Goal: Task Accomplishment & Management: Manage account settings

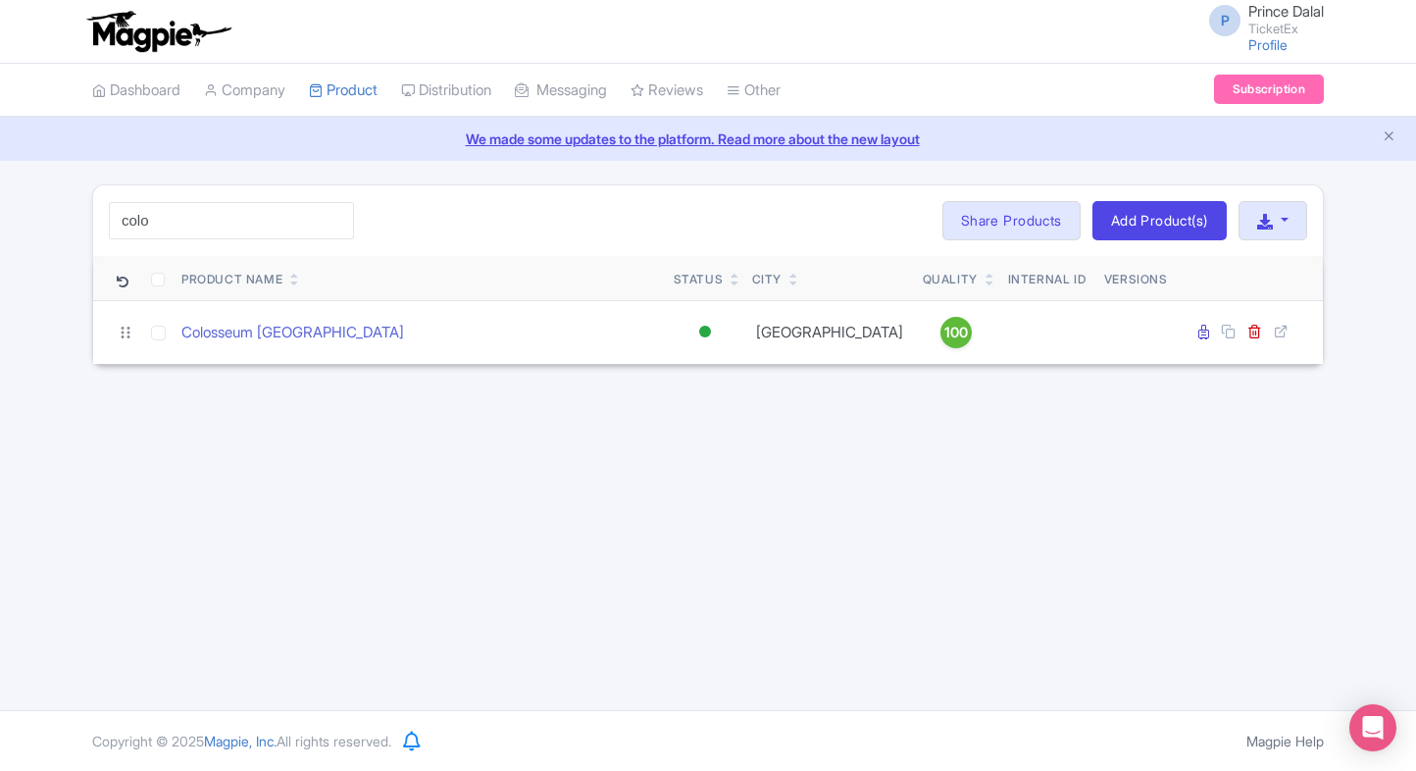
type input "colo"
drag, startPoint x: 141, startPoint y: 344, endPoint x: 438, endPoint y: 258, distance: 309.4
click at [438, 258] on th "Product Name" at bounding box center [420, 278] width 492 height 45
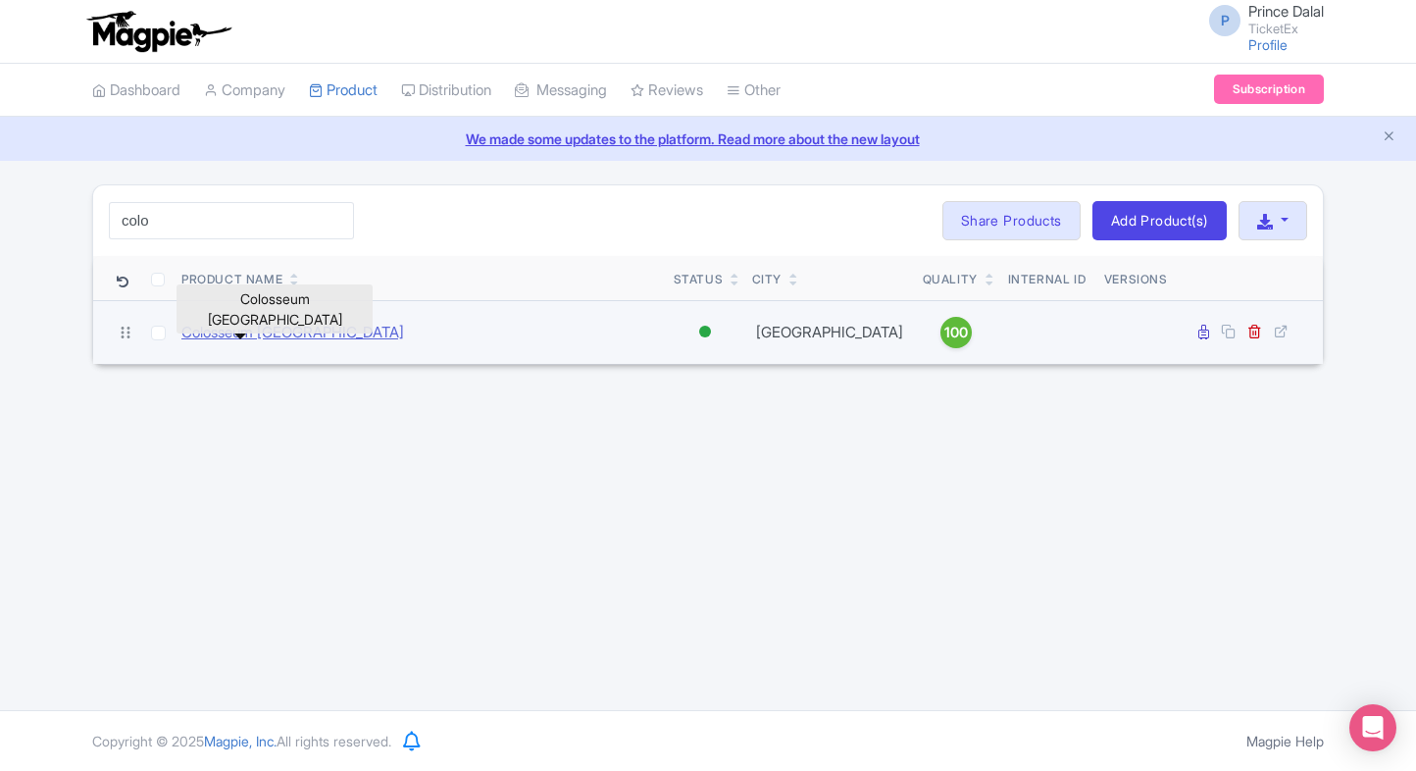
click at [276, 333] on link "Colosseum [GEOGRAPHIC_DATA]" at bounding box center [292, 333] width 223 height 23
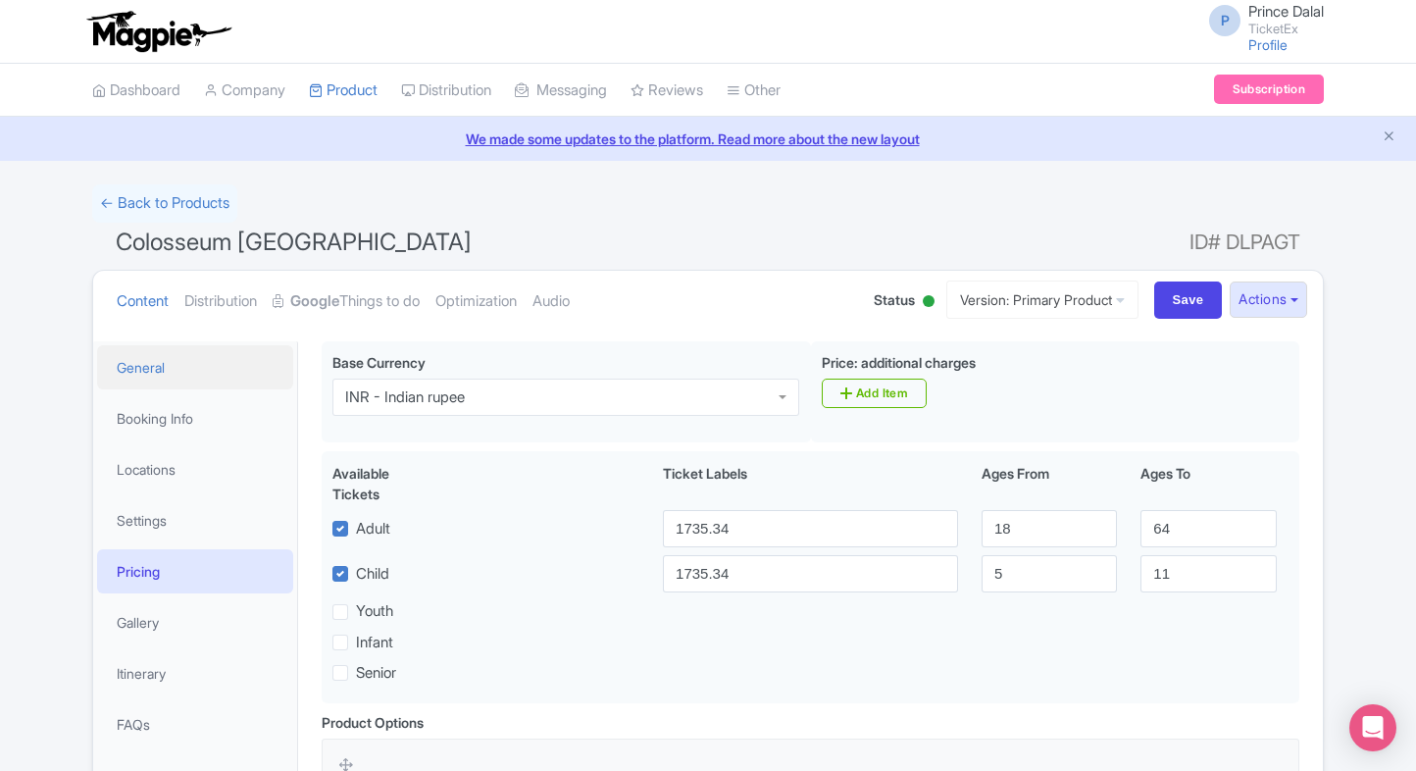
scroll to position [70, 0]
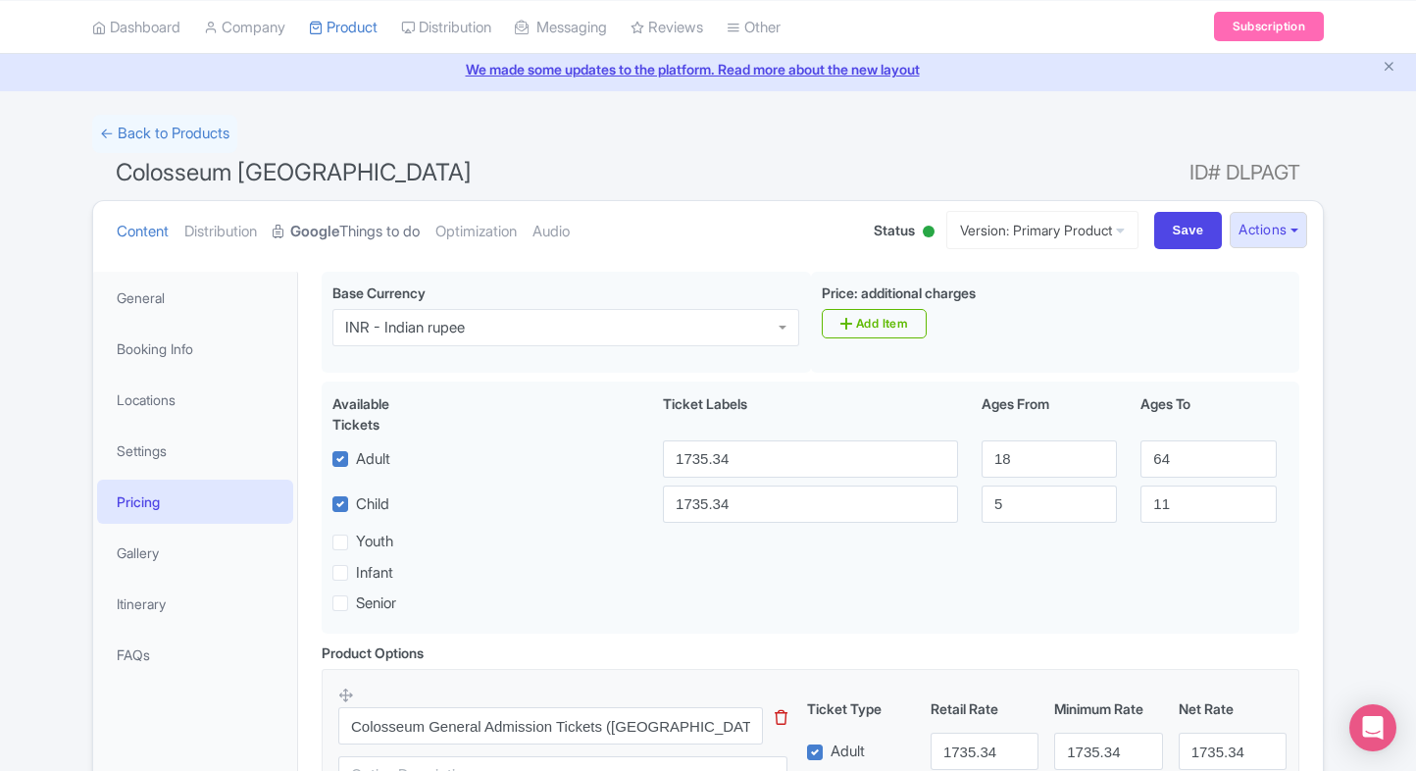
click at [373, 208] on link "Google Things to do" at bounding box center [346, 232] width 147 height 62
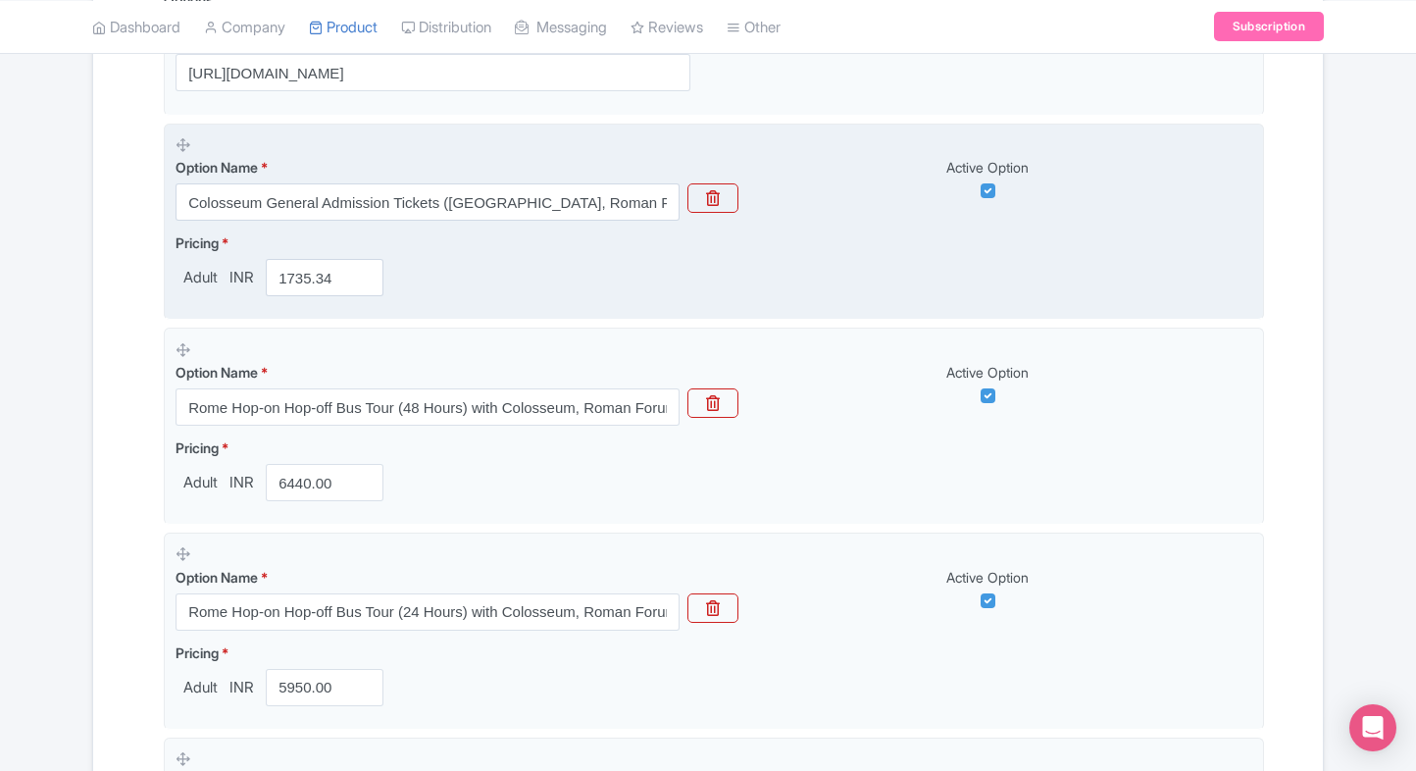
scroll to position [578, 0]
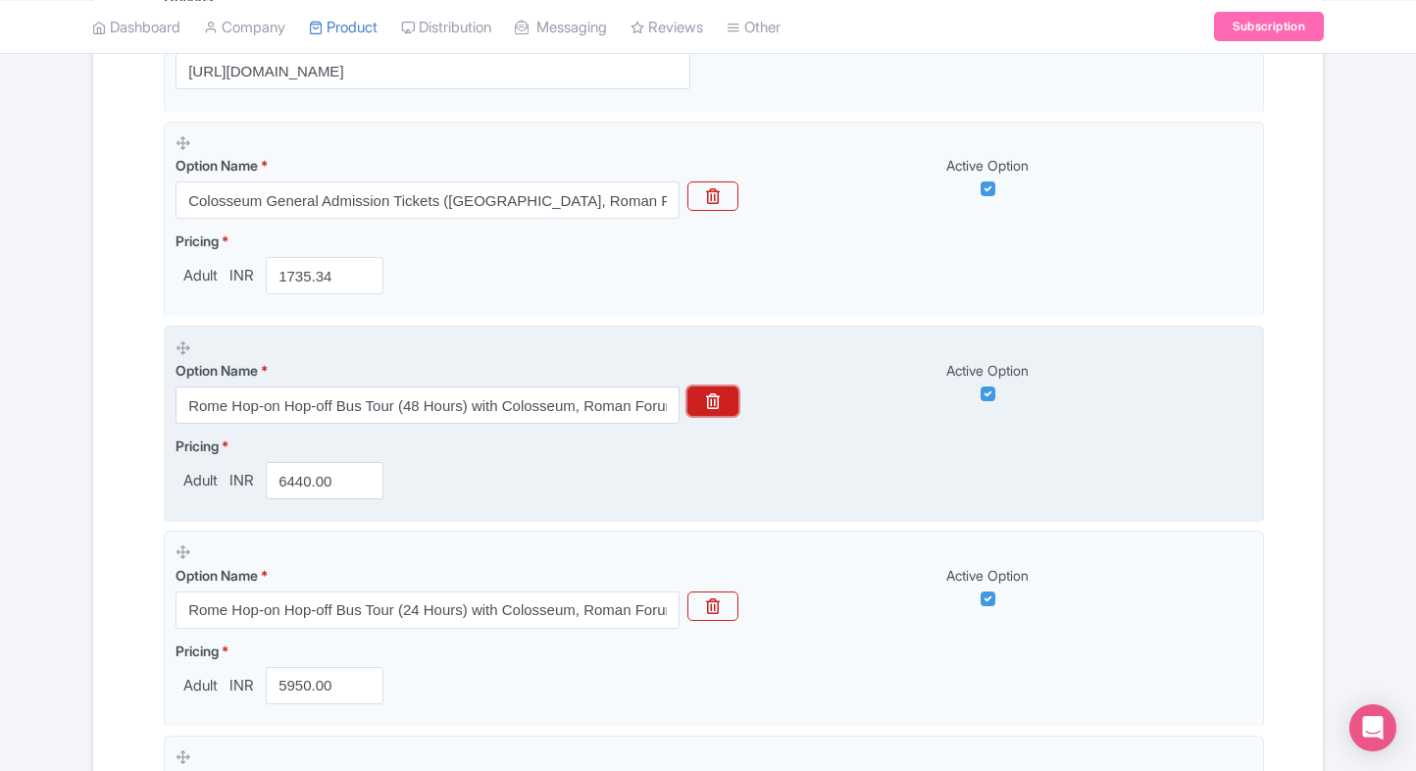
click at [729, 395] on button "button" at bounding box center [712, 400] width 51 height 29
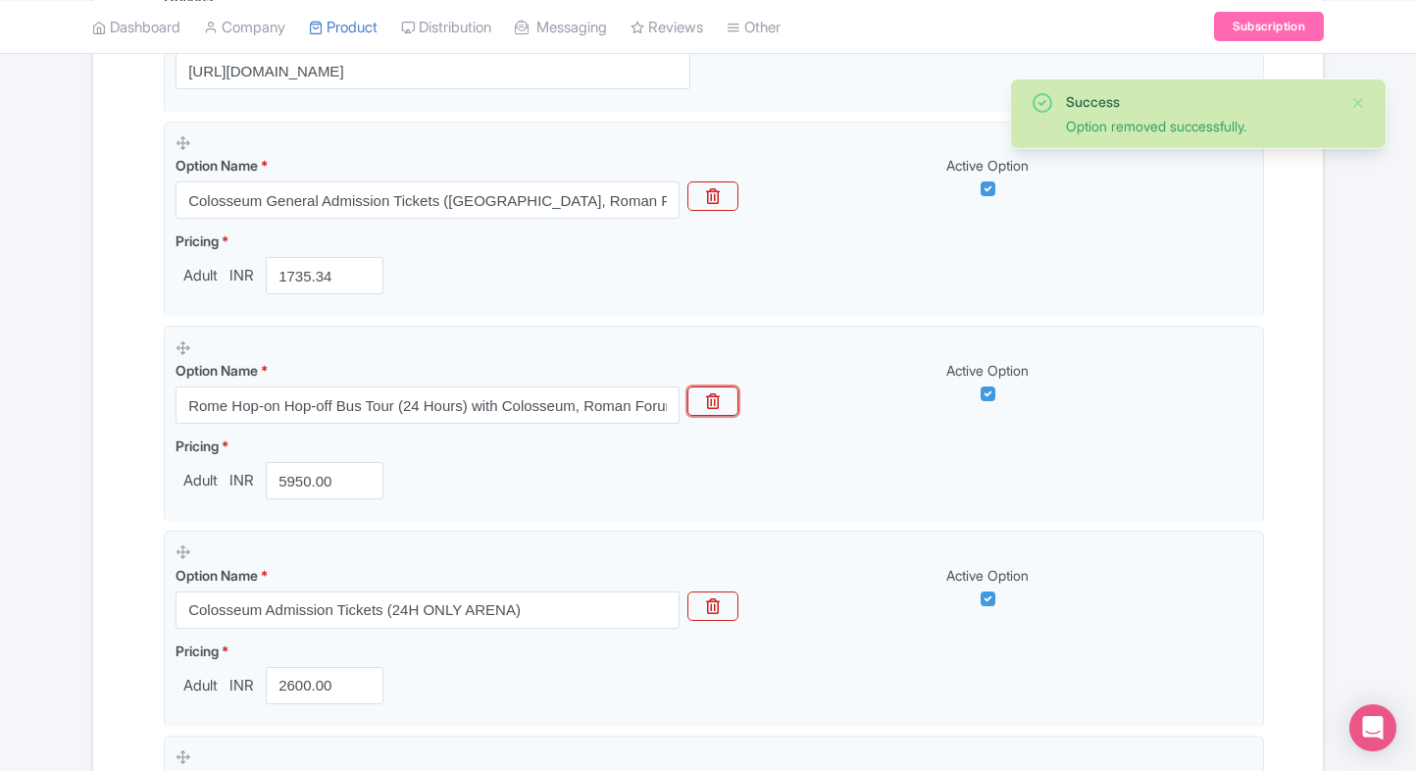
click at [729, 395] on button "button" at bounding box center [712, 400] width 51 height 29
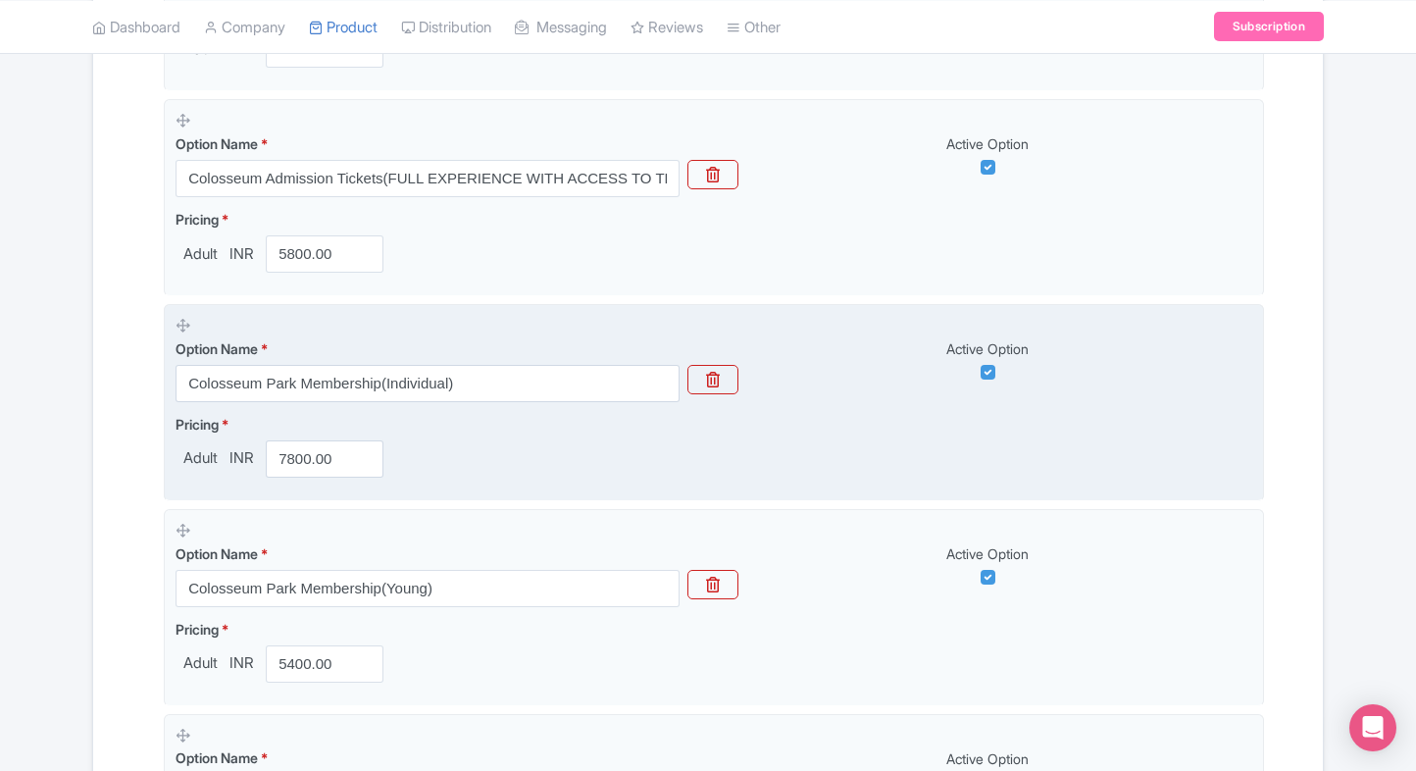
scroll to position [941, 0]
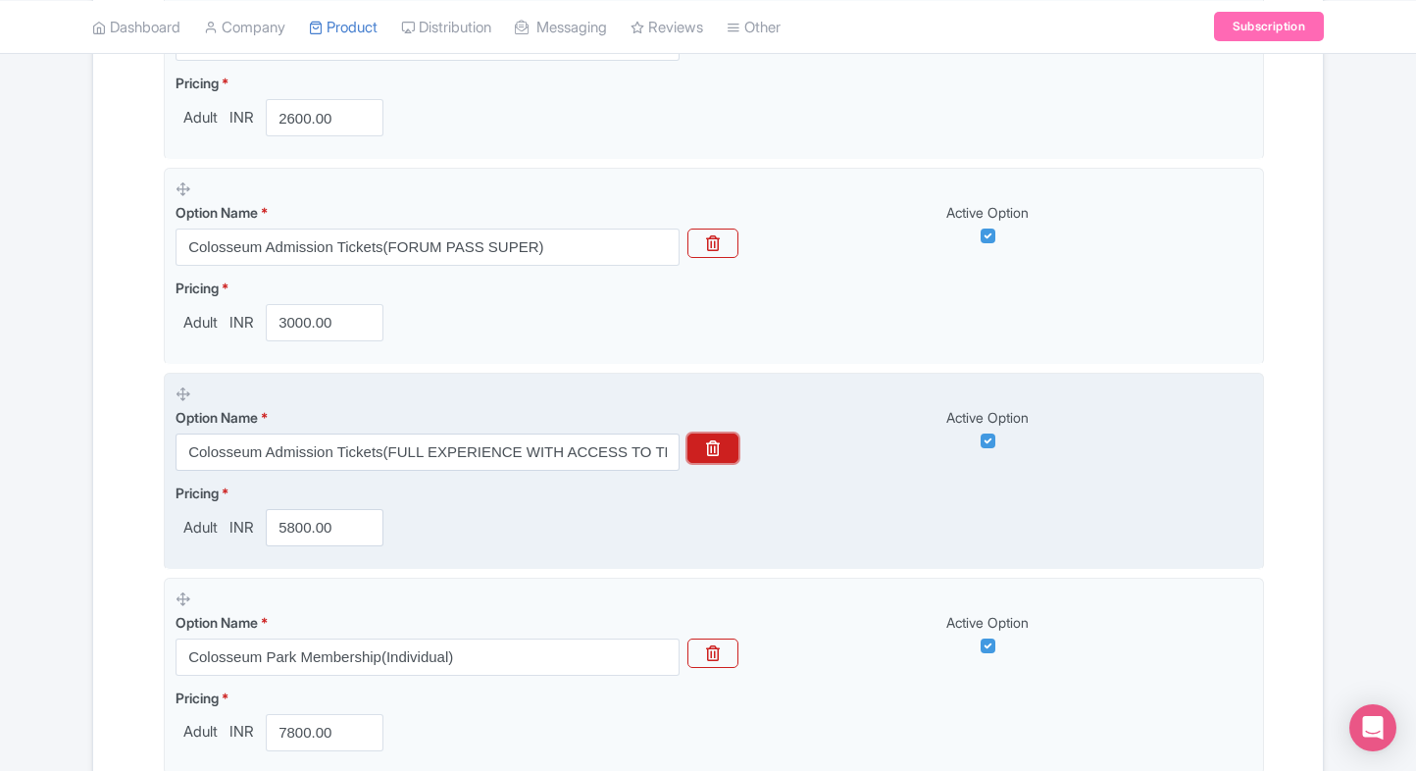
click at [735, 437] on button "button" at bounding box center [712, 447] width 51 height 29
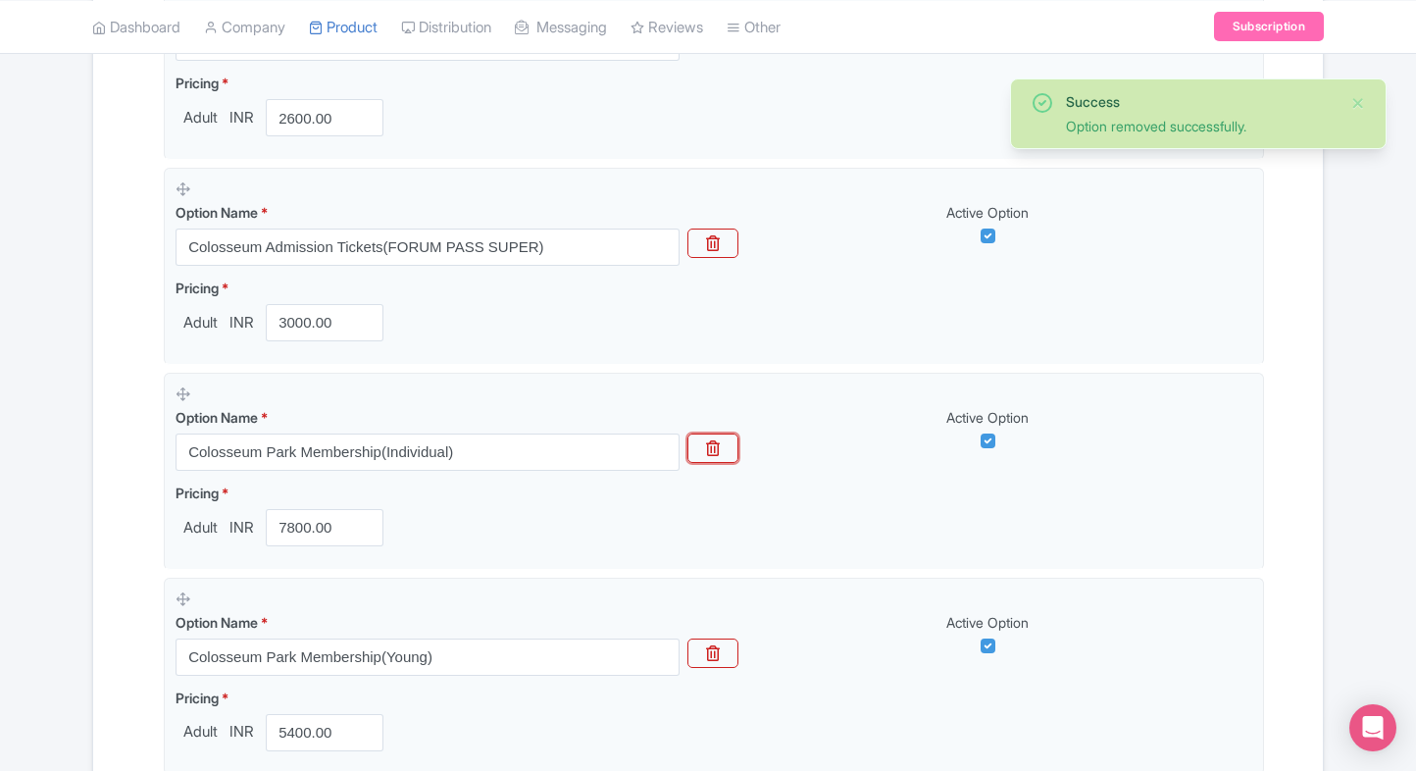
click at [735, 437] on button "button" at bounding box center [712, 447] width 51 height 29
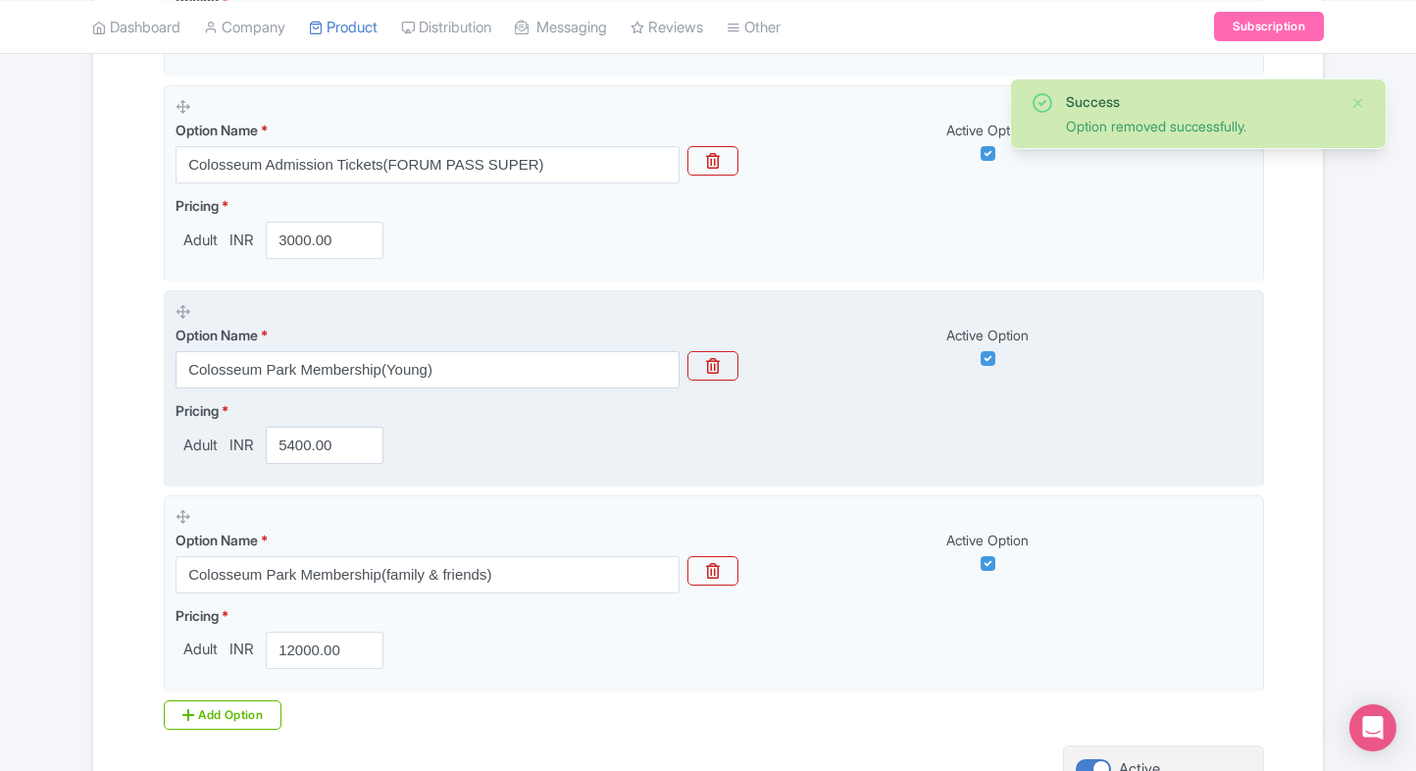
scroll to position [1047, 0]
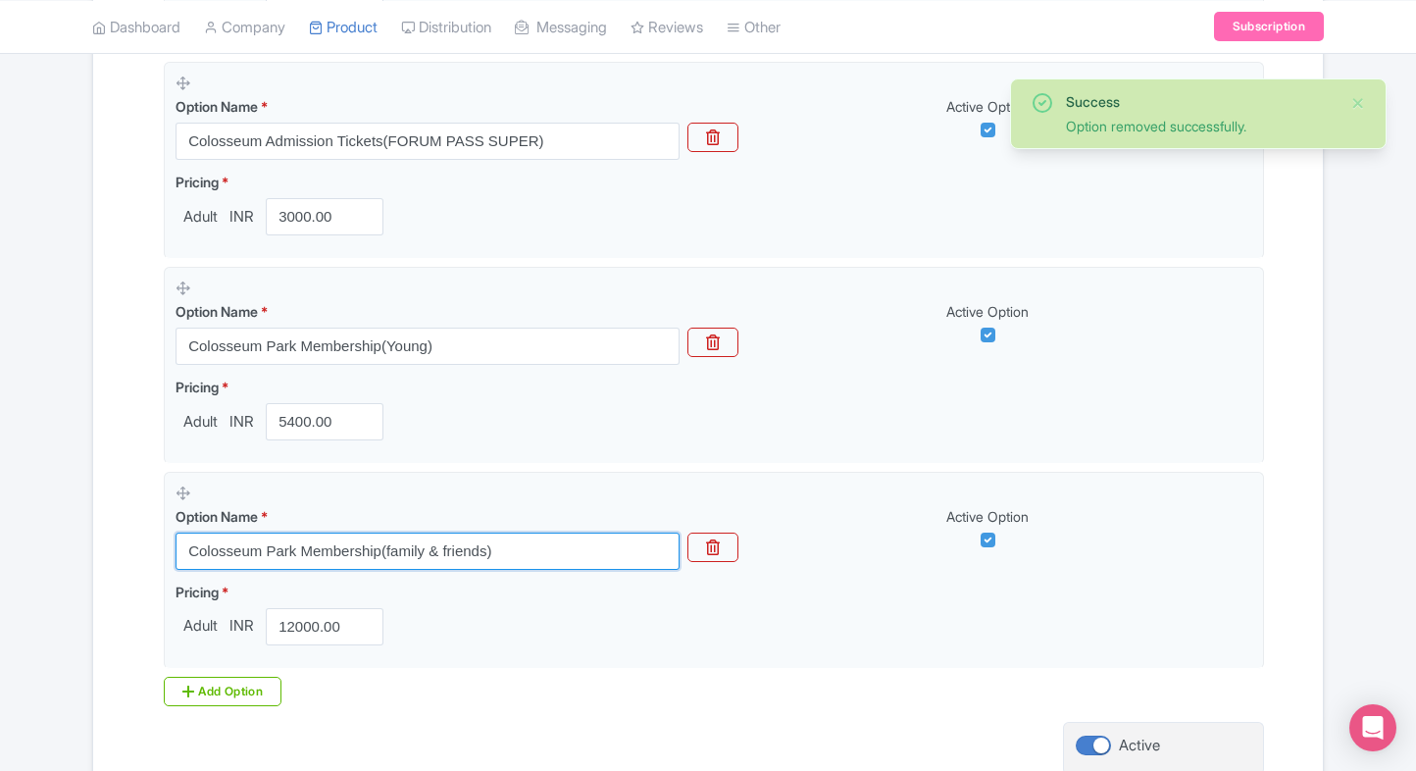
drag, startPoint x: 545, startPoint y: 559, endPoint x: 85, endPoint y: 556, distance: 459.9
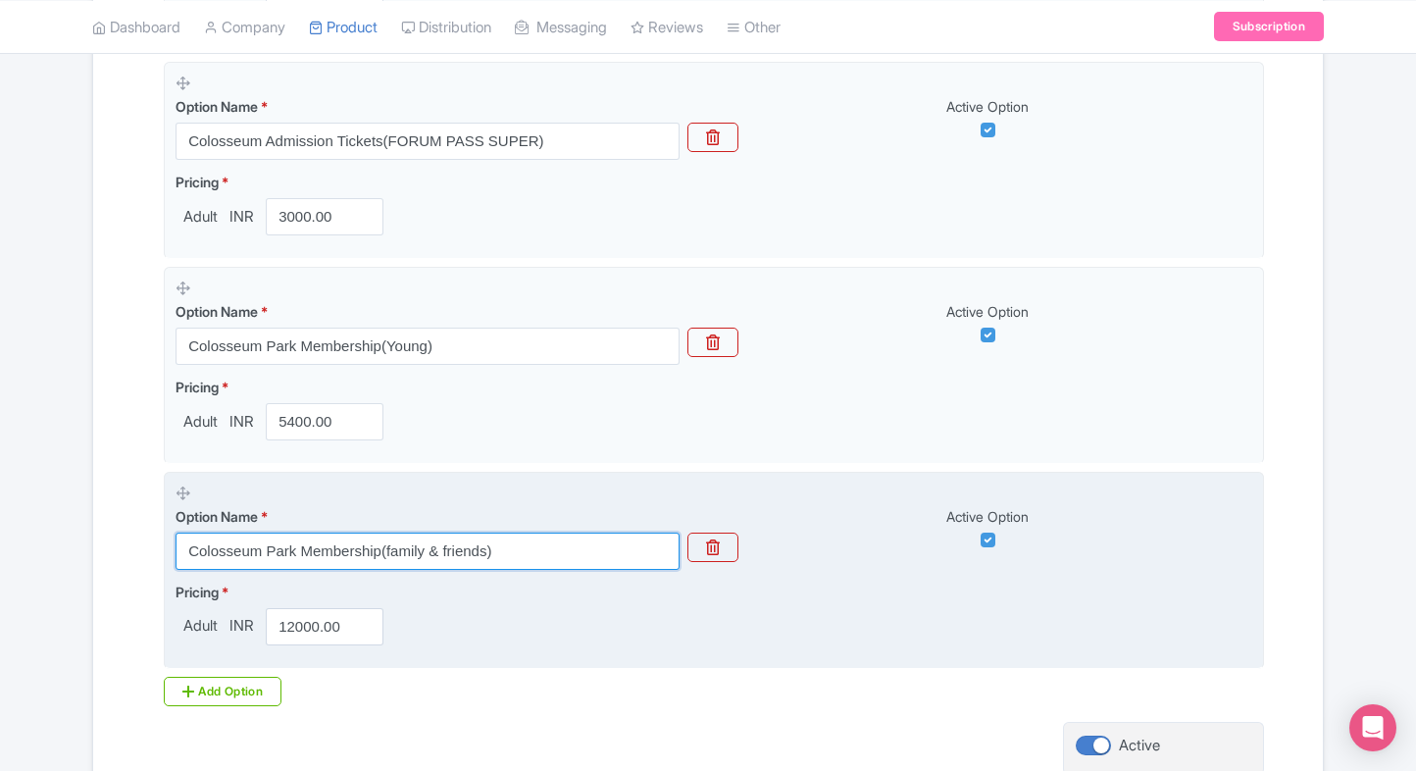
paste input "Admission Tickets(FULL EXPERIENCE WITH ACCESS TO THE COLOSSEUM ARENA"
type input "Colosseum Admission Tickets(FULL EXPERIENCE WITH ACCESS TO THE [GEOGRAPHIC_DATA…"
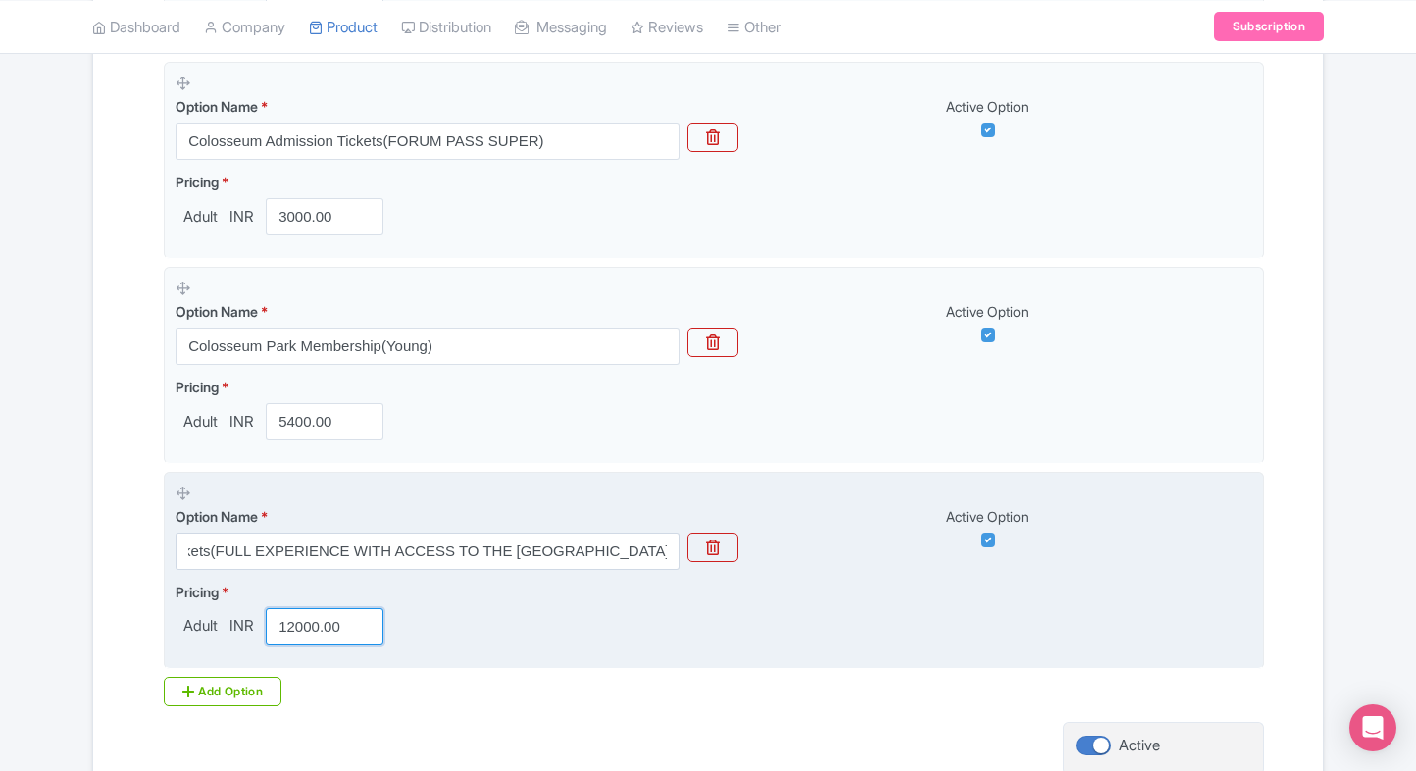
scroll to position [0, 0]
click at [330, 609] on input "12000.00" at bounding box center [325, 626] width 118 height 37
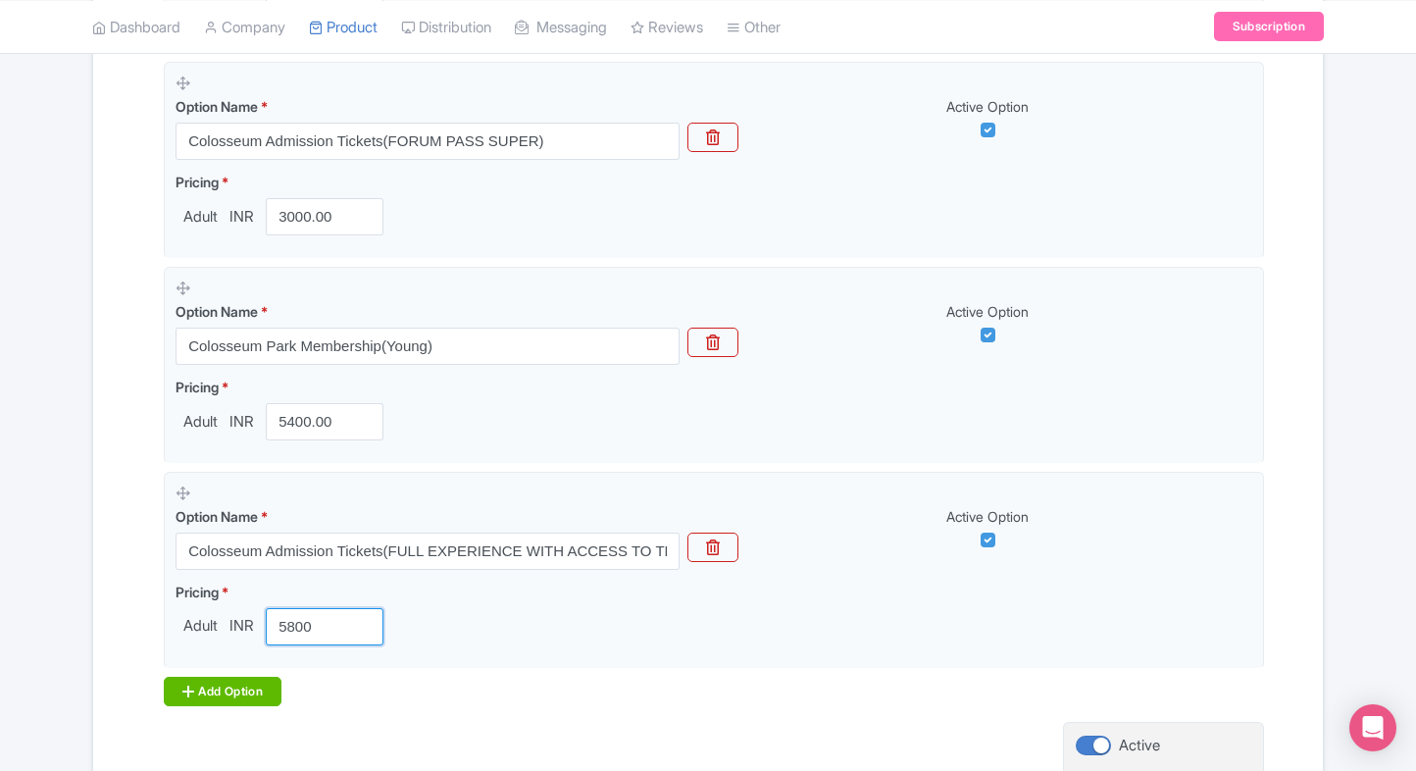
type input "5800"
click at [202, 691] on div "Add Option" at bounding box center [223, 691] width 118 height 29
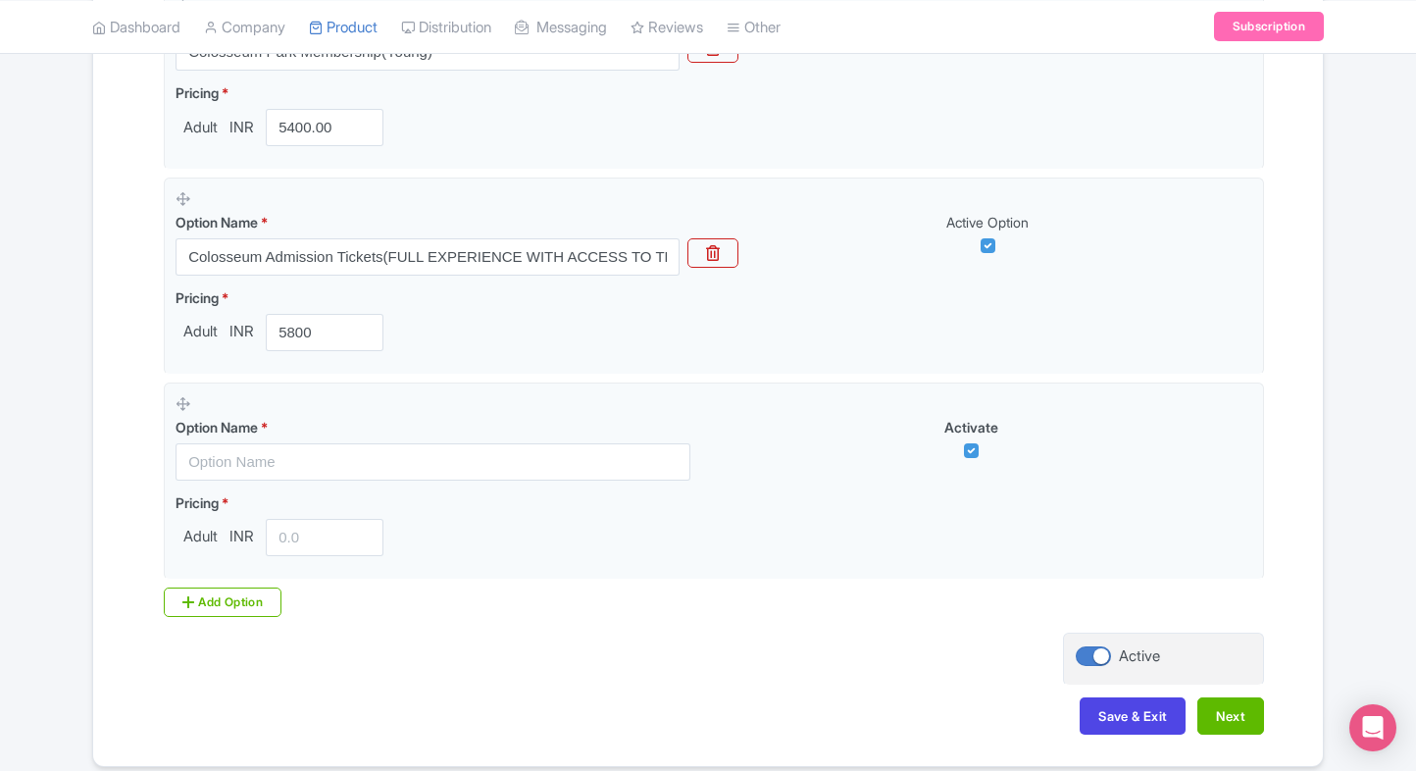
scroll to position [1341, 0]
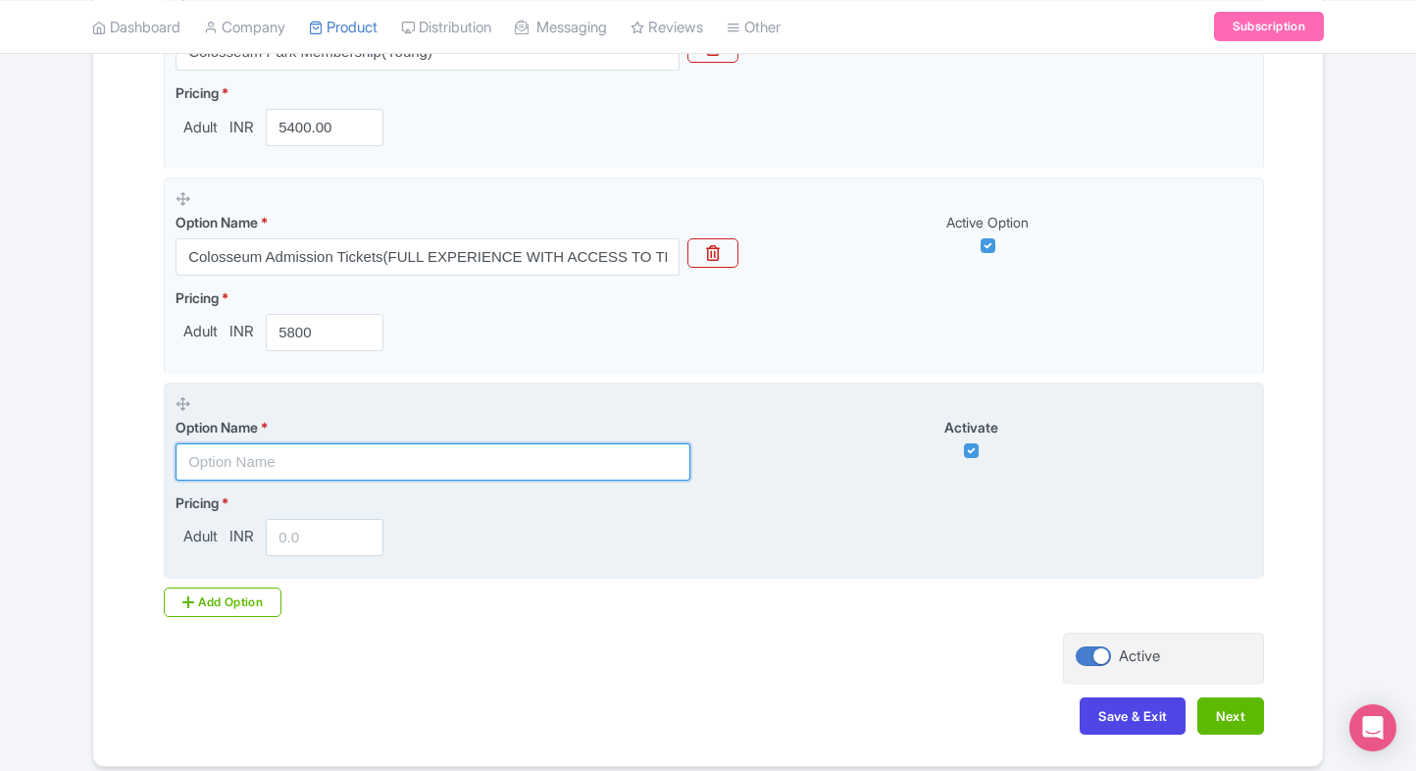
click at [384, 462] on input "text" at bounding box center [433, 461] width 515 height 37
paste input "Rome Hop-on Hop-off Bus Tour (24 Hours) with Colosseum, Roman Forum & [GEOGRAPH…"
type input "Rome Hop-on Hop-off Bus Tour (24 Hours) with Colosseum, Roman Forum & [GEOGRAPH…"
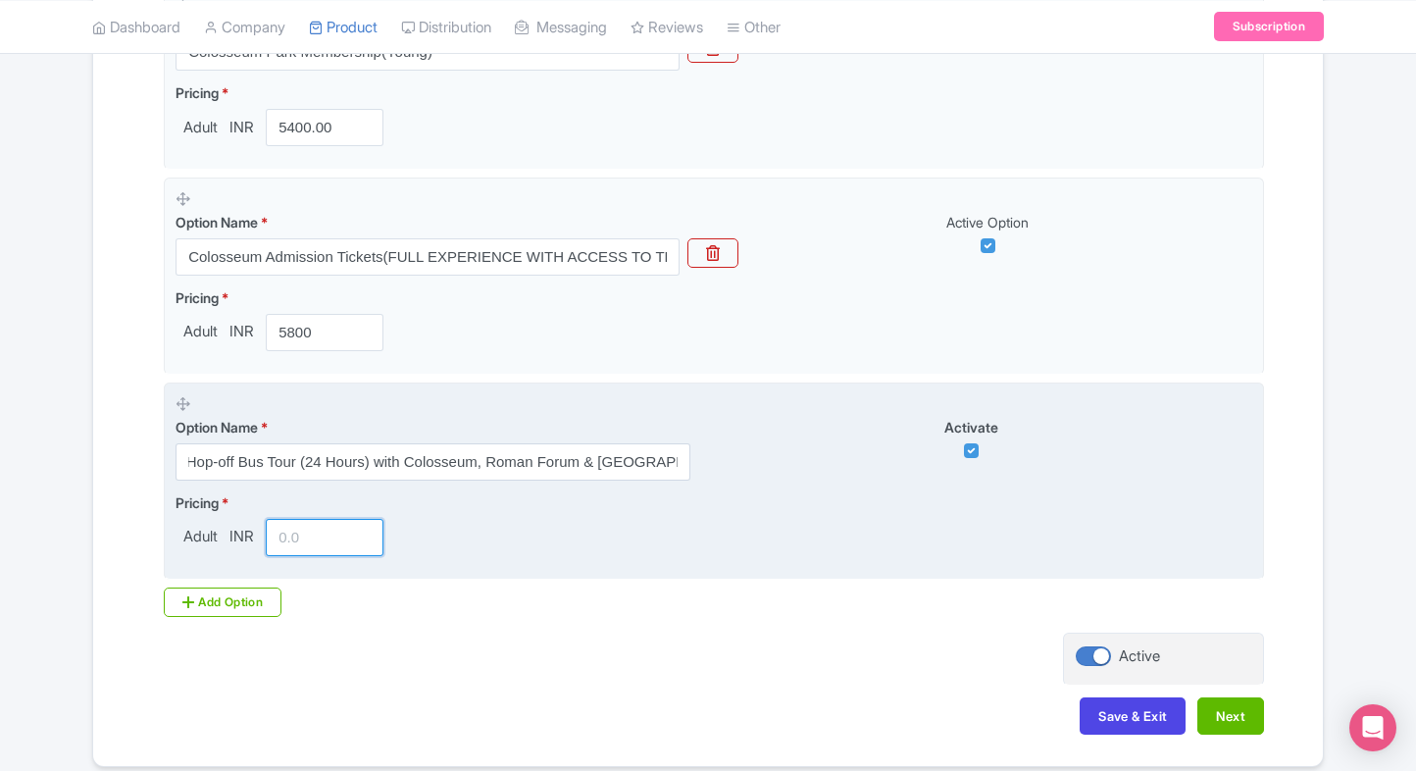
scroll to position [0, 0]
click at [307, 527] on input "number" at bounding box center [325, 537] width 118 height 37
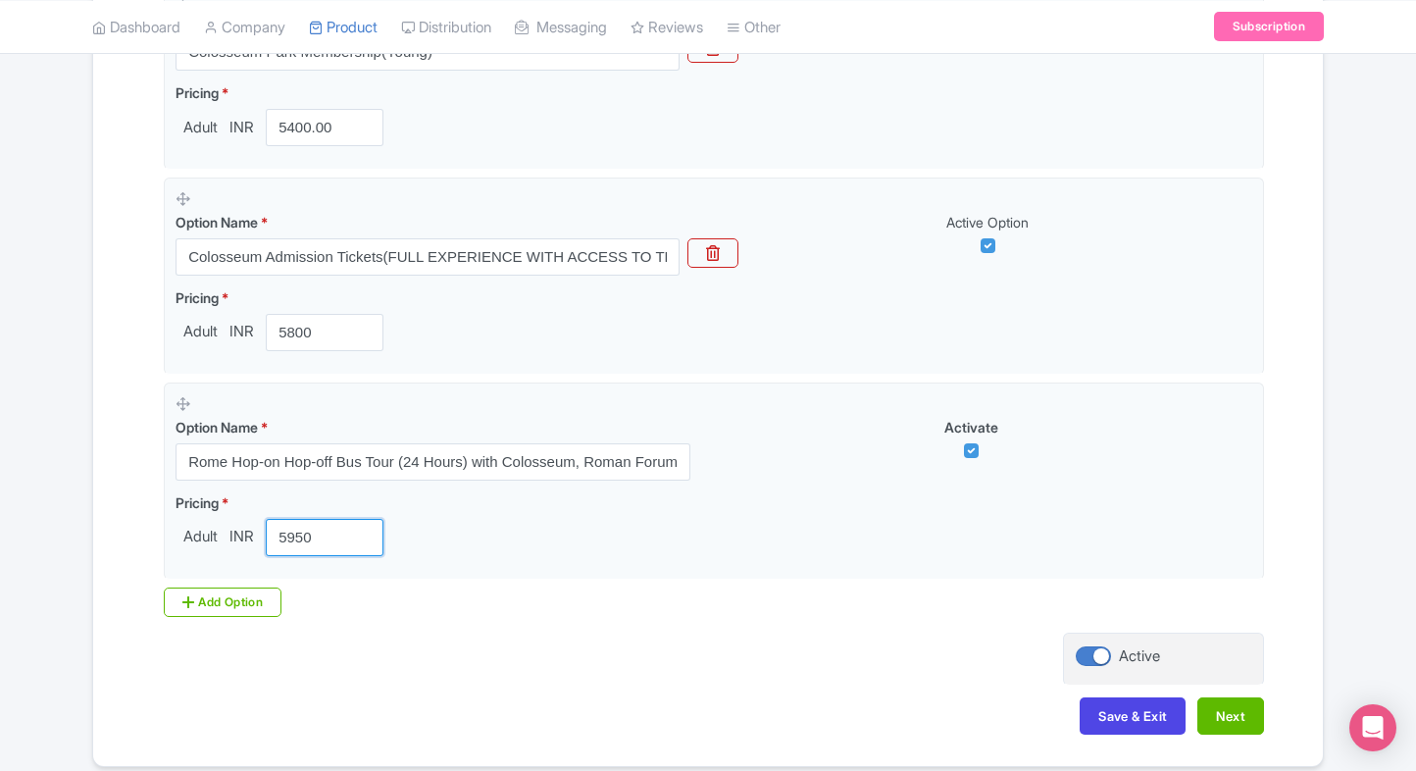
type input "5950"
drag, startPoint x: 184, startPoint y: 627, endPoint x: 226, endPoint y: 604, distance: 47.0
click at [226, 604] on div "Add Option" at bounding box center [223, 601] width 118 height 29
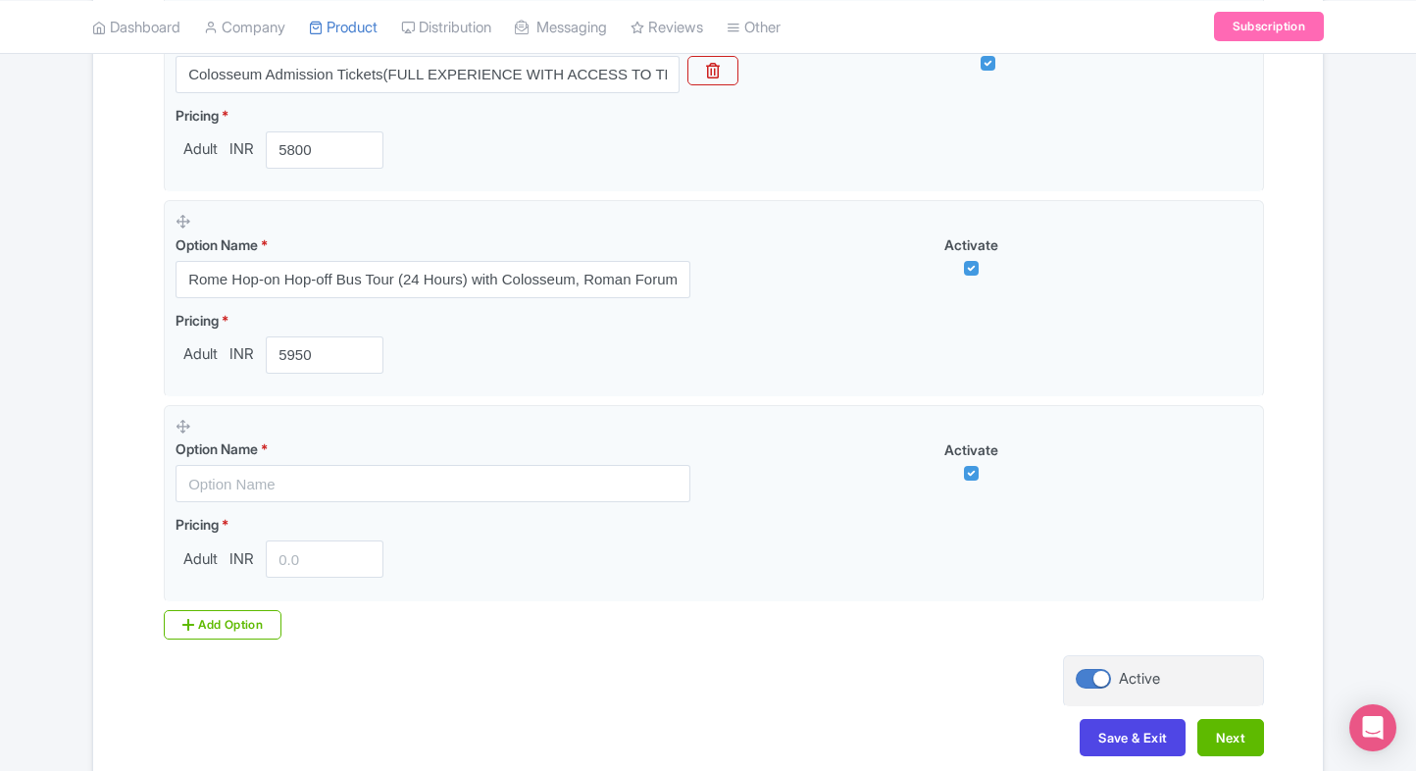
scroll to position [1525, 0]
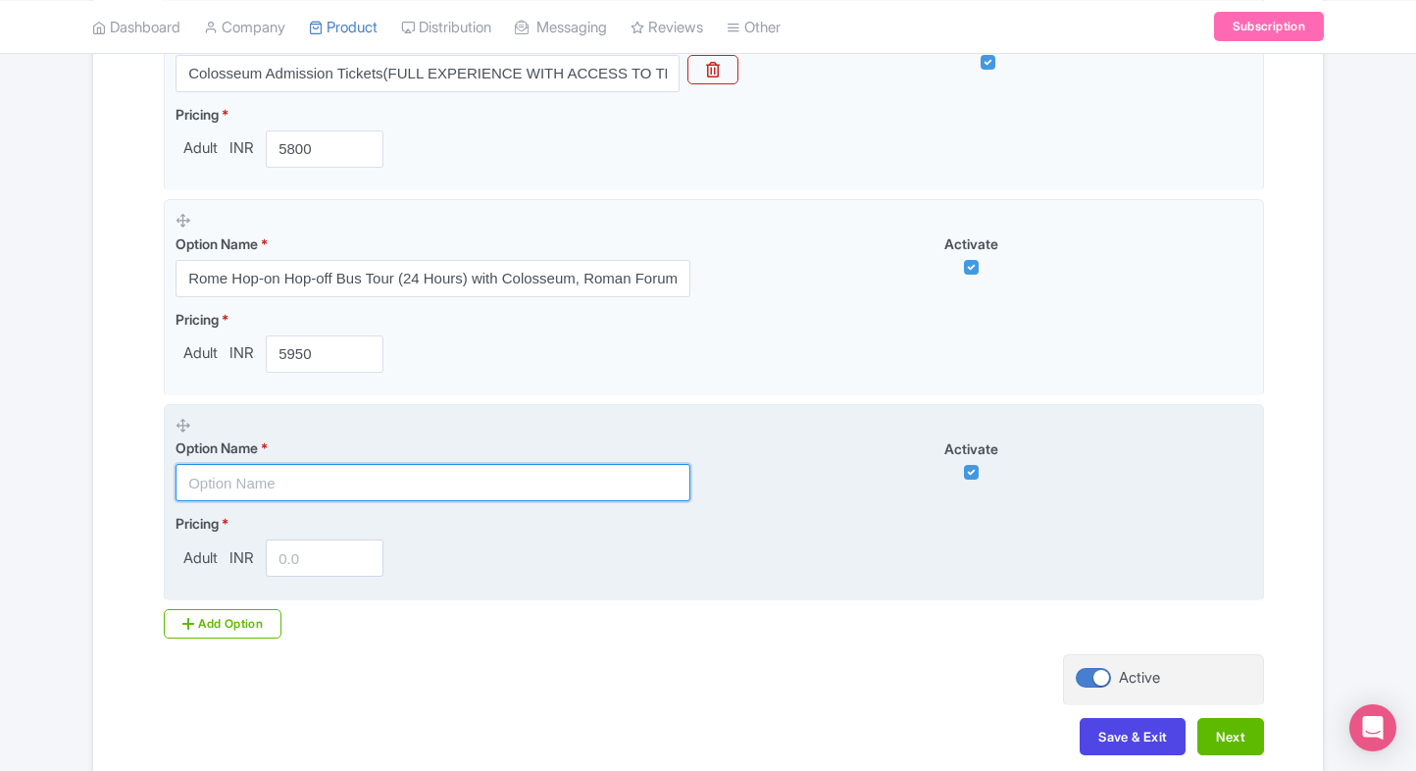
paste input "Rome Hop-on Hop-off Bus Tour (48 Hours) with Colosseum, Roman Forum & Palatine …"
click at [310, 488] on input "text" at bounding box center [433, 482] width 515 height 37
type input "Rome Hop-on Hop-off Bus Tour (48 Hours) with Colosseum, Roman Forum & Palatine …"
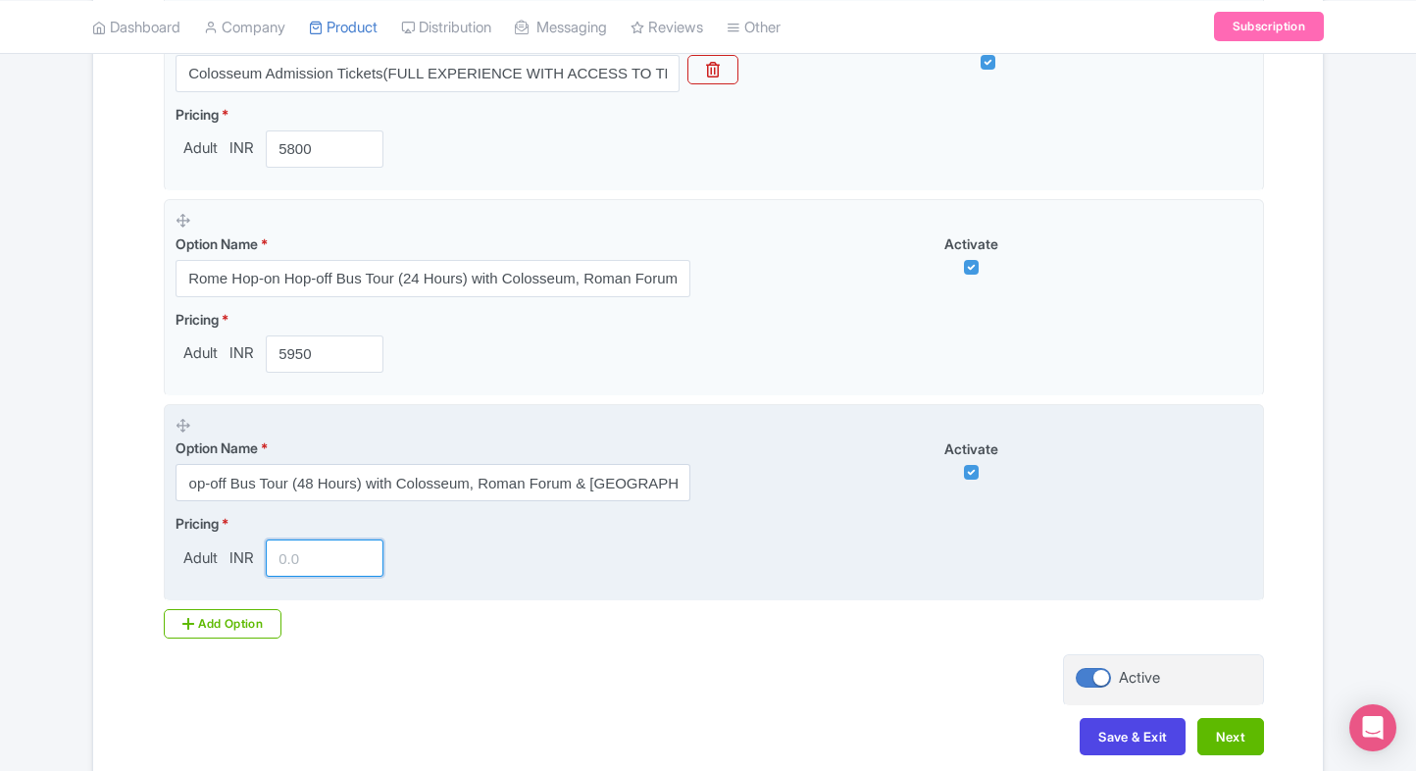
scroll to position [0, 0]
click at [302, 547] on input "number" at bounding box center [325, 557] width 118 height 37
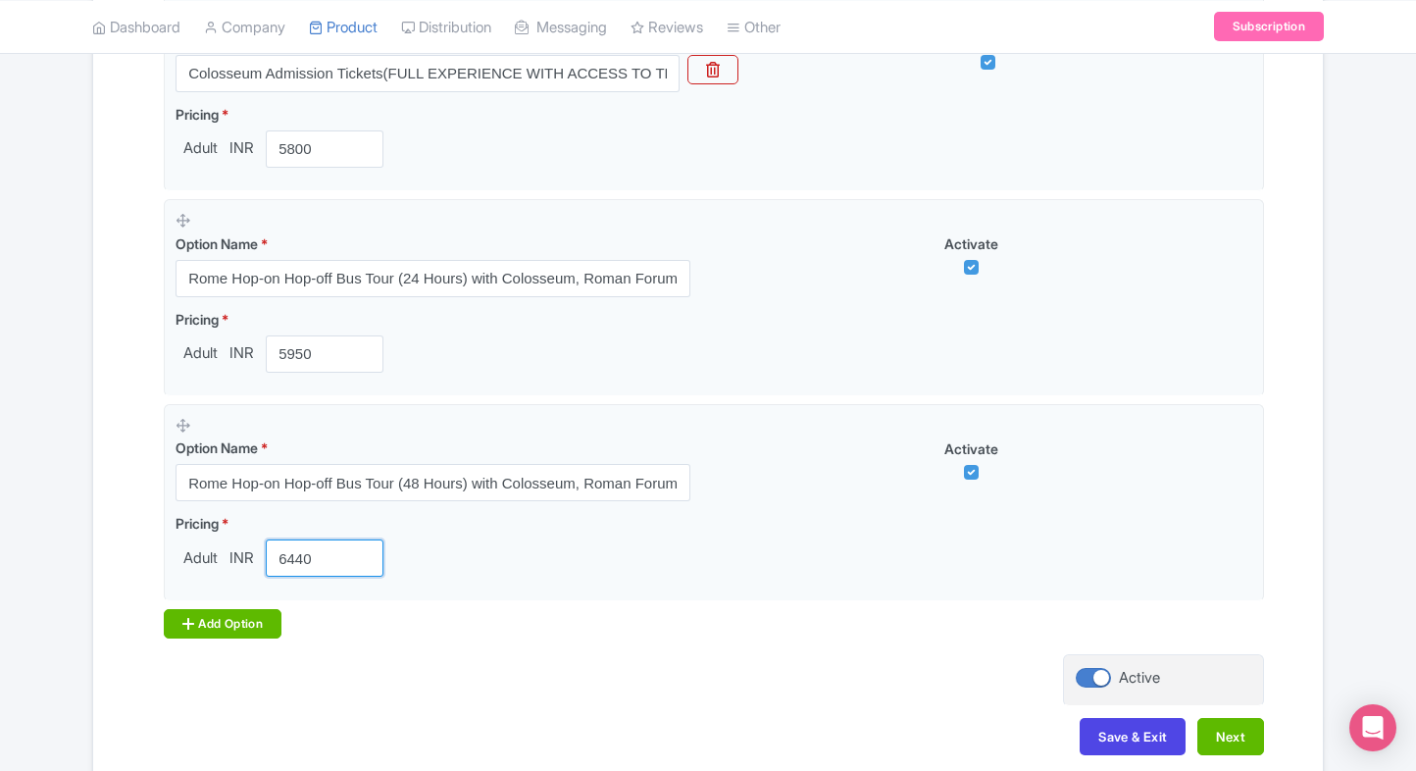
type input "6440"
click at [238, 609] on div "Add Option" at bounding box center [223, 623] width 118 height 29
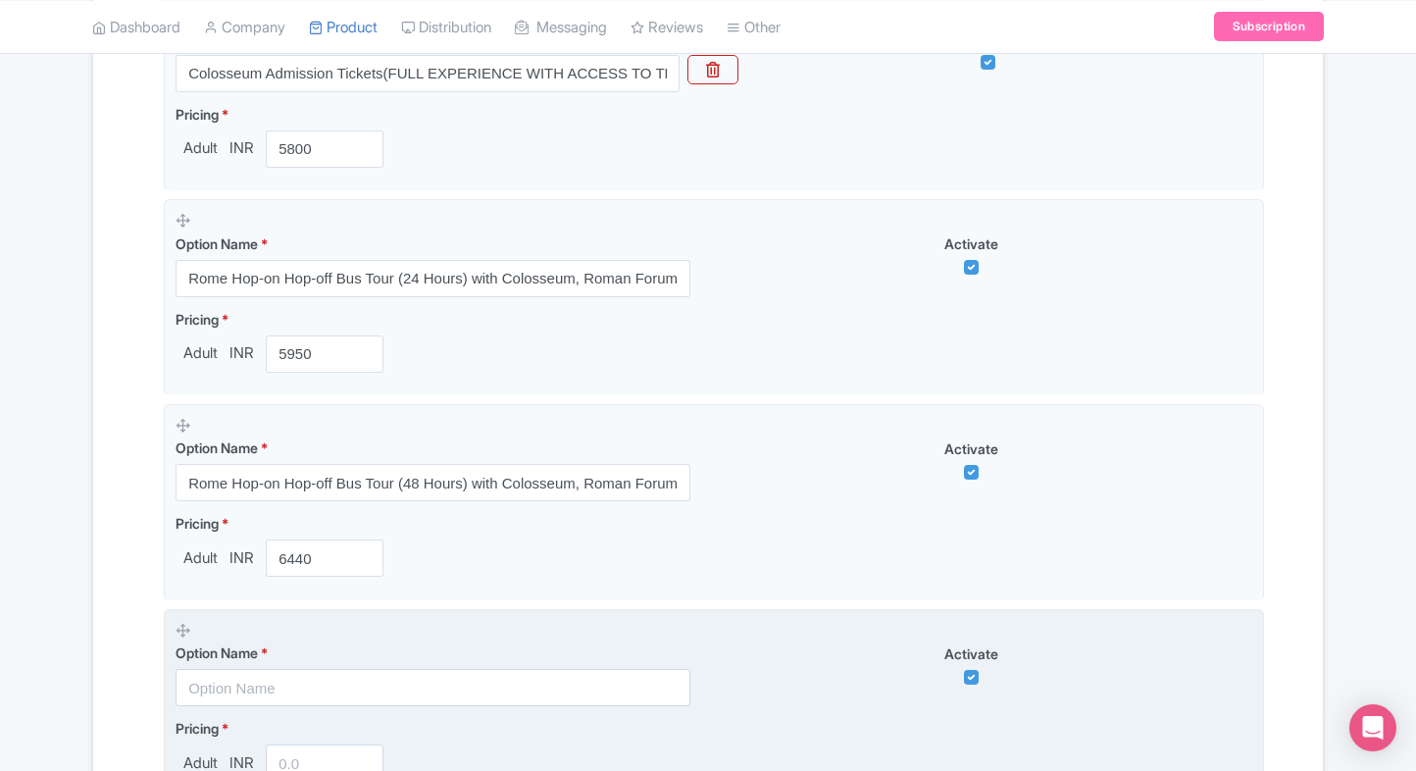
drag, startPoint x: 221, startPoint y: 662, endPoint x: 229, endPoint y: 675, distance: 15.5
click at [229, 675] on div "Option Name *" at bounding box center [433, 674] width 515 height 64
click at [229, 675] on input "text" at bounding box center [433, 687] width 515 height 37
paste input "Colosseum Park Membership(Individual)"
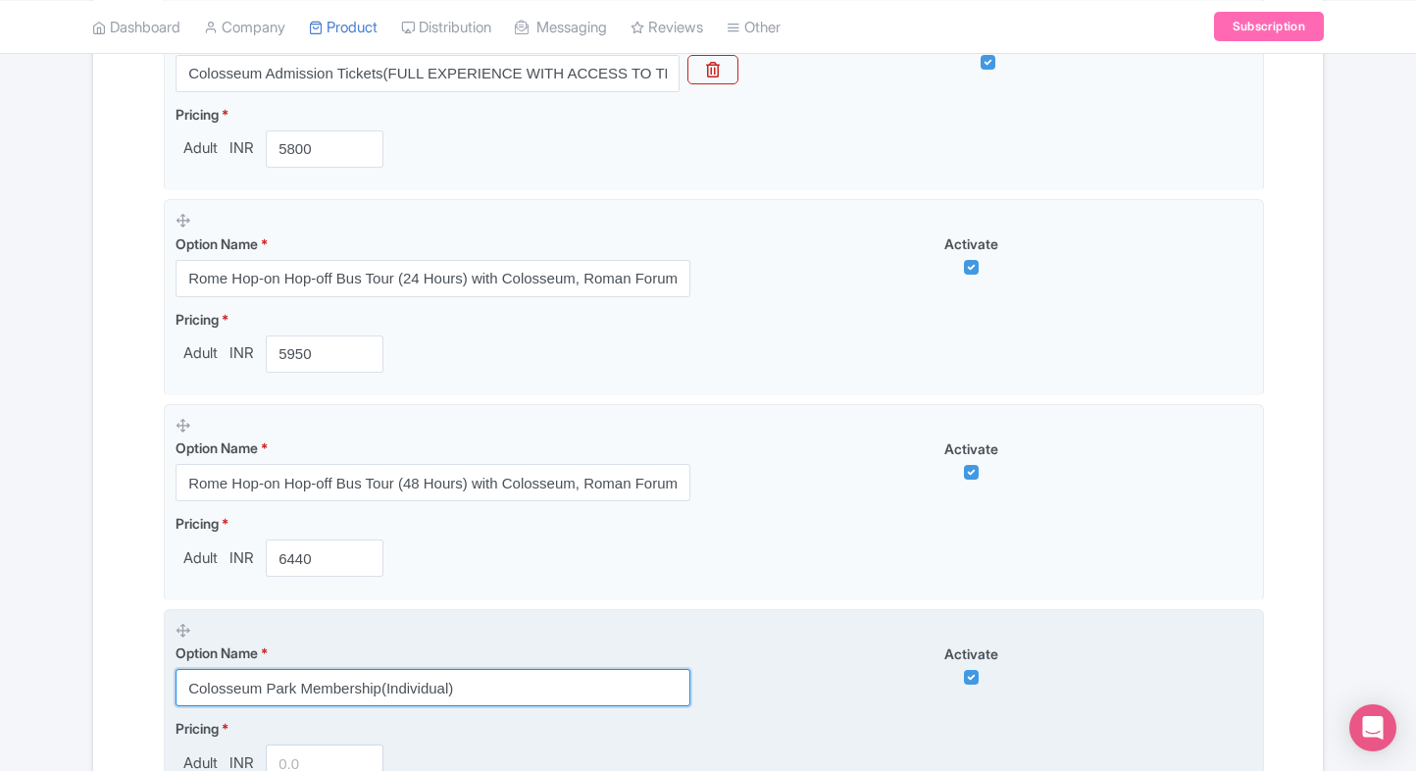
type input "Colosseum Park Membership(Individual)"
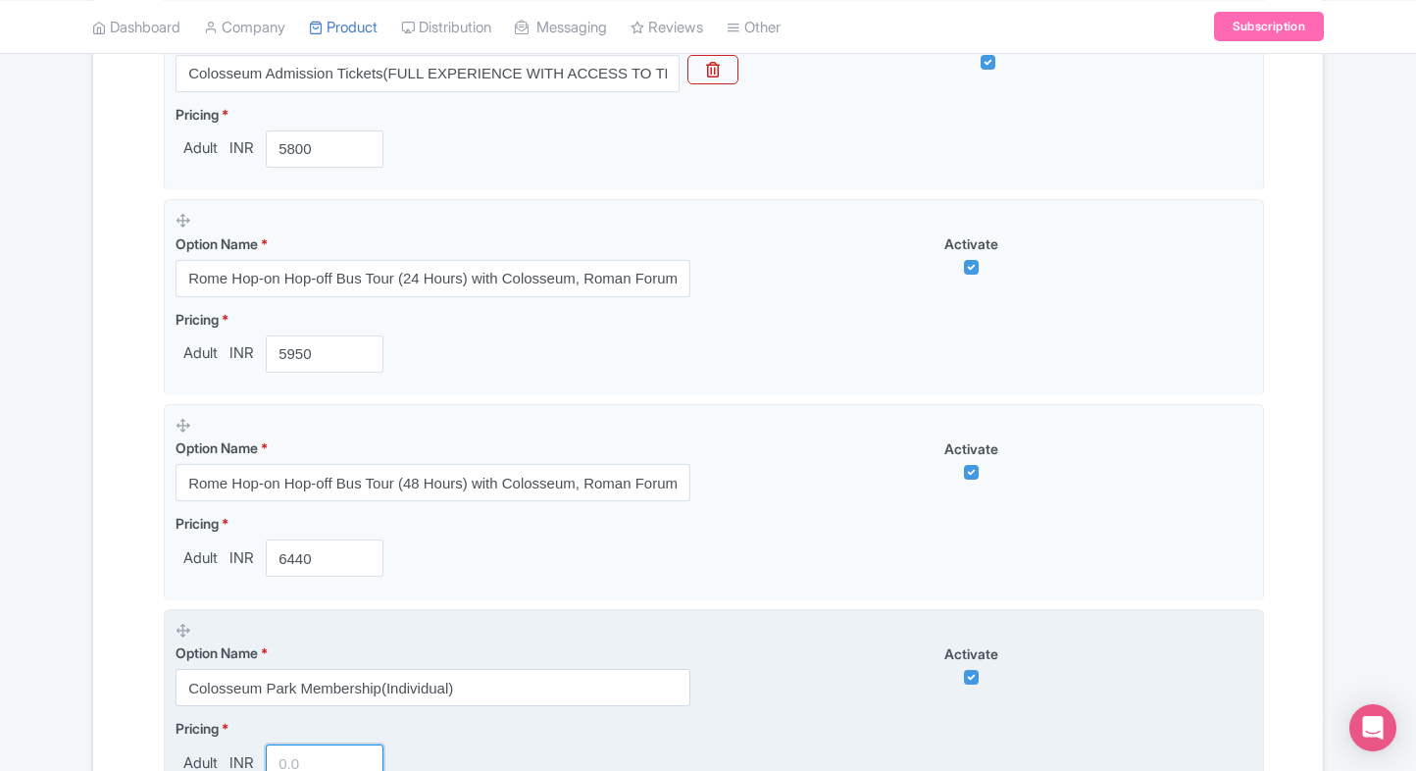
click at [276, 750] on input "number" at bounding box center [325, 762] width 118 height 37
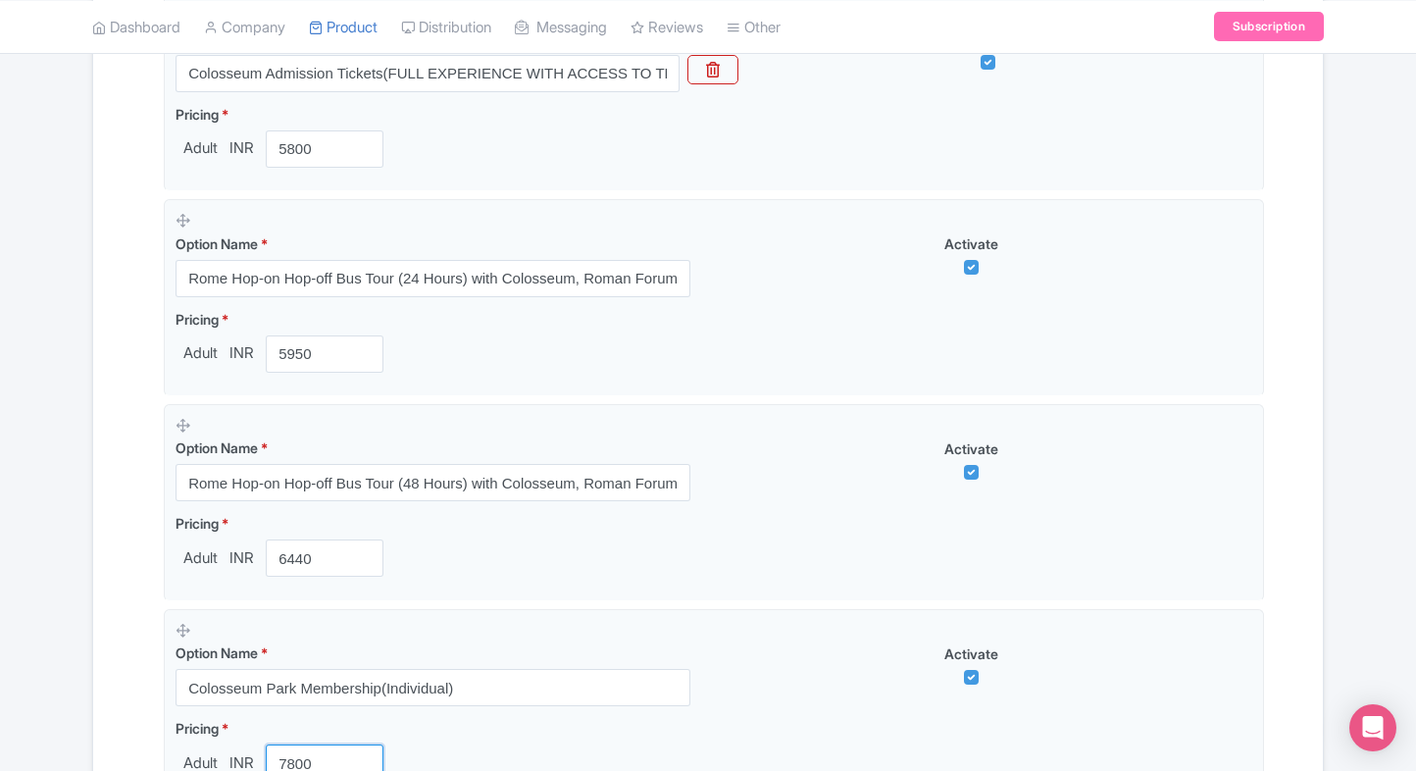
type input "7800"
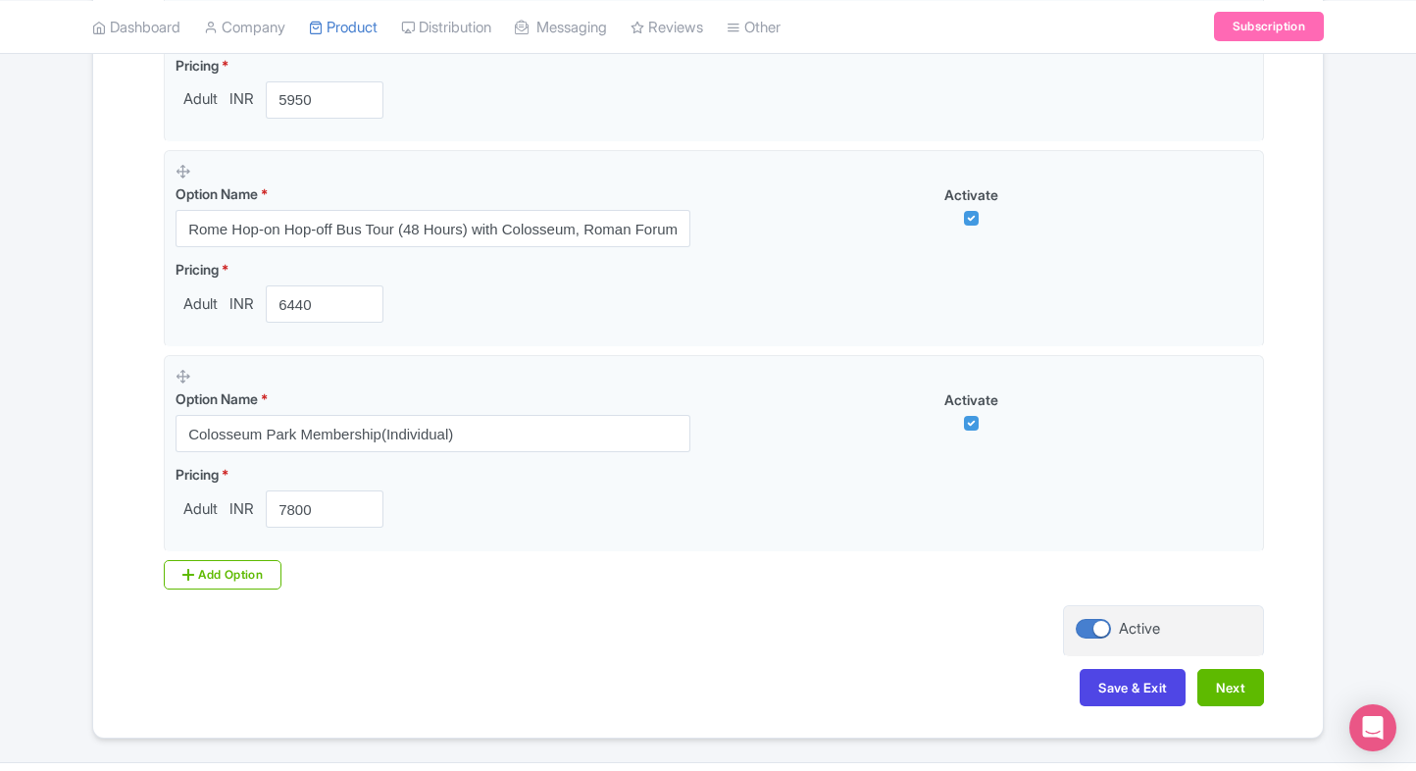
scroll to position [1780, 0]
click at [267, 580] on div "Add Option" at bounding box center [223, 573] width 118 height 29
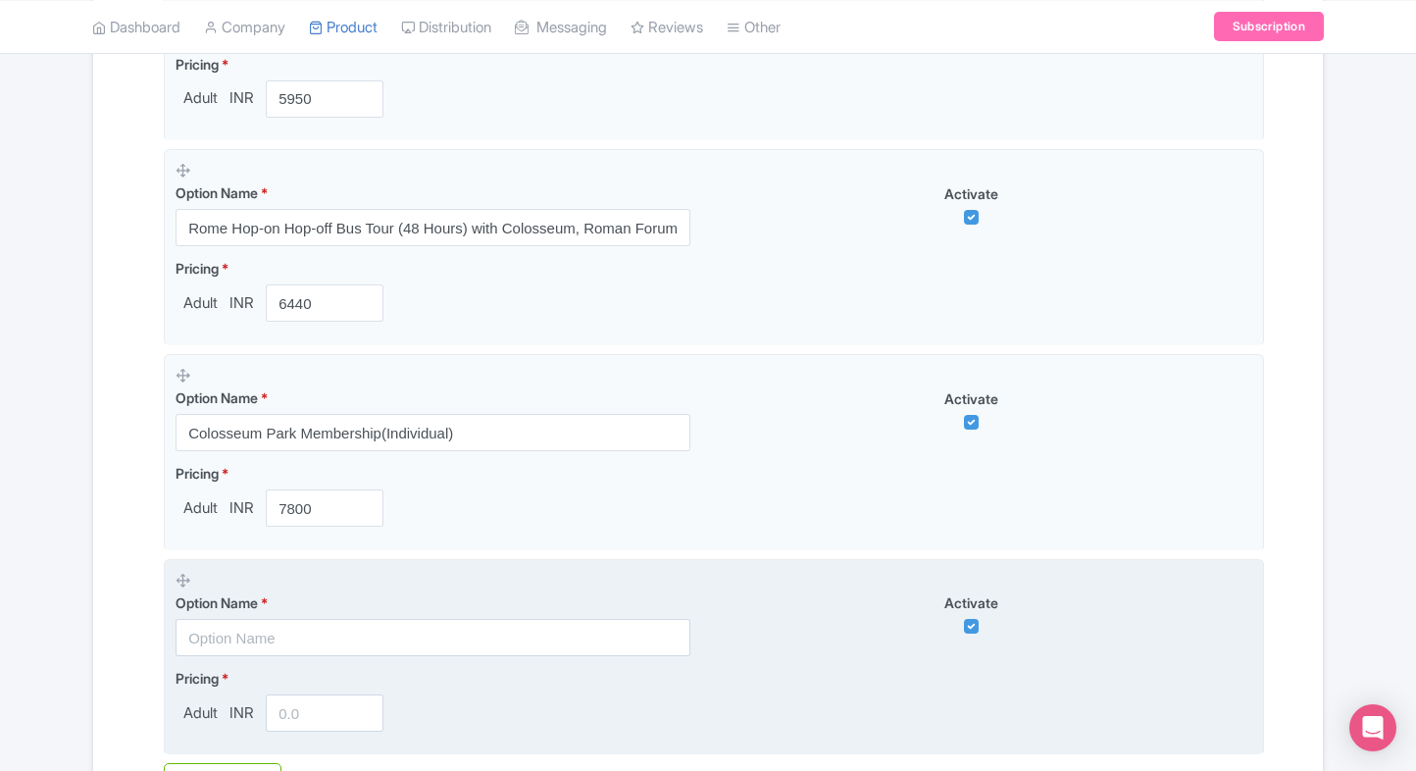
click at [219, 623] on input "text" at bounding box center [433, 637] width 515 height 37
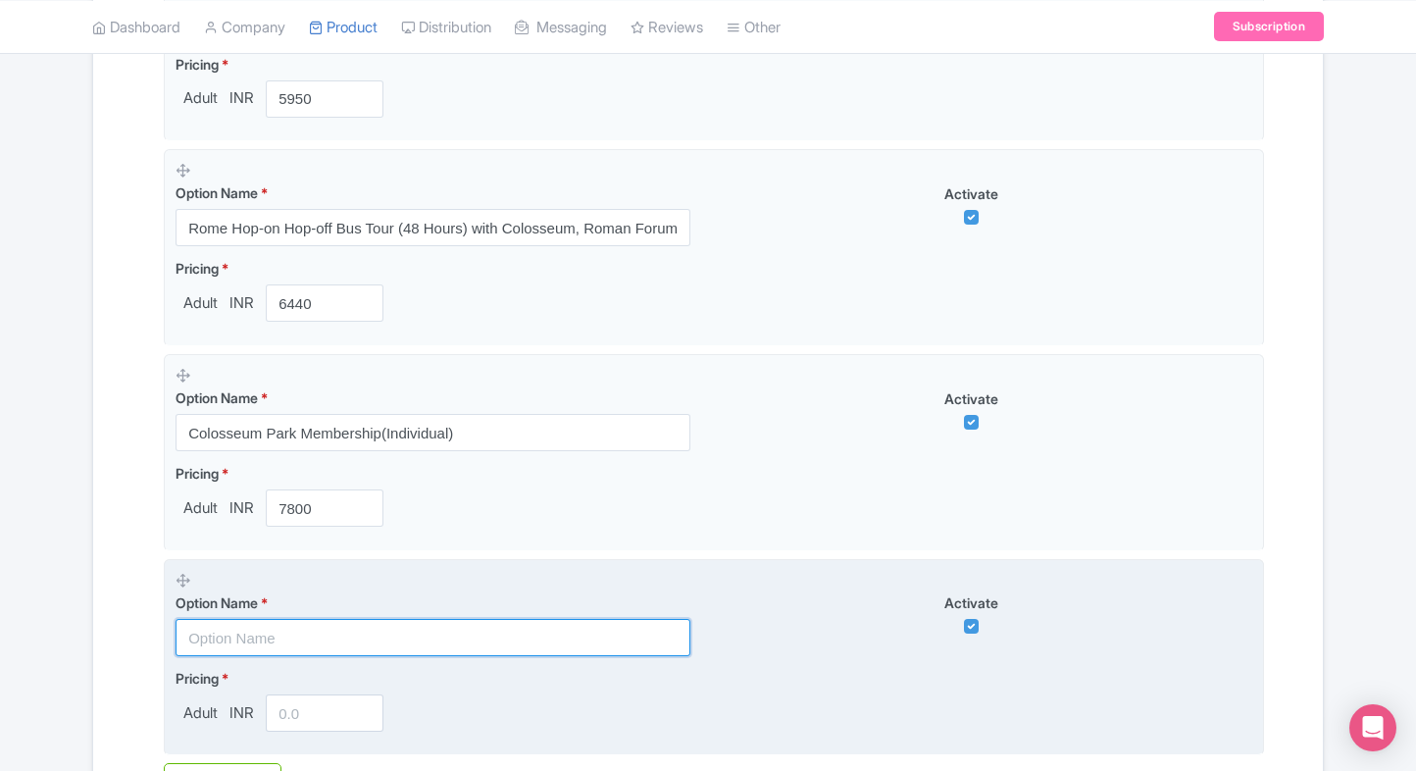
paste input "Colosseum Park Membership(family & friends)"
click at [200, 626] on input "Colosseum Park Membership(family & friends)" at bounding box center [433, 637] width 515 height 37
type input "Colosseum Park Membership(family & friends)"
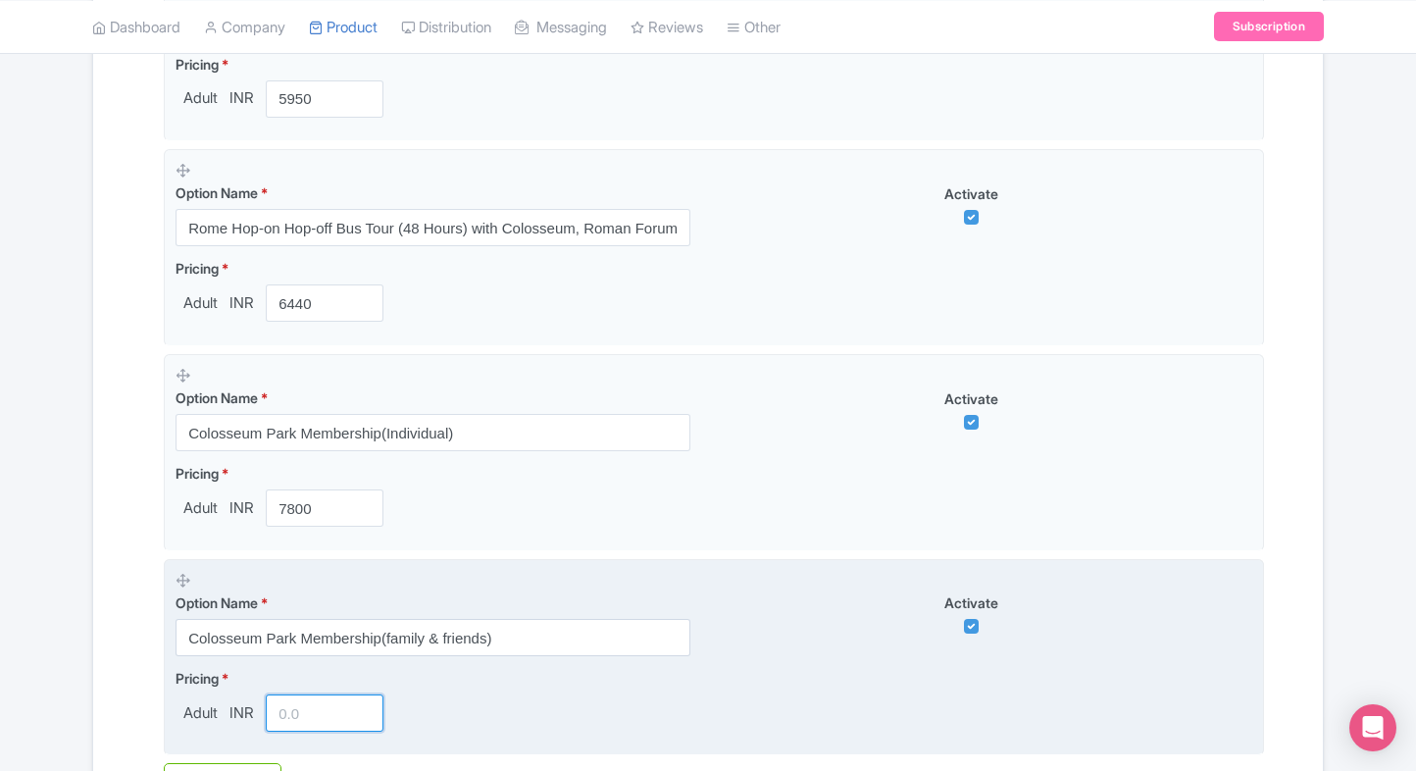
click at [310, 694] on input "number" at bounding box center [325, 712] width 118 height 37
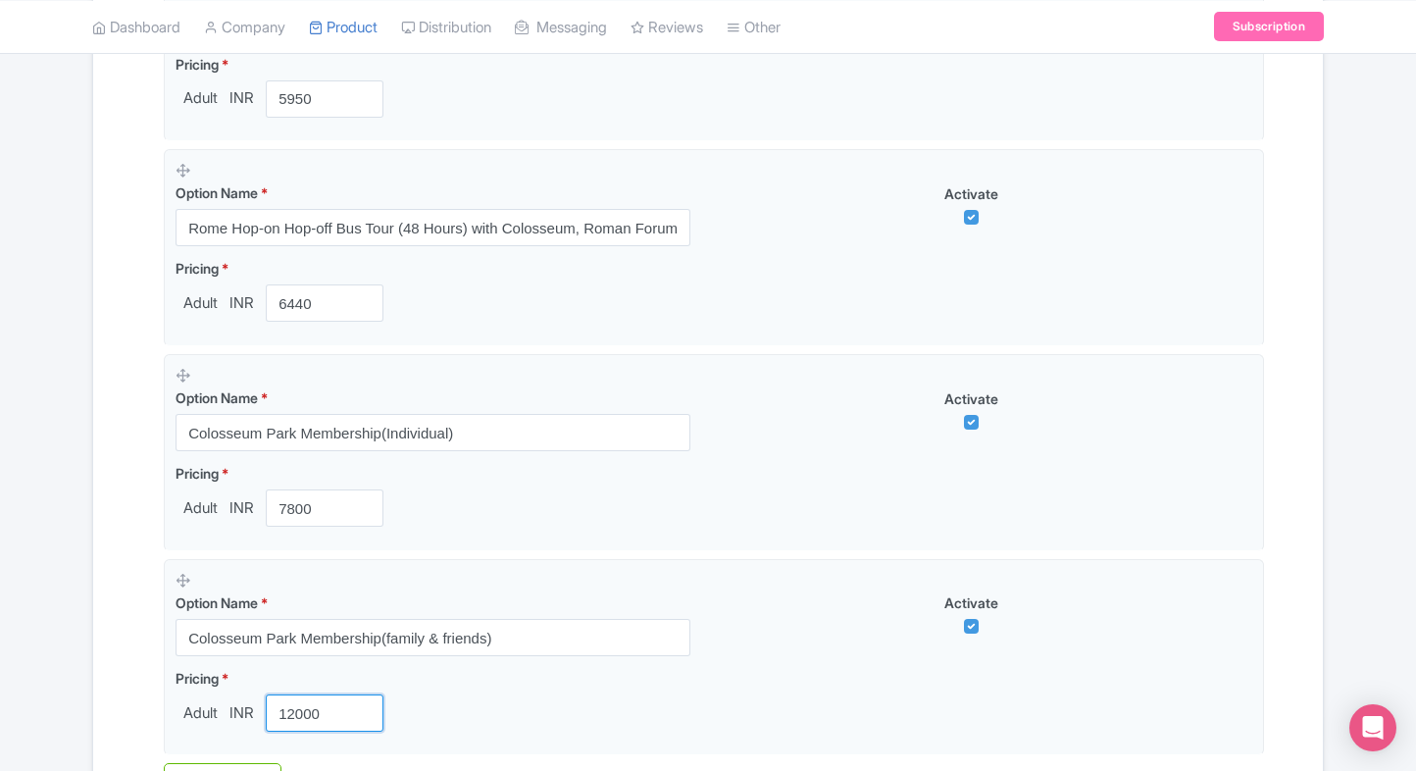
type input "12000"
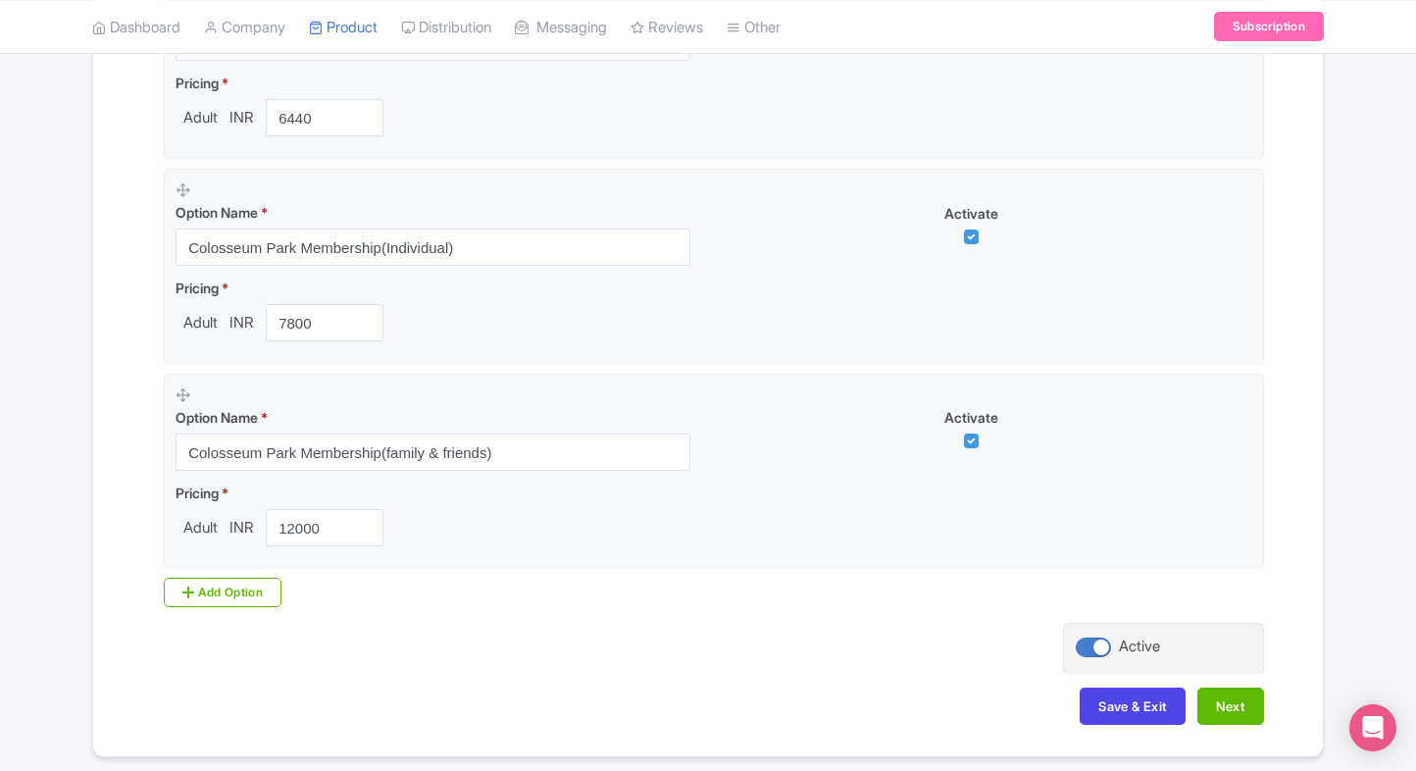
scroll to position [1966, 0]
click at [1235, 700] on button "Next" at bounding box center [1230, 704] width 67 height 37
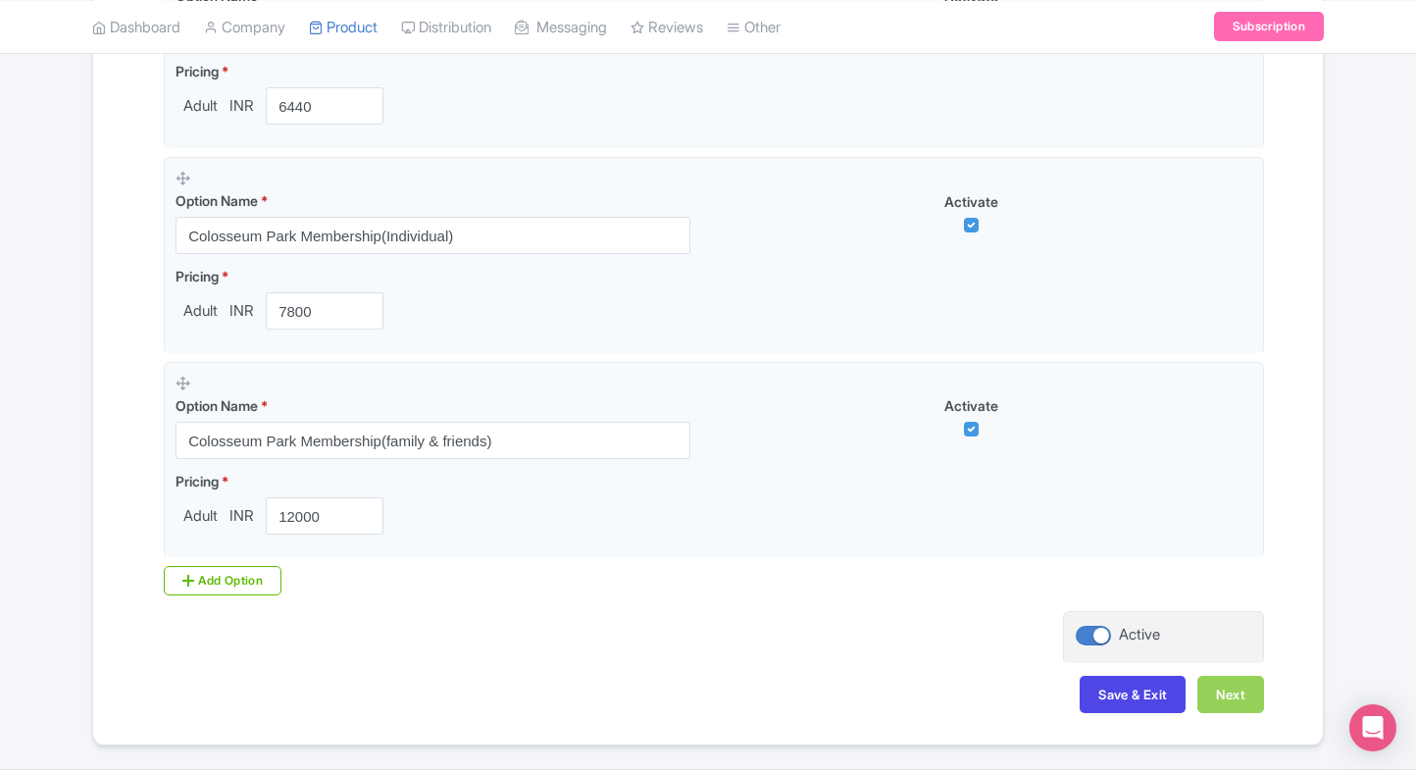
scroll to position [2031, 0]
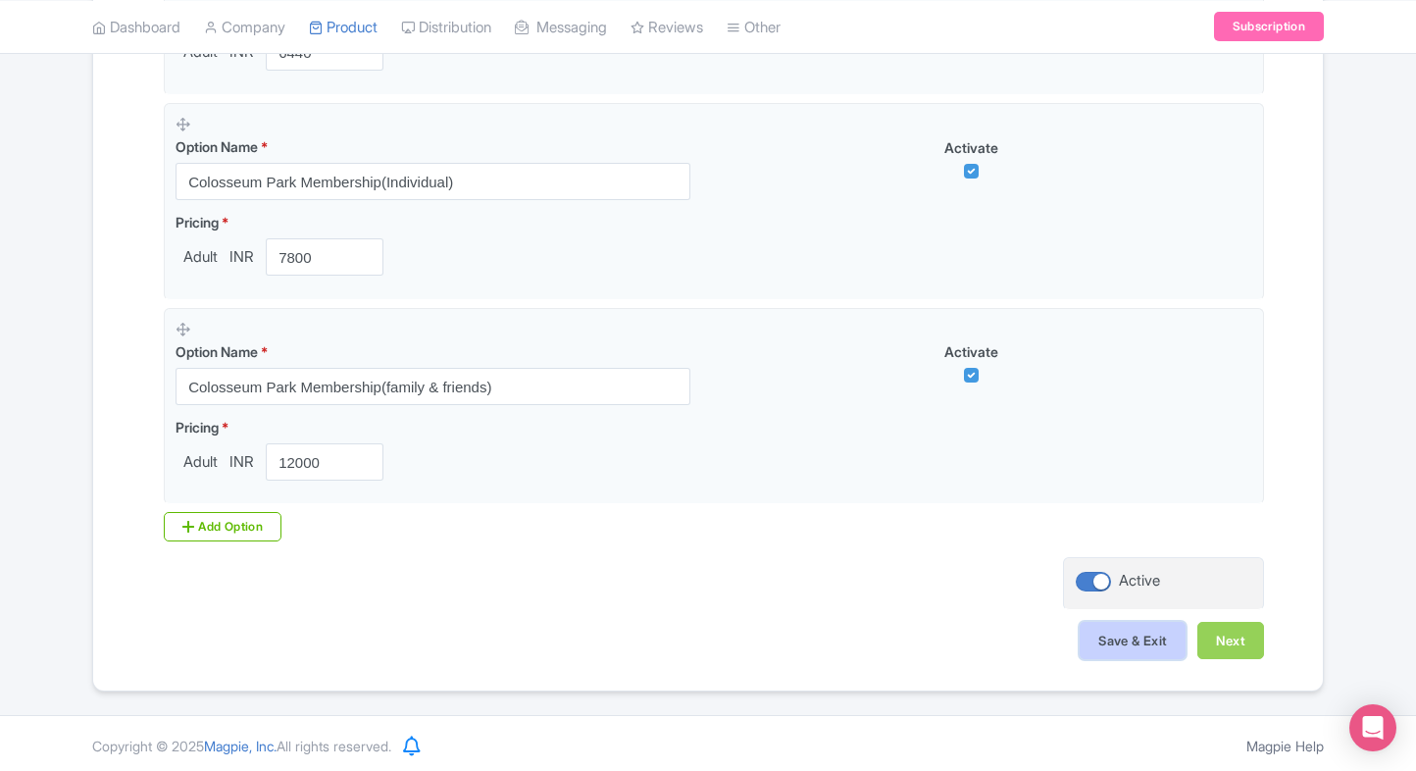
click at [1106, 645] on button "Save & Exit" at bounding box center [1133, 640] width 106 height 37
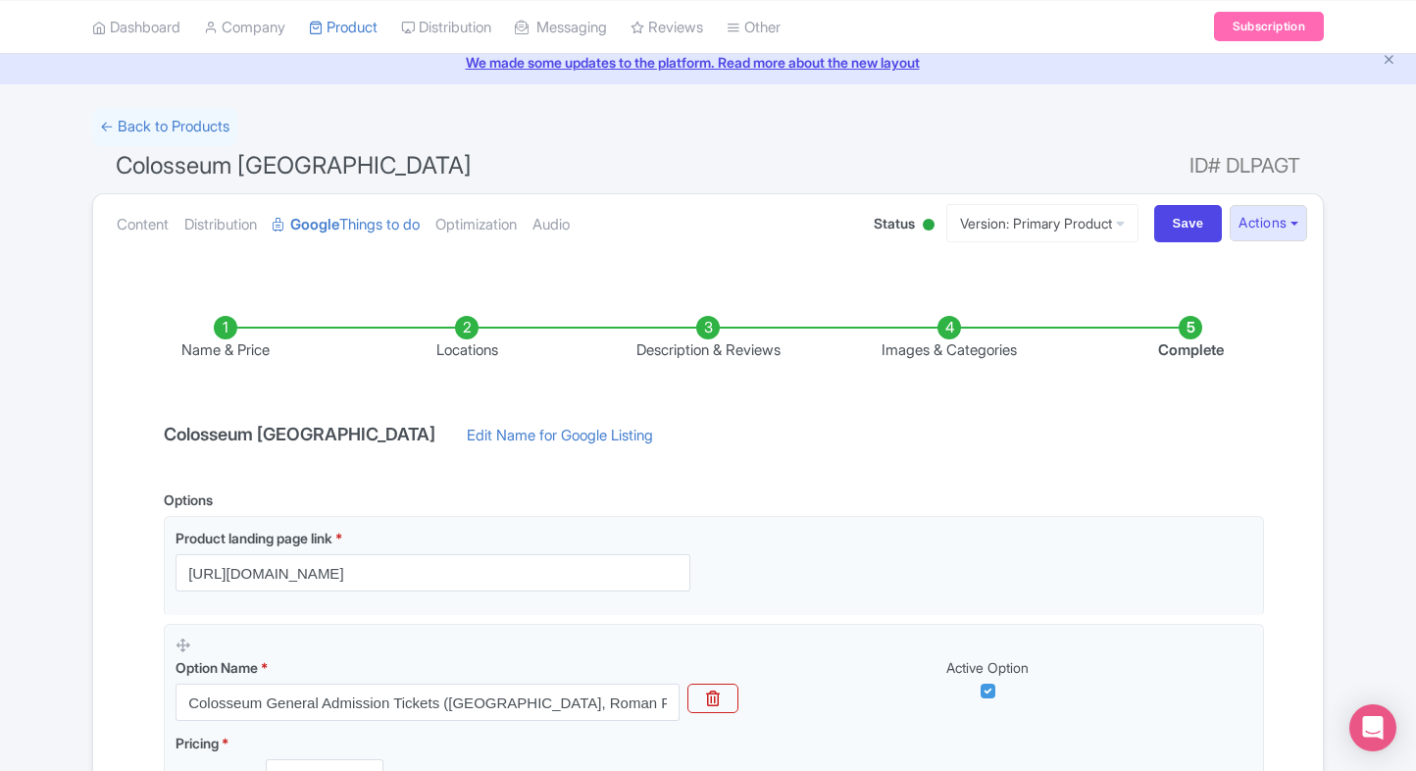
scroll to position [0, 0]
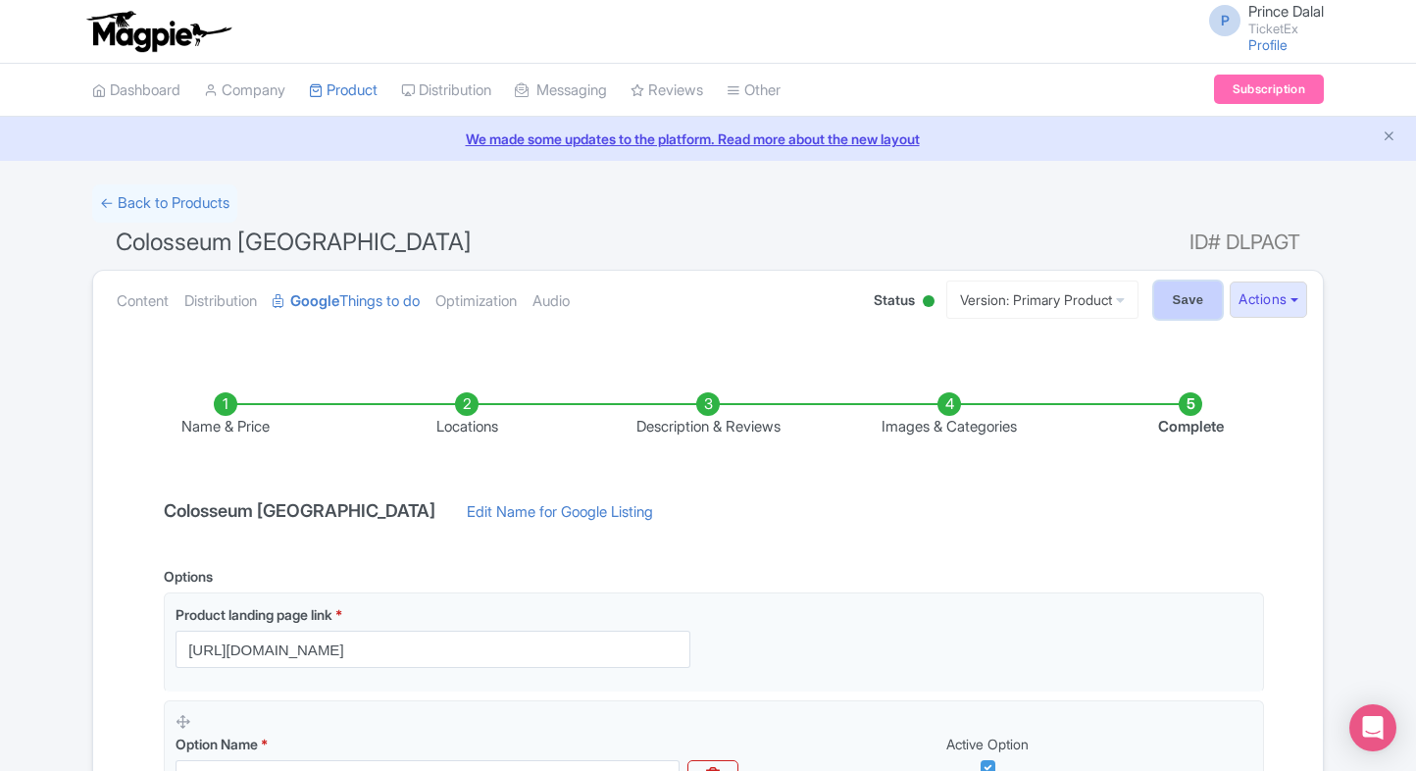
click at [1188, 288] on input "Save" at bounding box center [1188, 299] width 69 height 37
type input "Saving..."
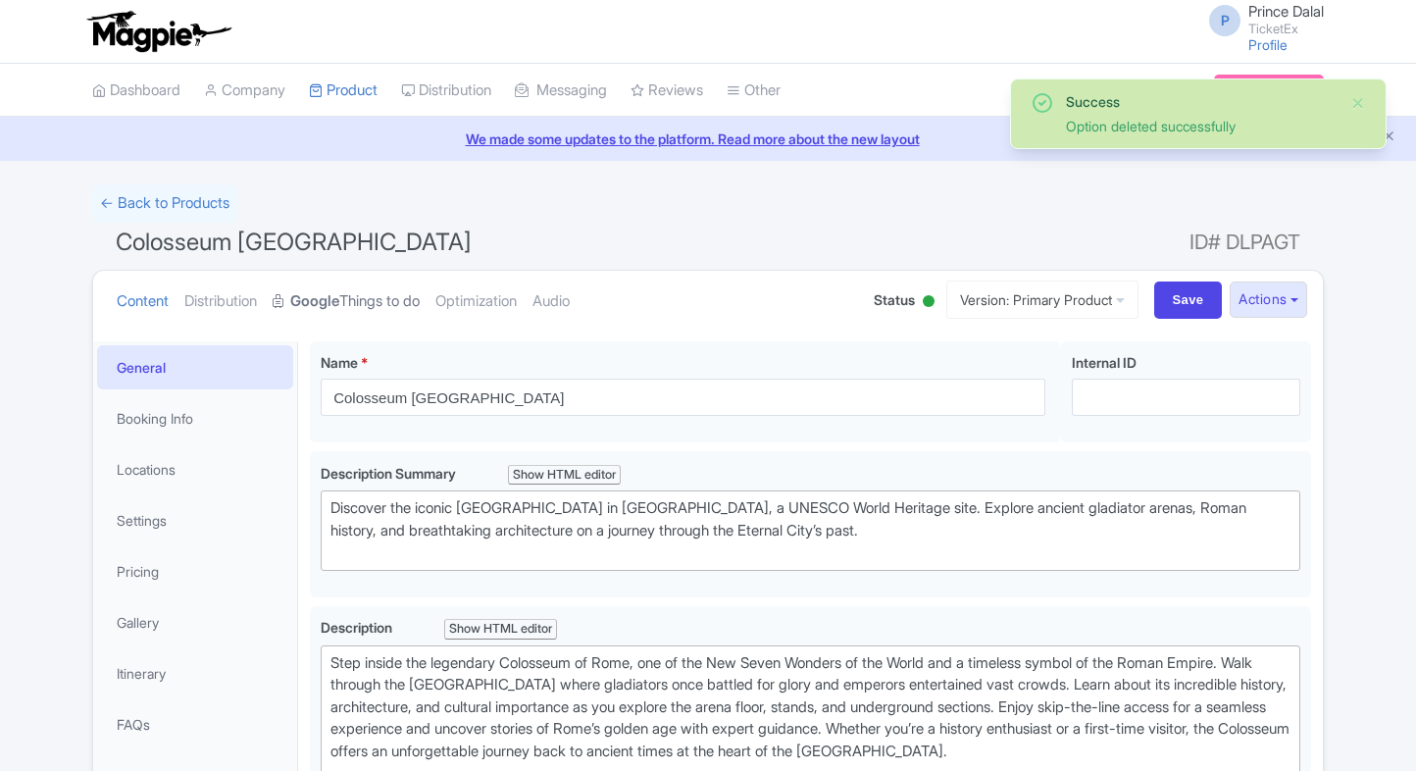
click at [395, 303] on link "Google Things to do" at bounding box center [346, 302] width 147 height 62
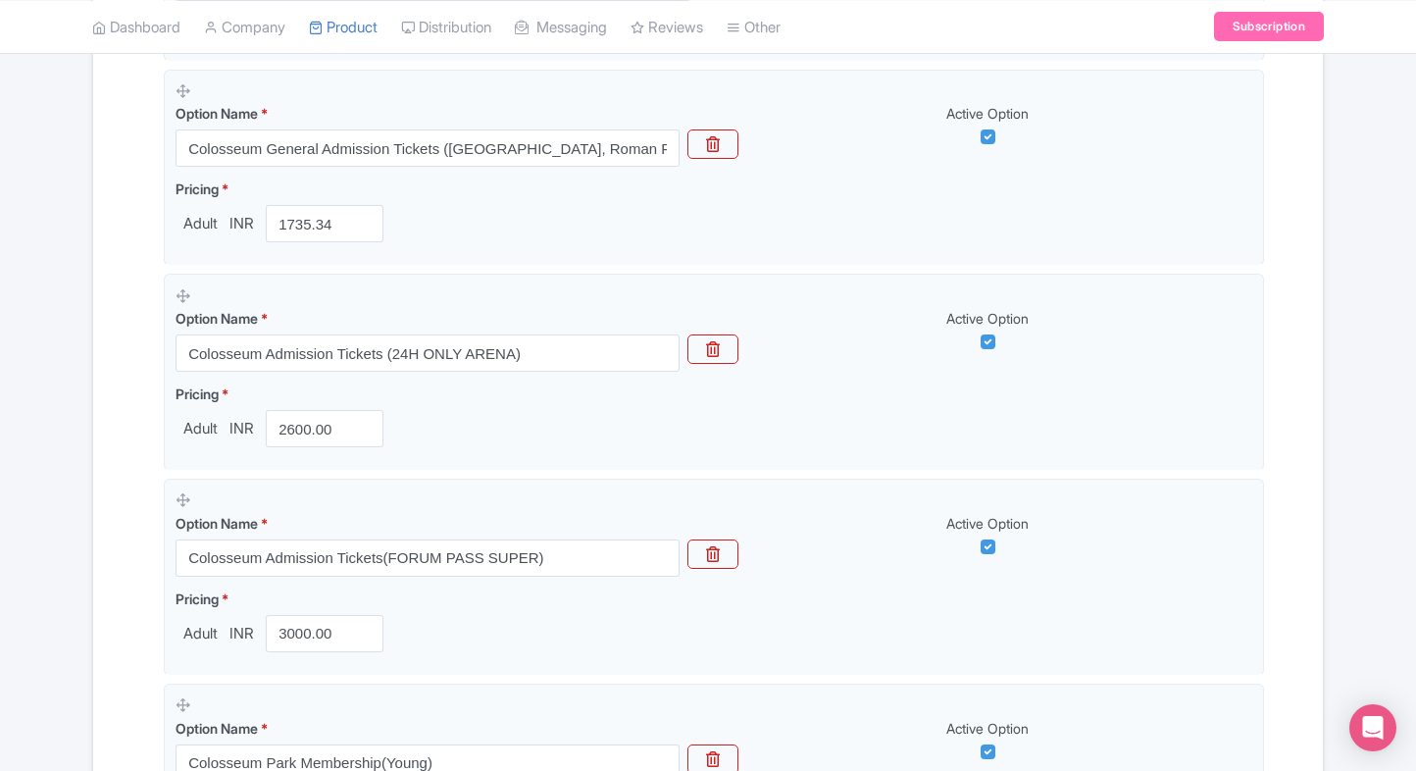
scroll to position [628, 0]
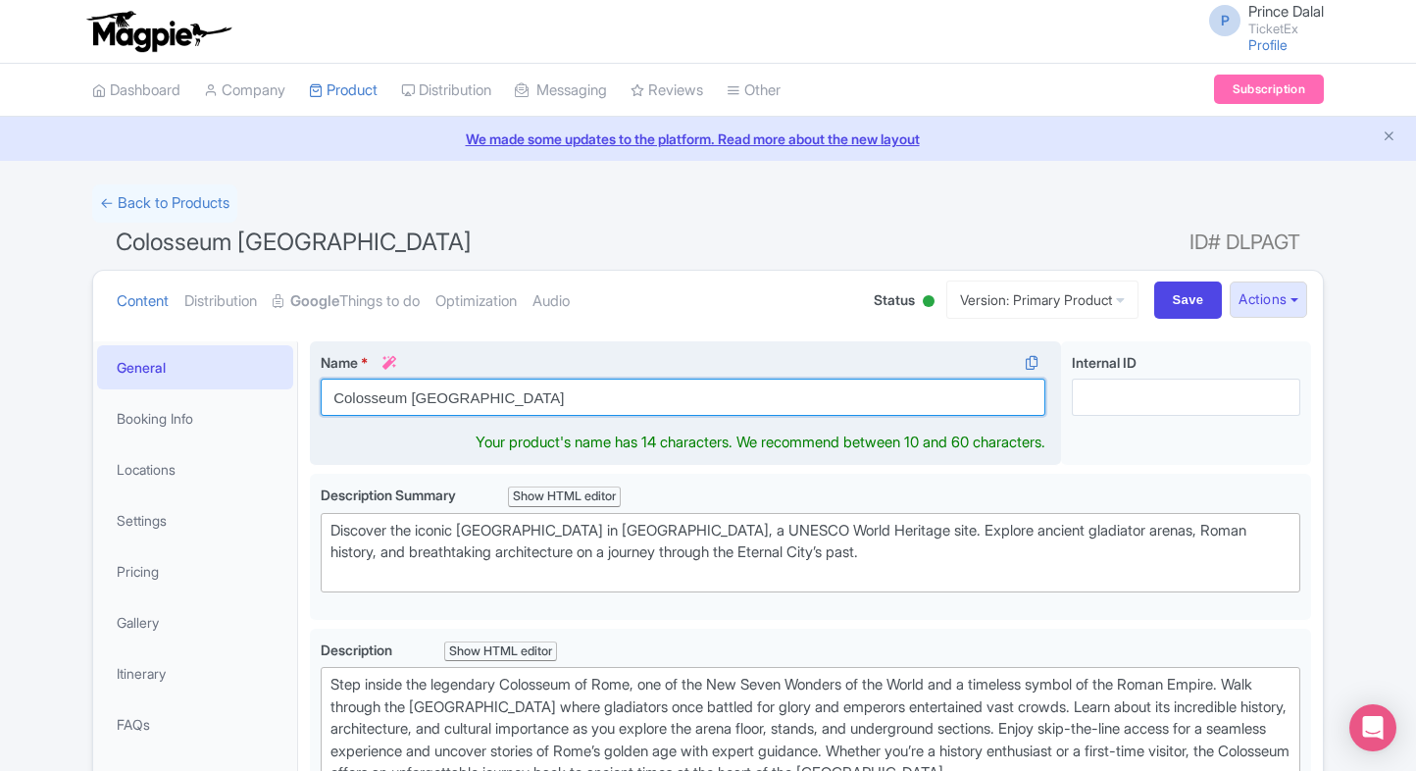
click at [511, 396] on input "Colosseum Rome" at bounding box center [683, 396] width 725 height 37
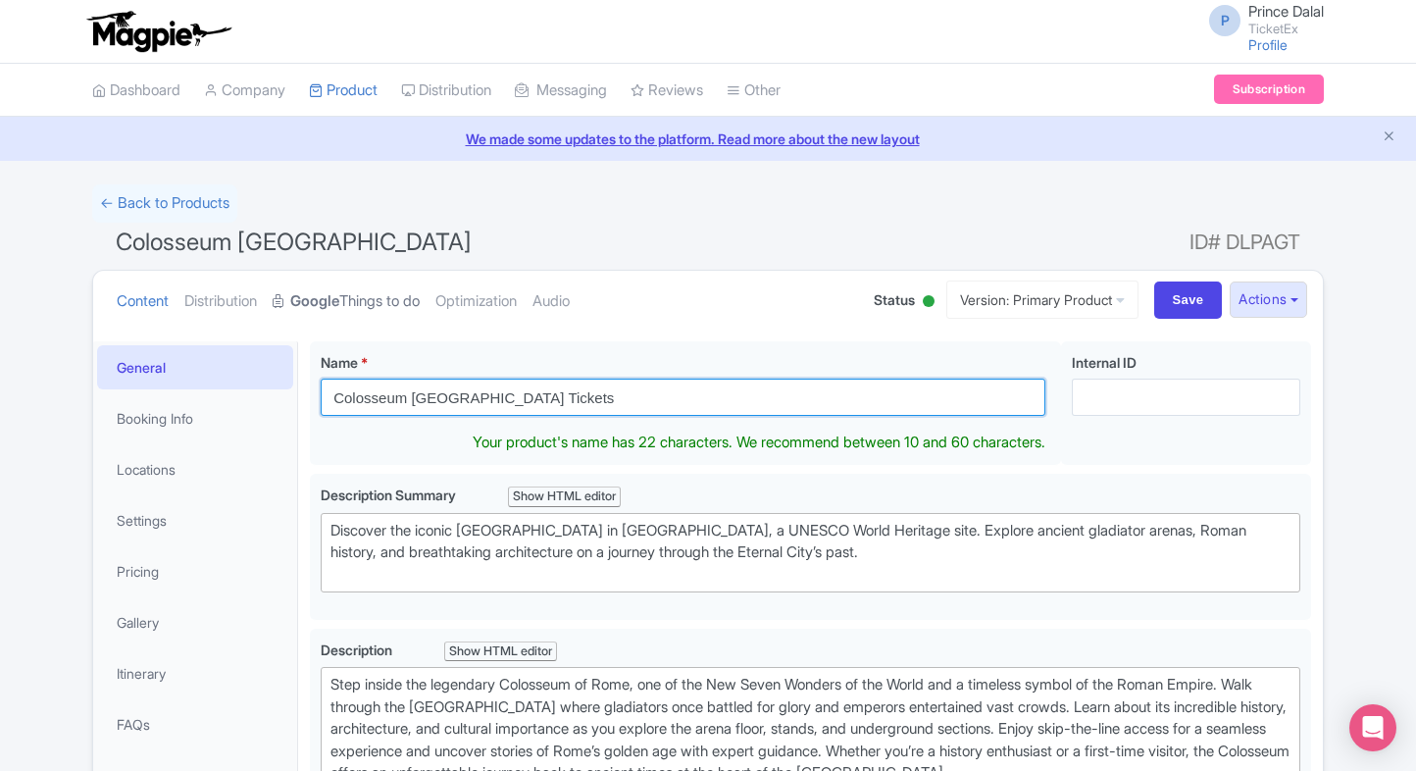
type input "Colosseum [GEOGRAPHIC_DATA] Tickets"
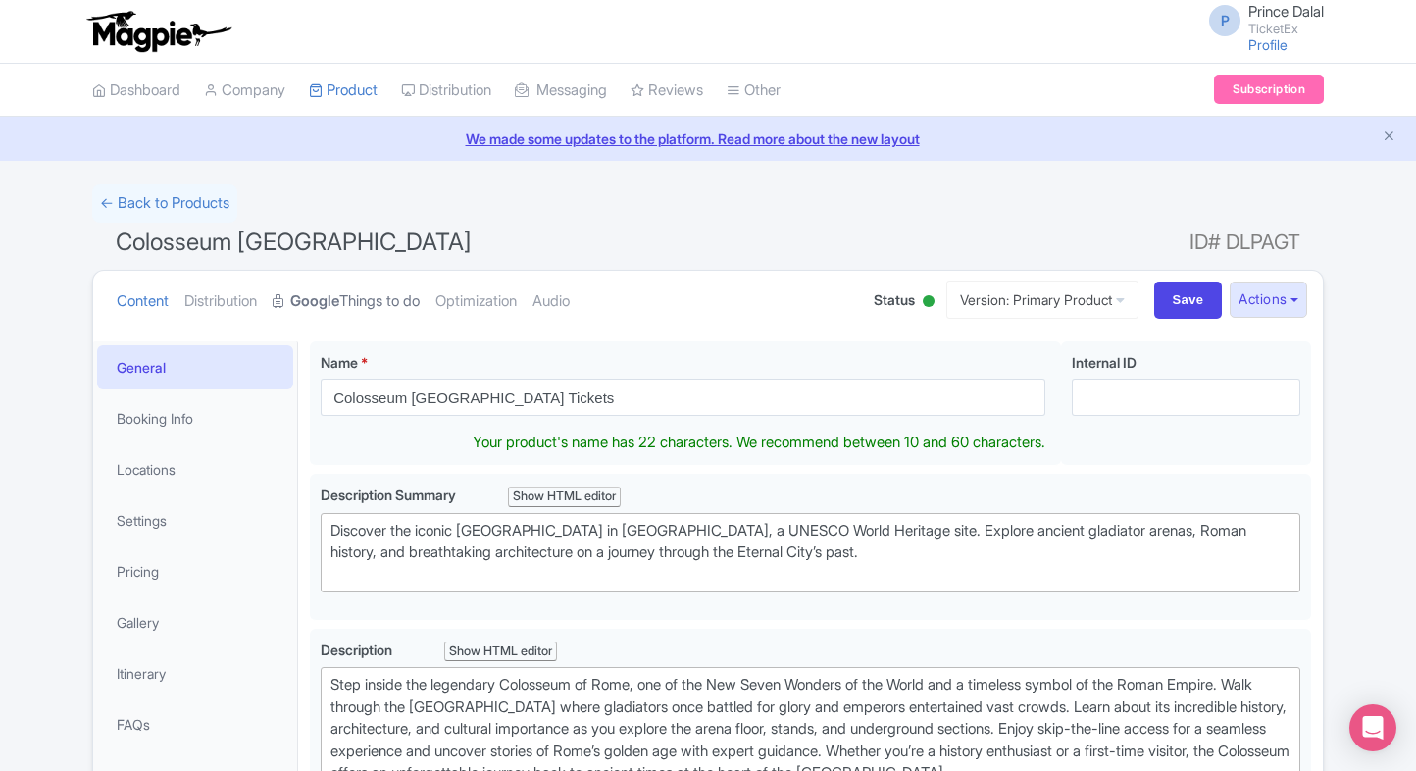
click at [380, 300] on link "Google Things to do" at bounding box center [346, 302] width 147 height 62
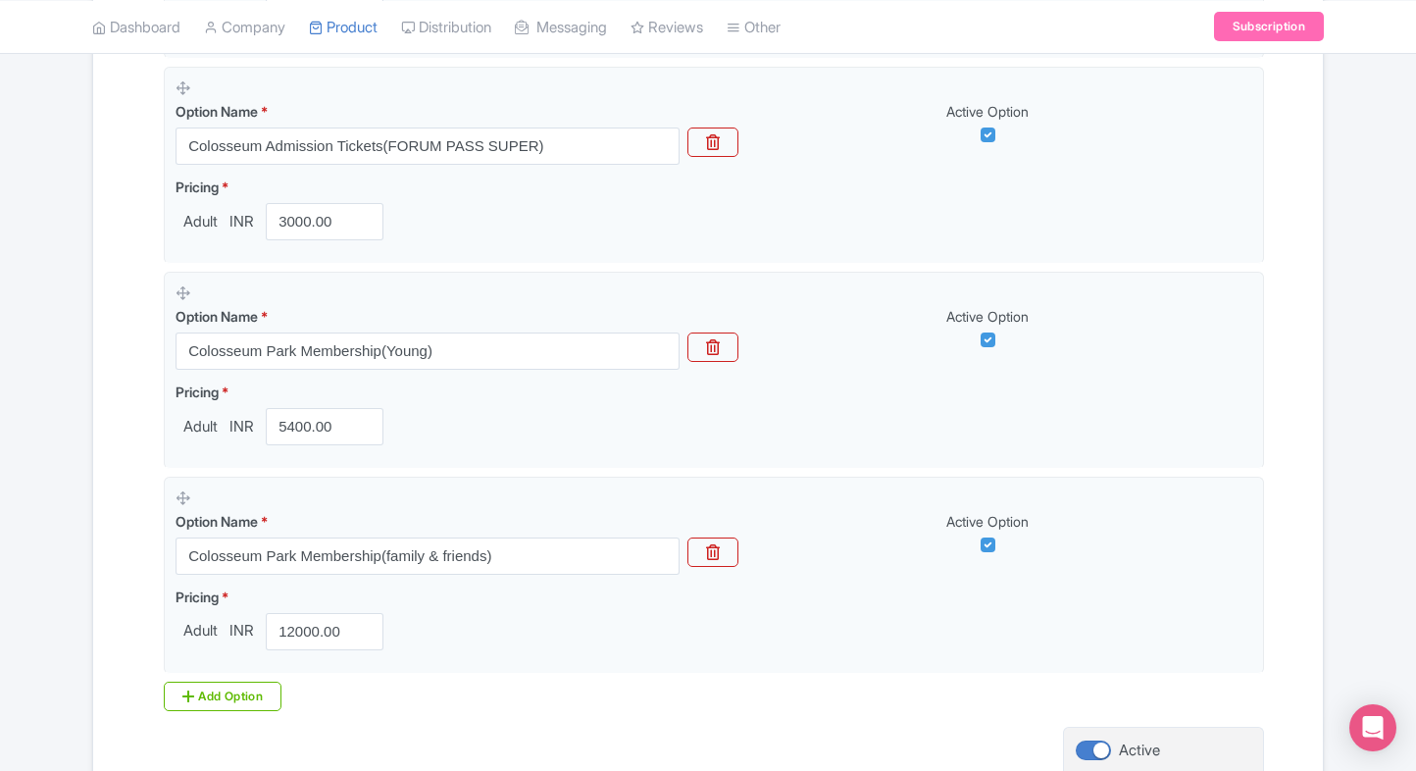
scroll to position [1045, 0]
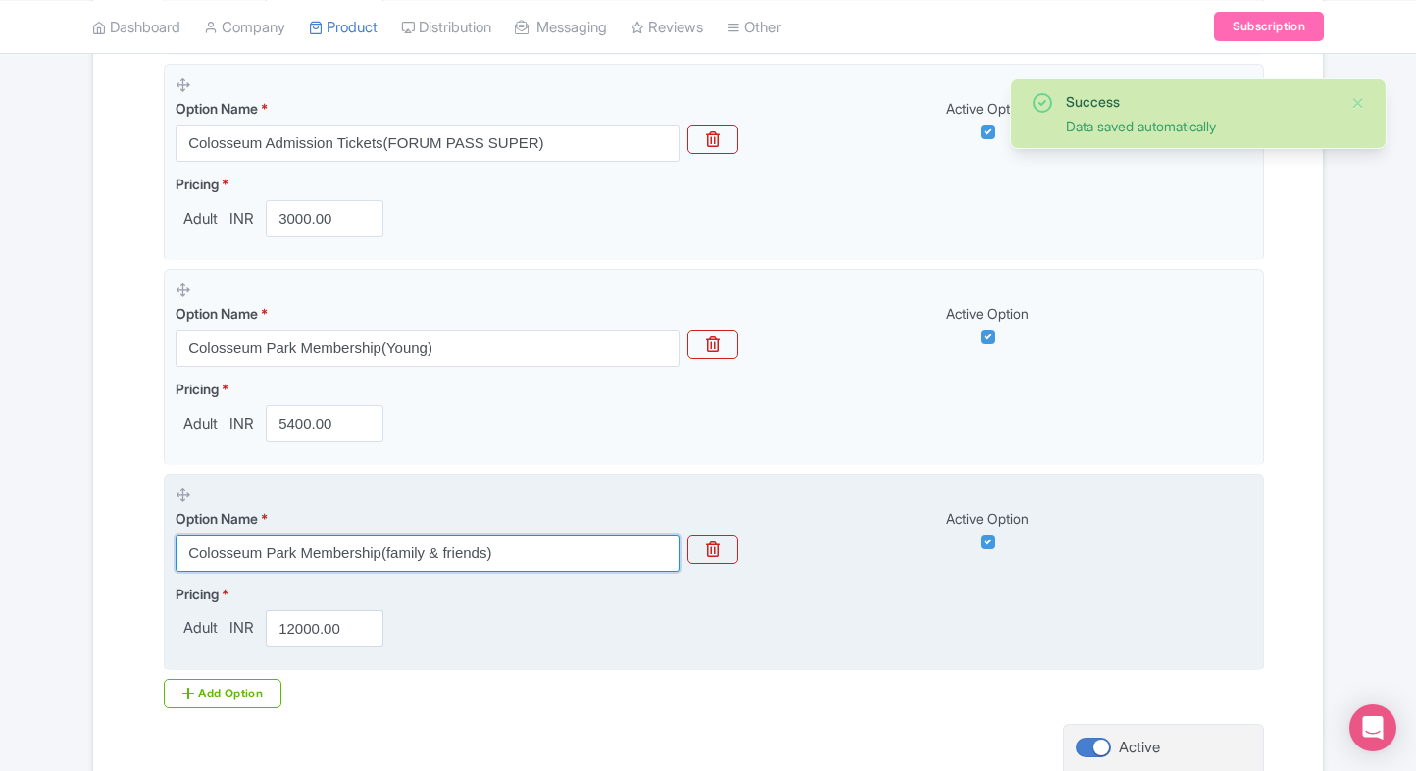
click at [345, 555] on input "Colosseum Park Membership(family & friends)" at bounding box center [428, 552] width 504 height 37
paste input "Colosseum Admission Tickets(FULL EXPERIENCE WITH ACCESS TO THE COLOSSEUM ARENA"
type input "Colosseum Admission Tickets(FULL EXPERIENCE WITH ACCESS TO THE COLOSSEUM ARENA)"
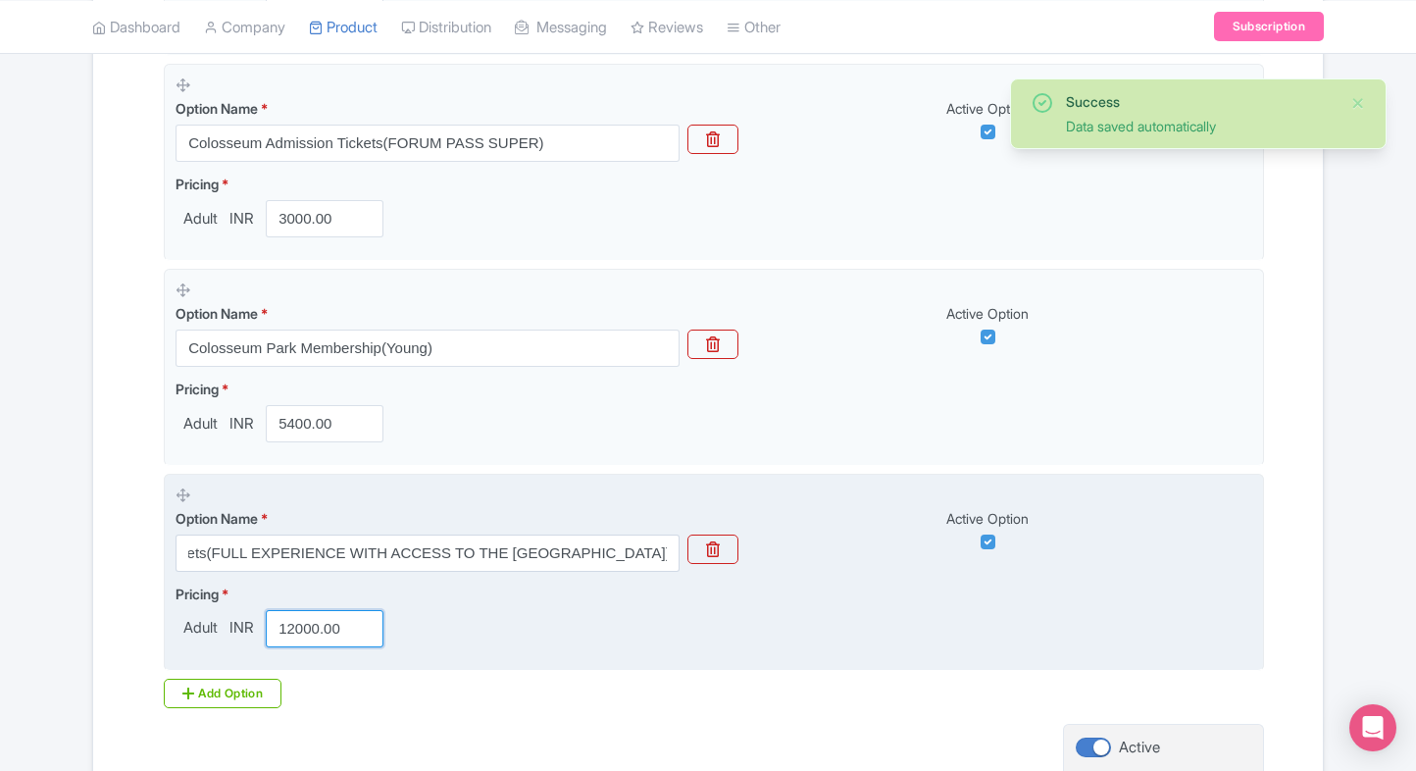
click at [306, 618] on input "12000.00" at bounding box center [325, 628] width 118 height 37
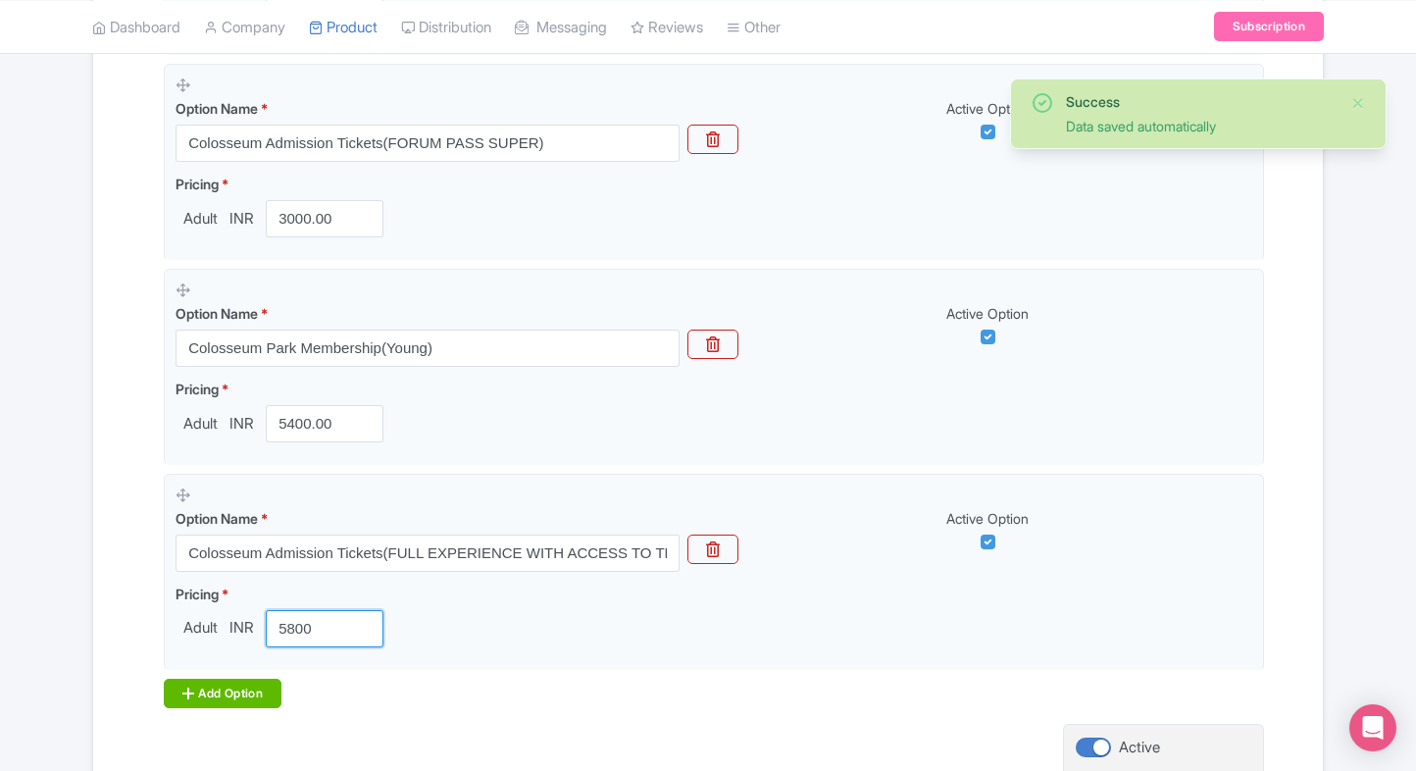
type input "5800"
click at [225, 699] on div "Add Option" at bounding box center [223, 692] width 118 height 29
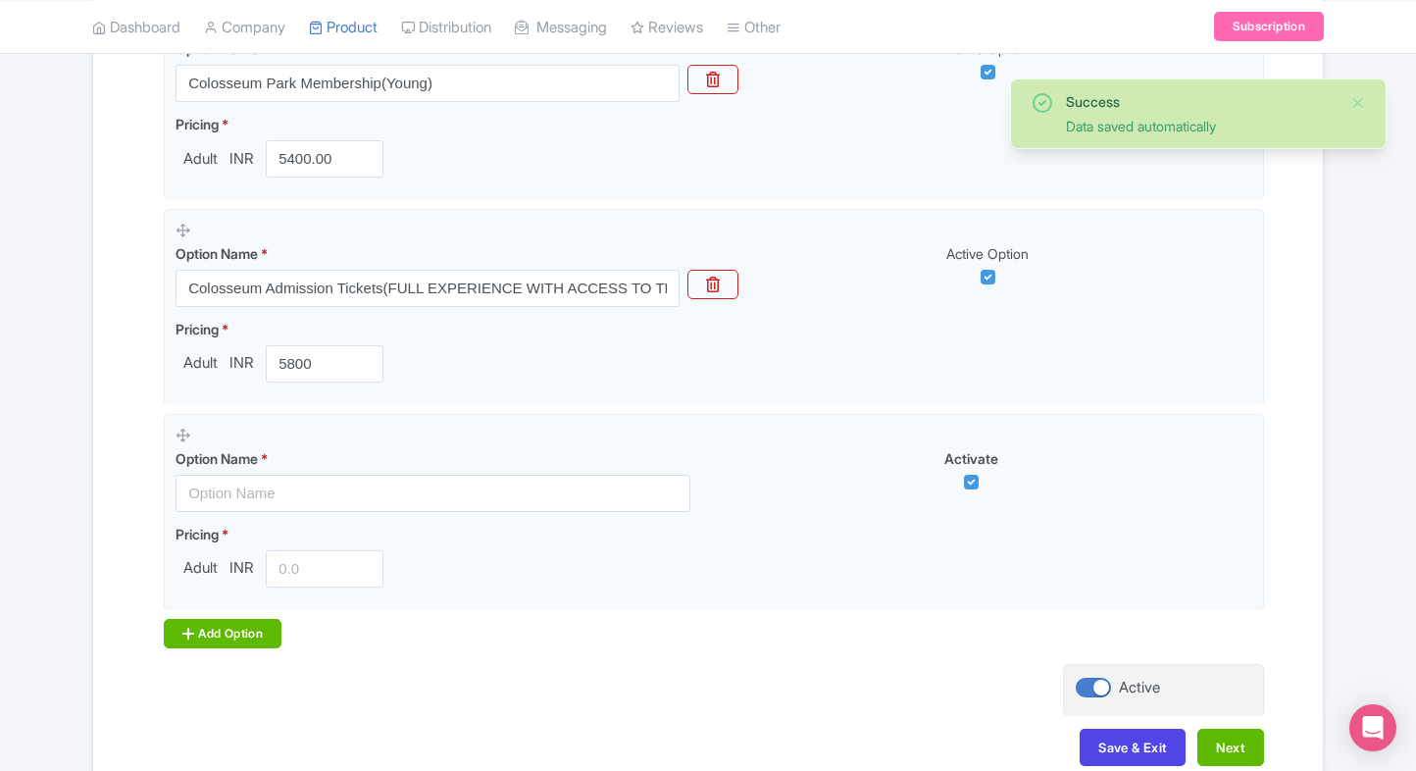
scroll to position [1324, 0]
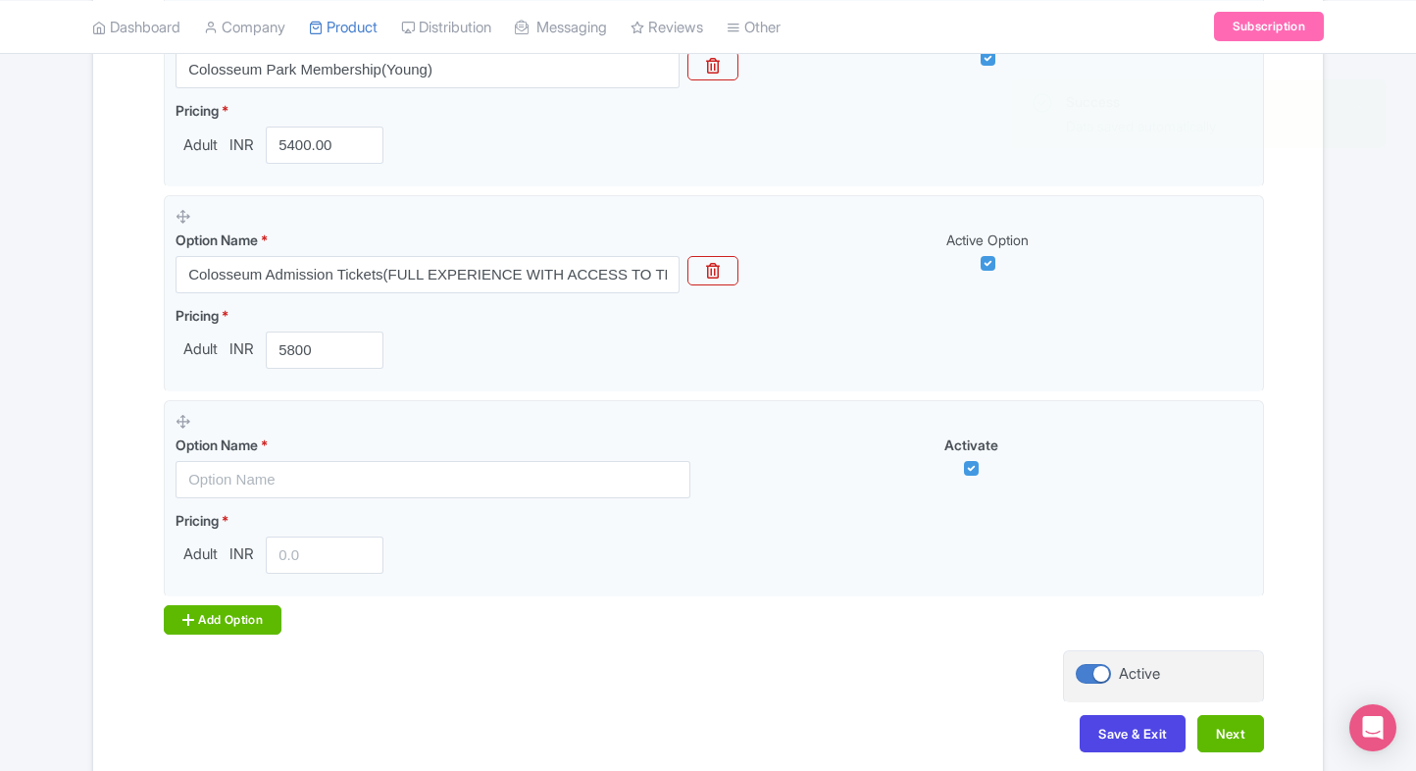
click at [246, 606] on div "Add Option" at bounding box center [223, 619] width 118 height 29
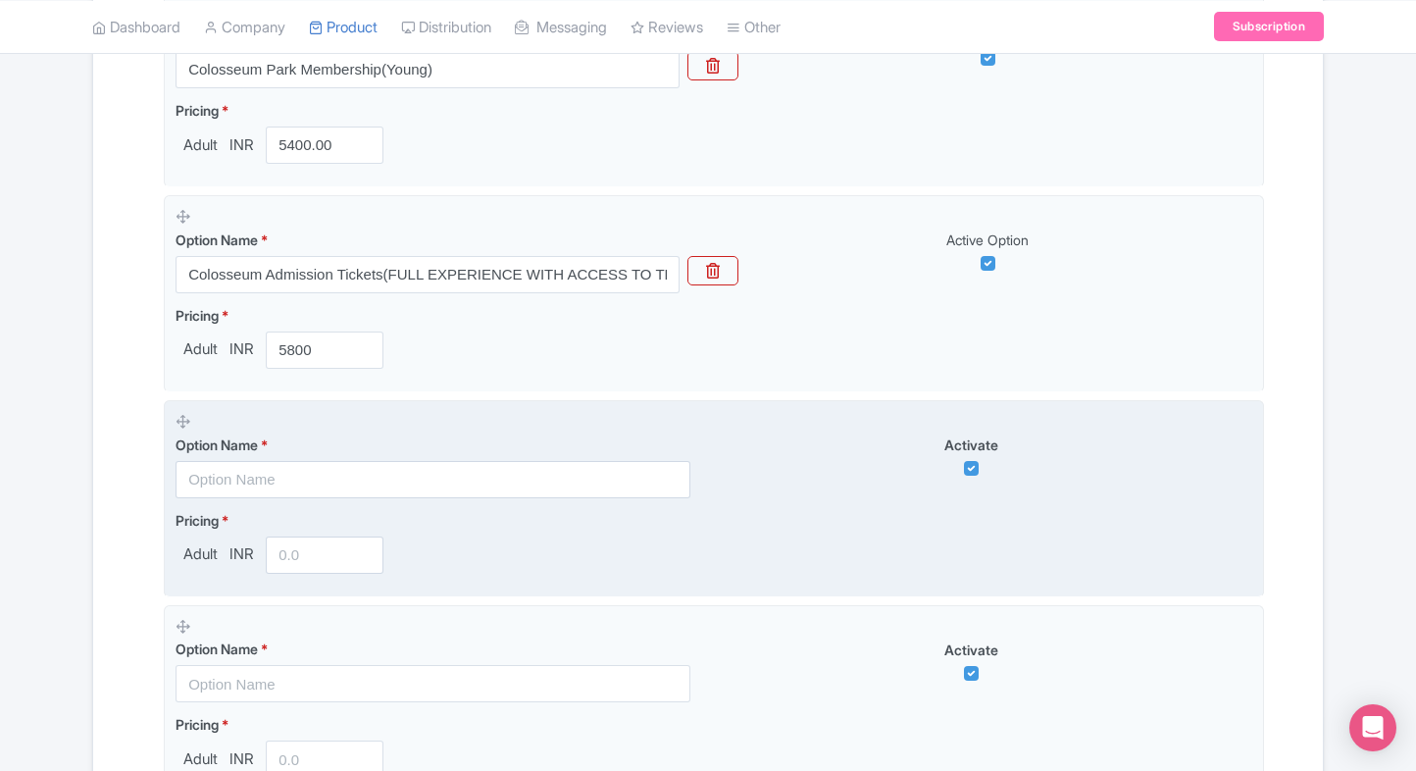
click at [296, 484] on input "text" at bounding box center [433, 479] width 515 height 37
paste input "Rome Hop-on Hop-off Bus Tour (24 Hours) with Colosseum, Roman Forum & Palatine …"
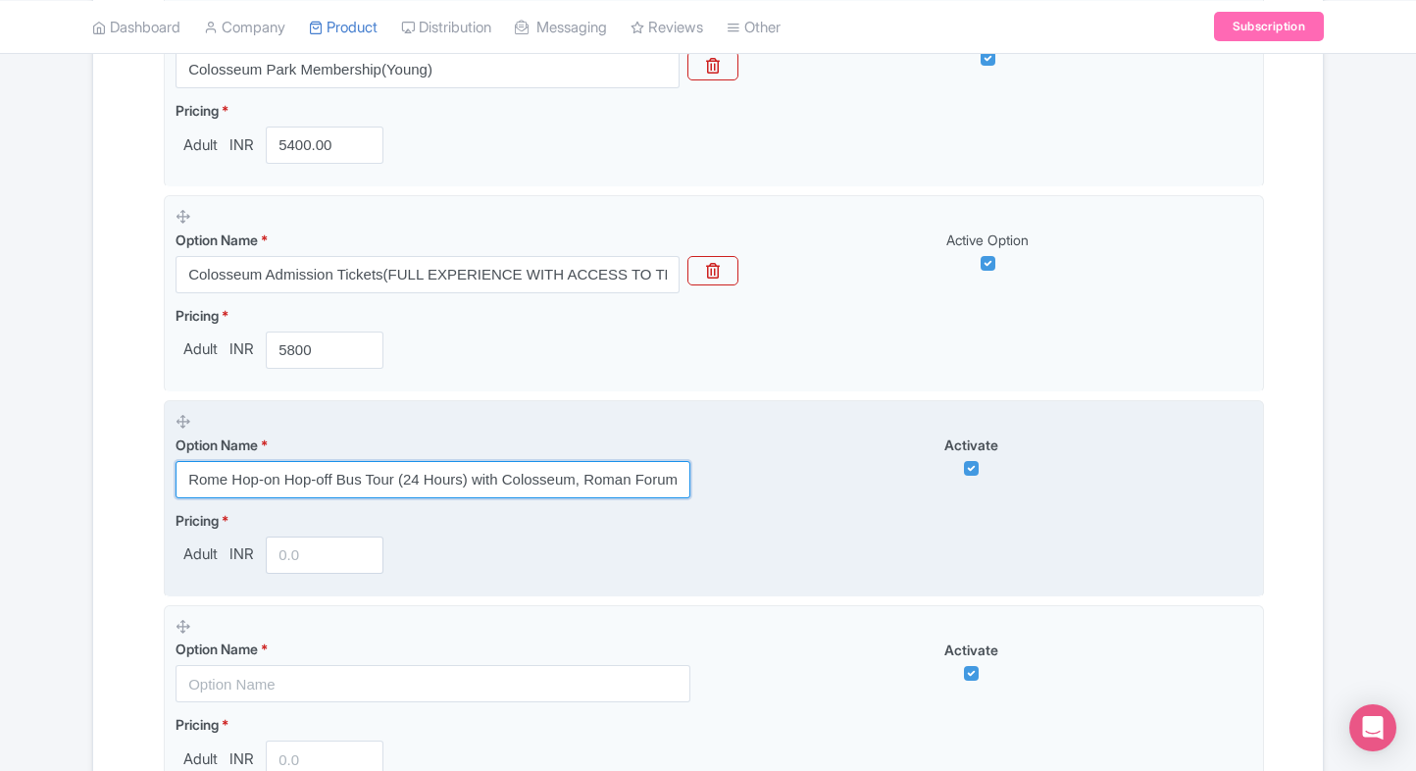
scroll to position [0, 98]
type input "Rome Hop-on Hop-off Bus Tour (24 Hours) with Colosseum, Roman Forum & Palatine …"
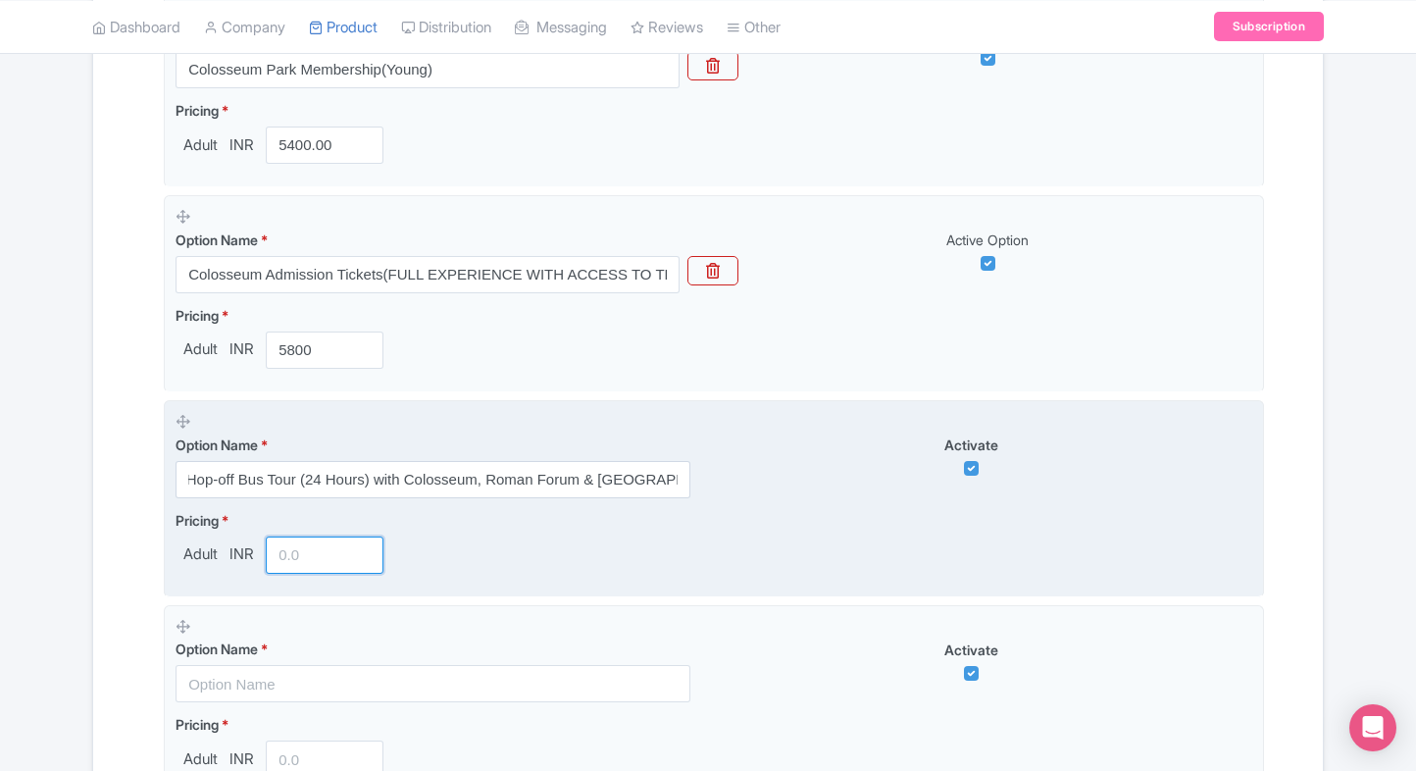
scroll to position [0, 0]
click at [296, 557] on input "number" at bounding box center [325, 554] width 118 height 37
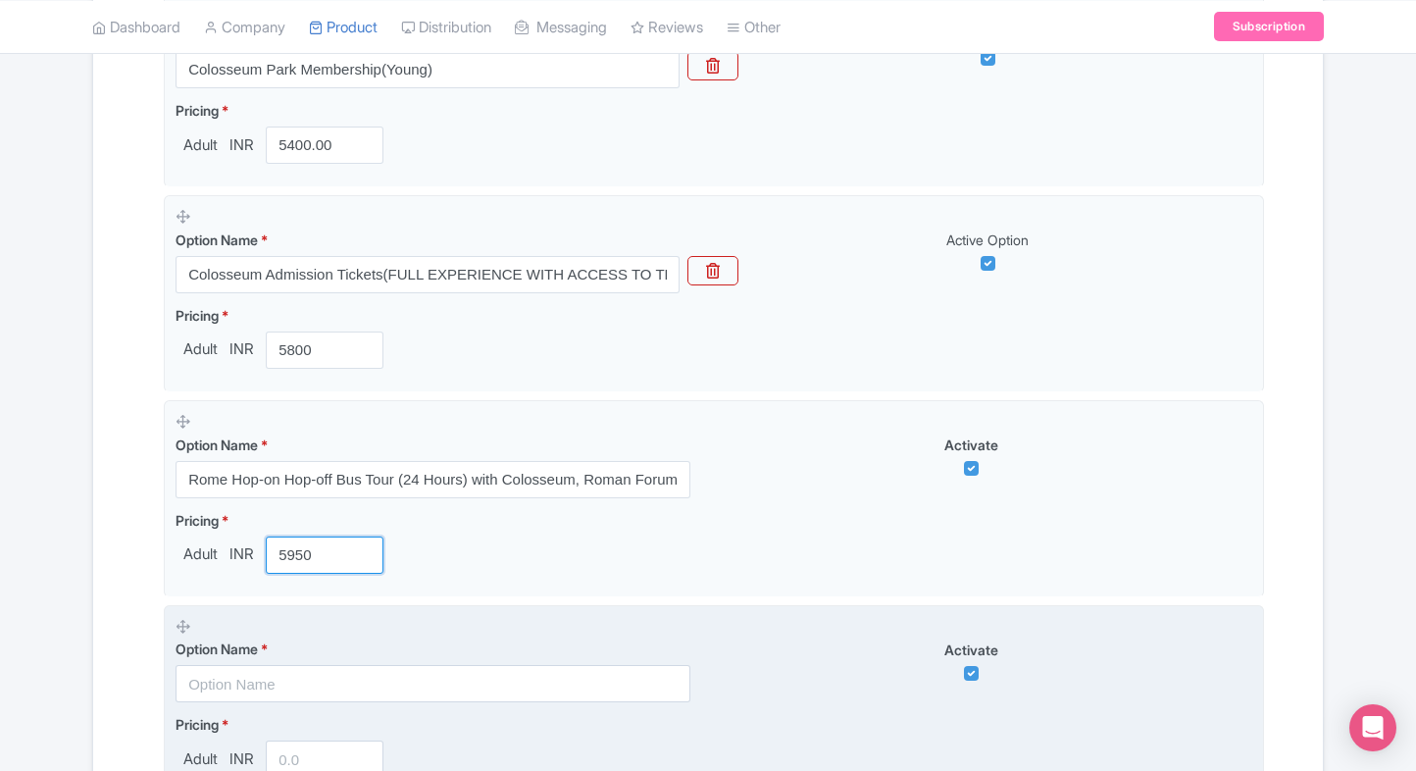
type input "5950"
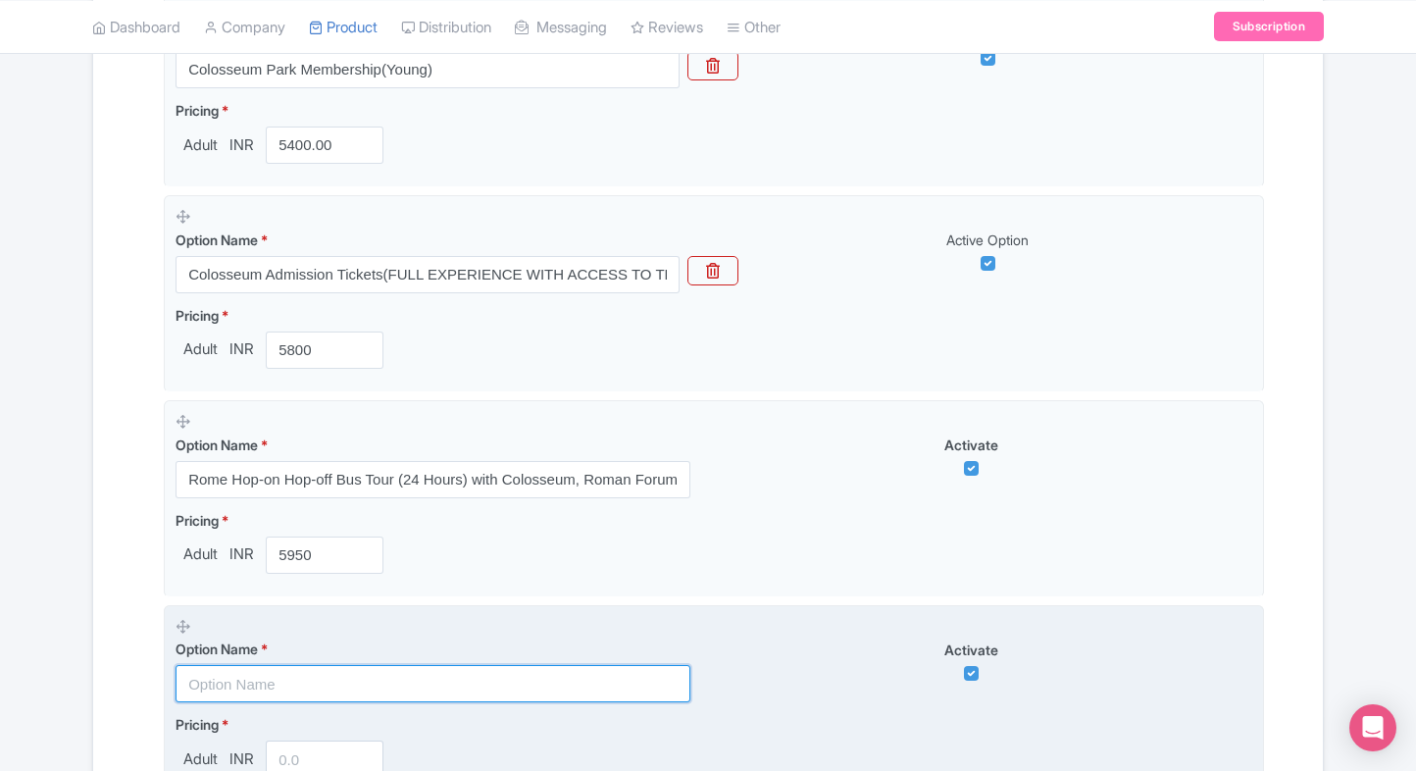
click at [230, 696] on input "text" at bounding box center [433, 683] width 515 height 37
paste input "Rome Hop-on Hop-off Bus Tour (48 Hours) with Colosseum, Roman Forum & Palatine …"
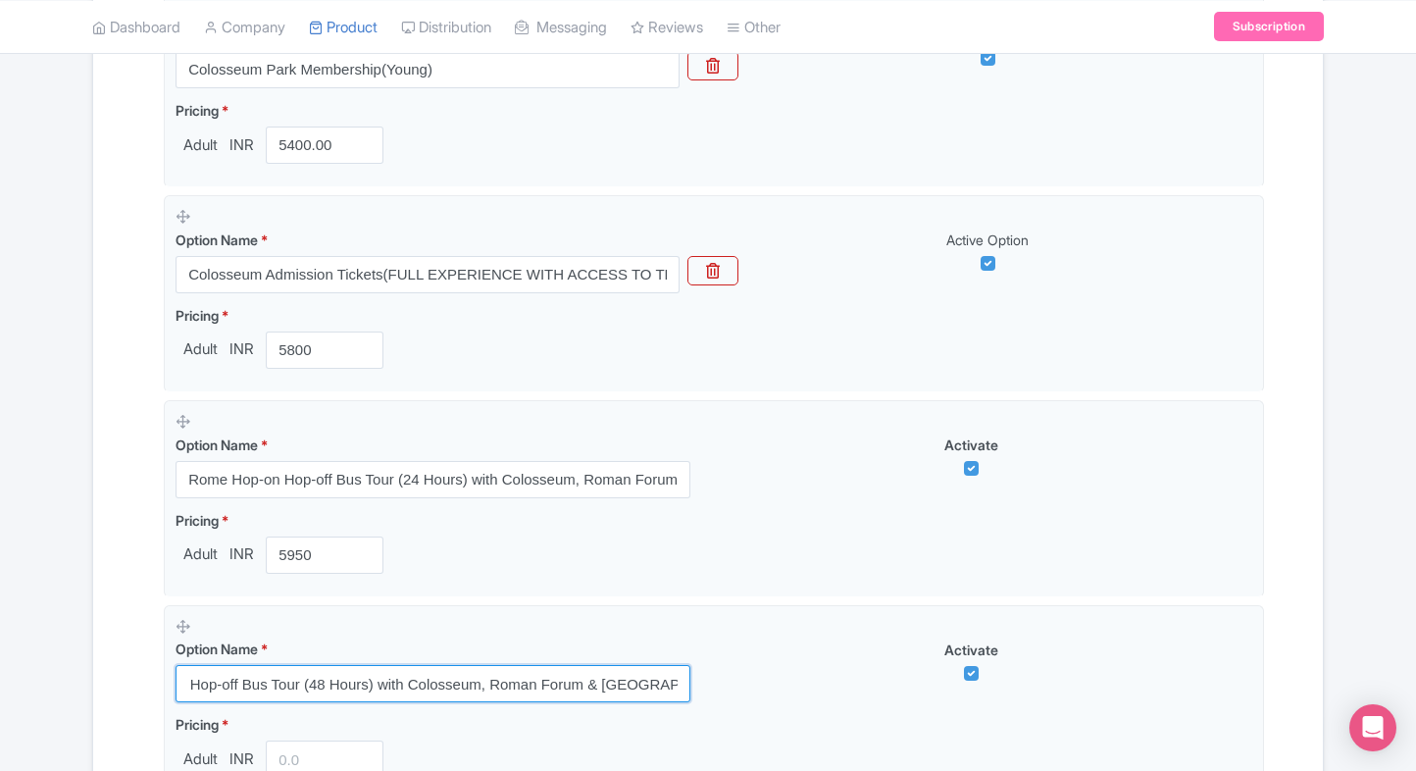
type input "Rome Hop-on Hop-off Bus Tour (48 Hours) with Colosseum, Roman Forum & Palatine …"
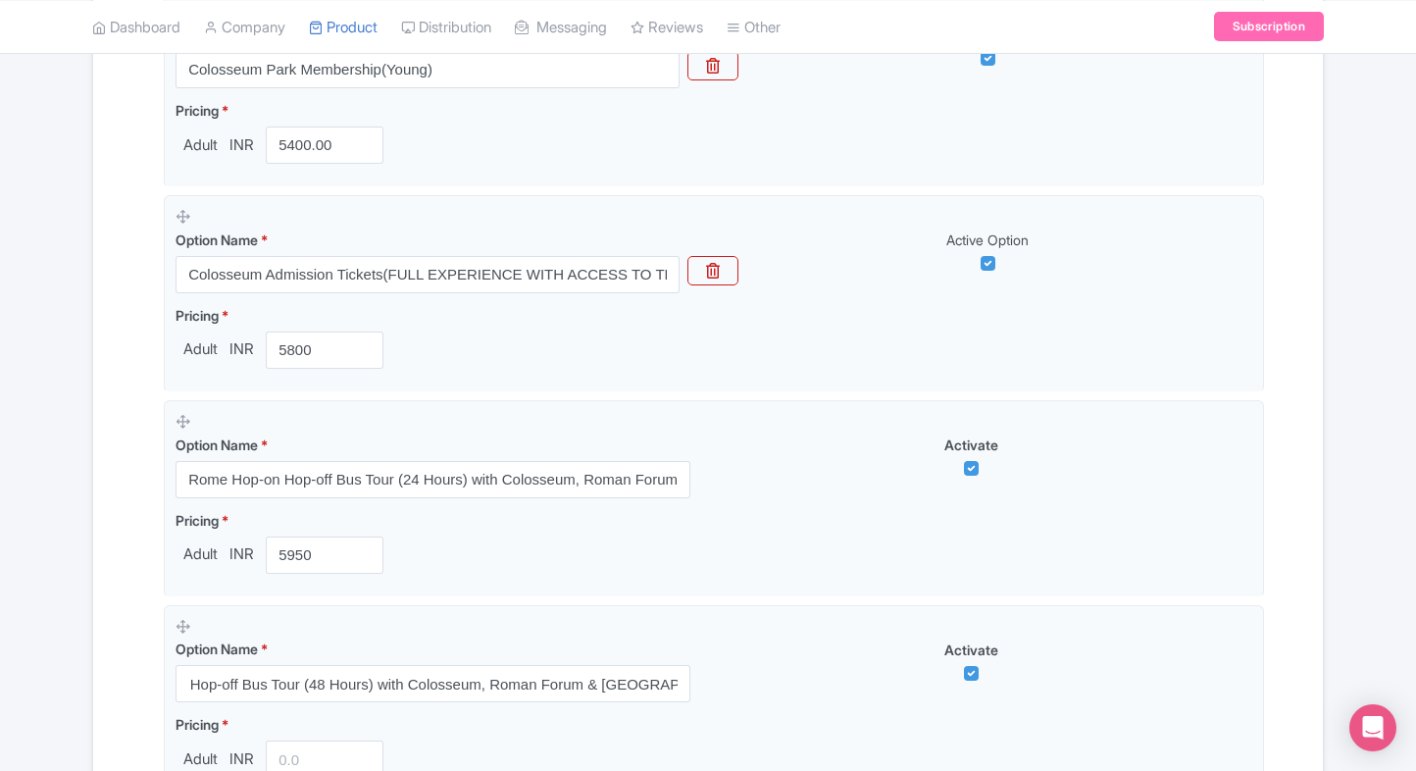
scroll to position [0, 0]
click at [105, 633] on div "Name & Price Locations Description & Reviews Images & Categories Complete Colos…" at bounding box center [708, 2] width 1206 height 1946
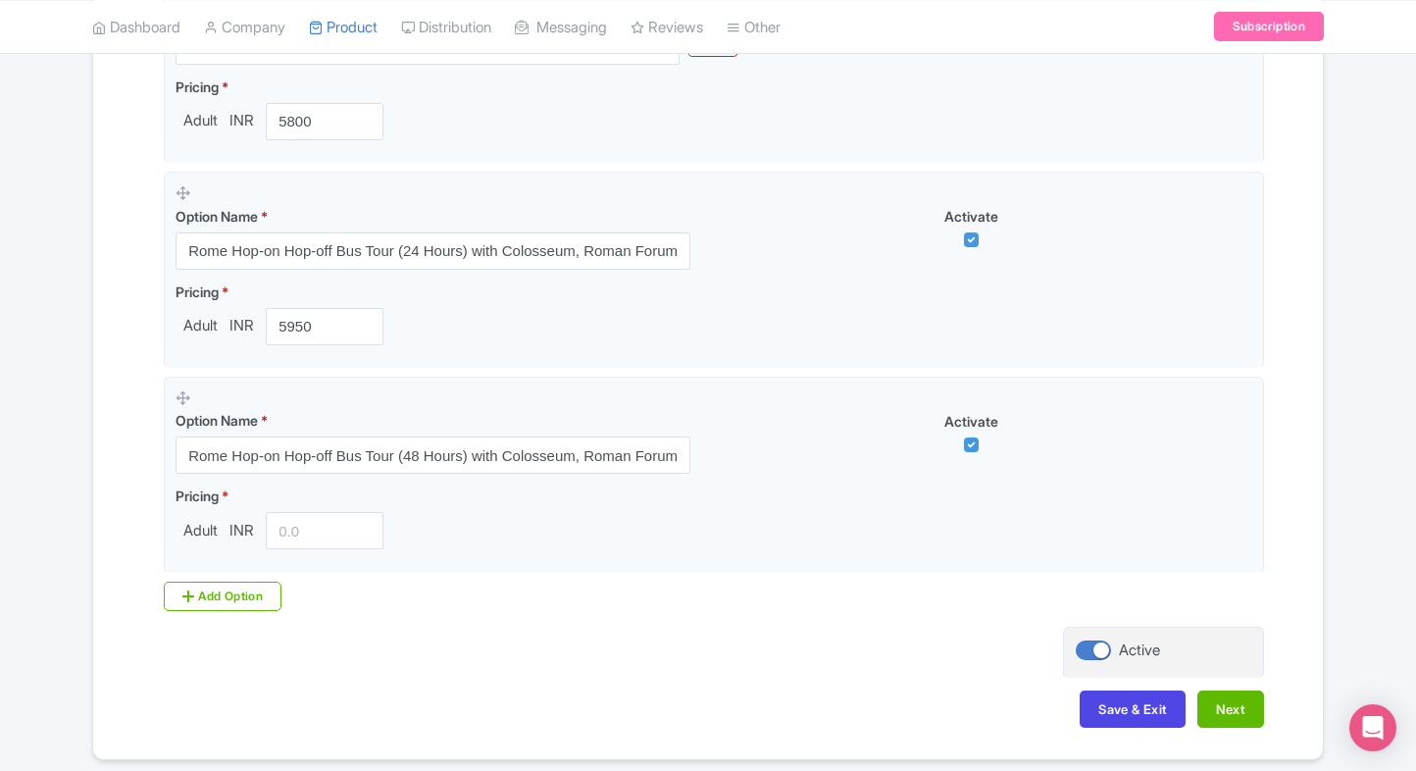
scroll to position [1622, 0]
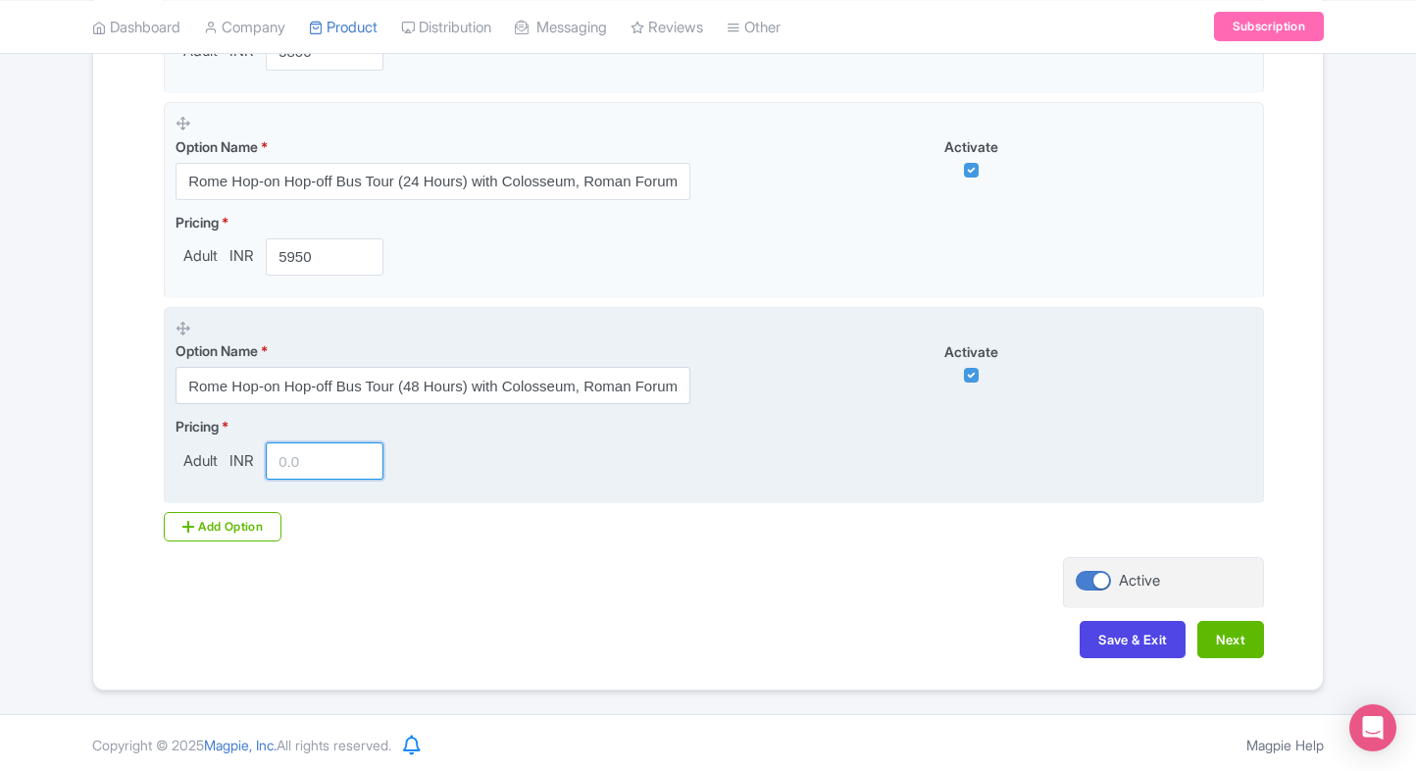
click at [293, 470] on input "number" at bounding box center [325, 460] width 118 height 37
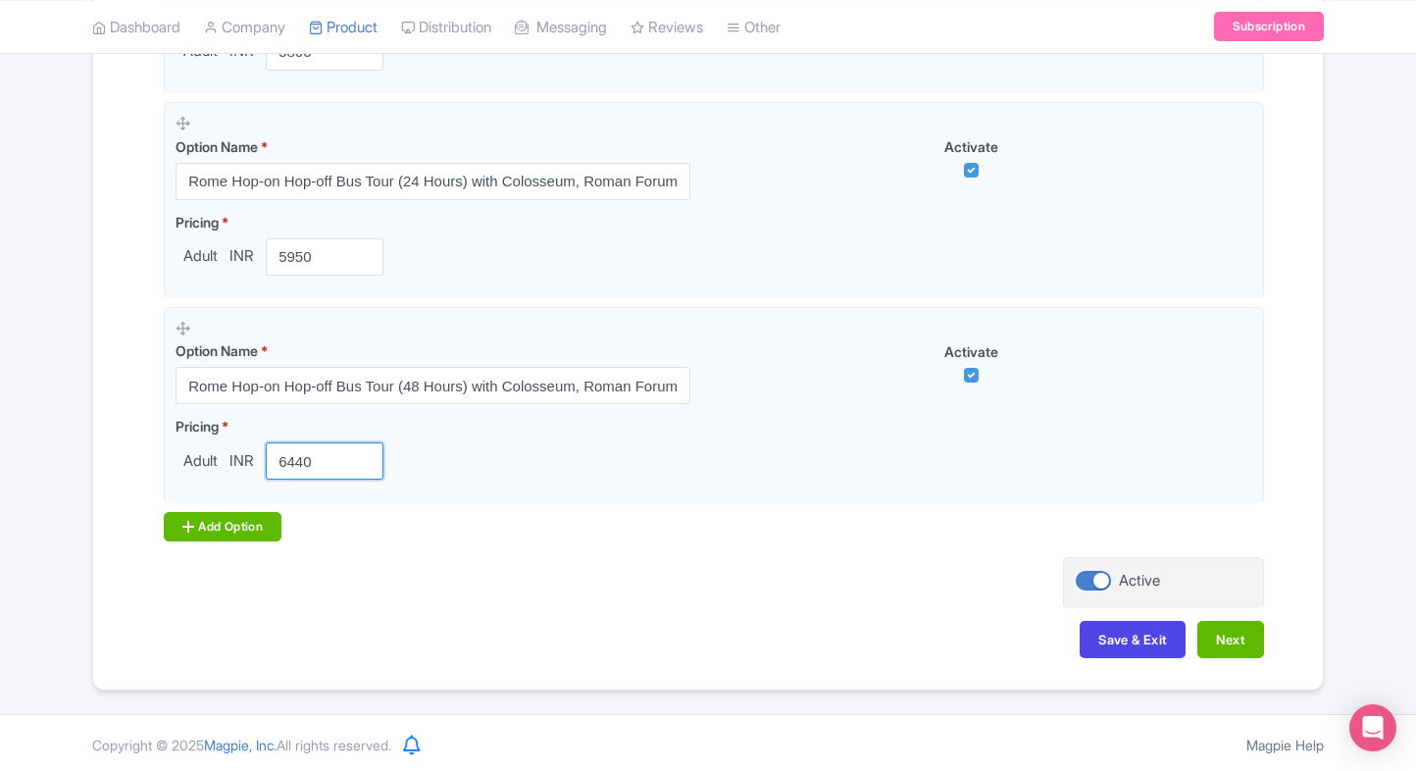
type input "6440"
click at [180, 526] on div "Add Option" at bounding box center [223, 526] width 118 height 29
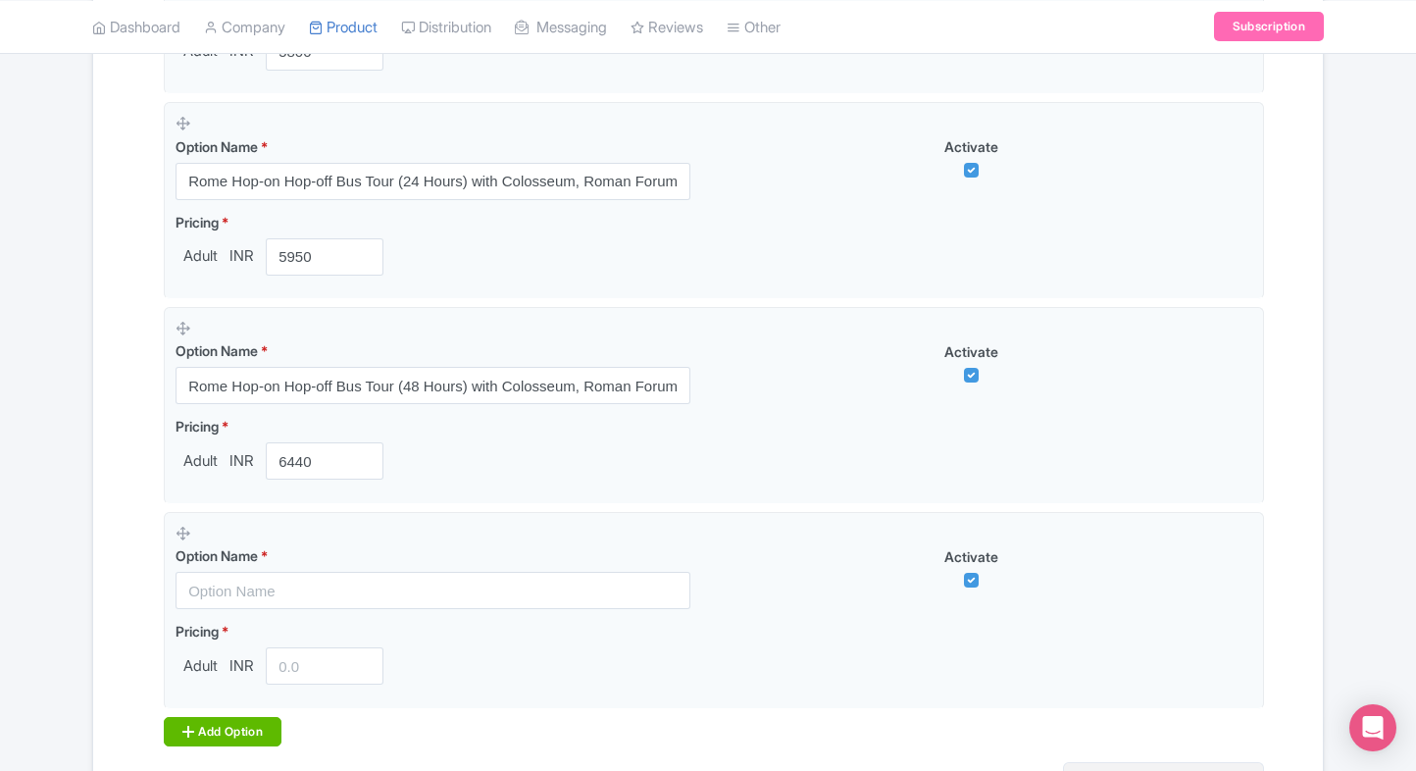
click at [193, 717] on div "Add Option" at bounding box center [223, 731] width 118 height 29
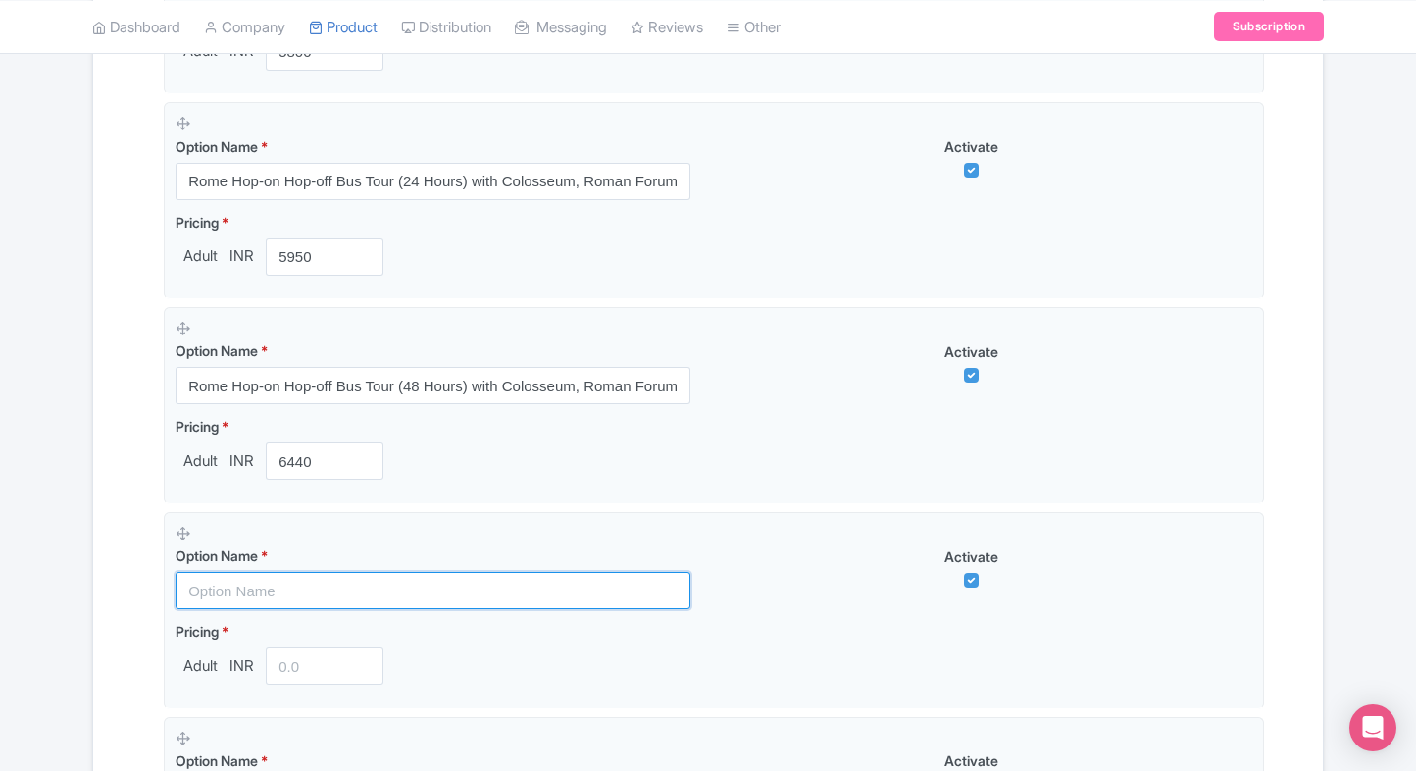
drag, startPoint x: 247, startPoint y: 586, endPoint x: 99, endPoint y: 589, distance: 148.1
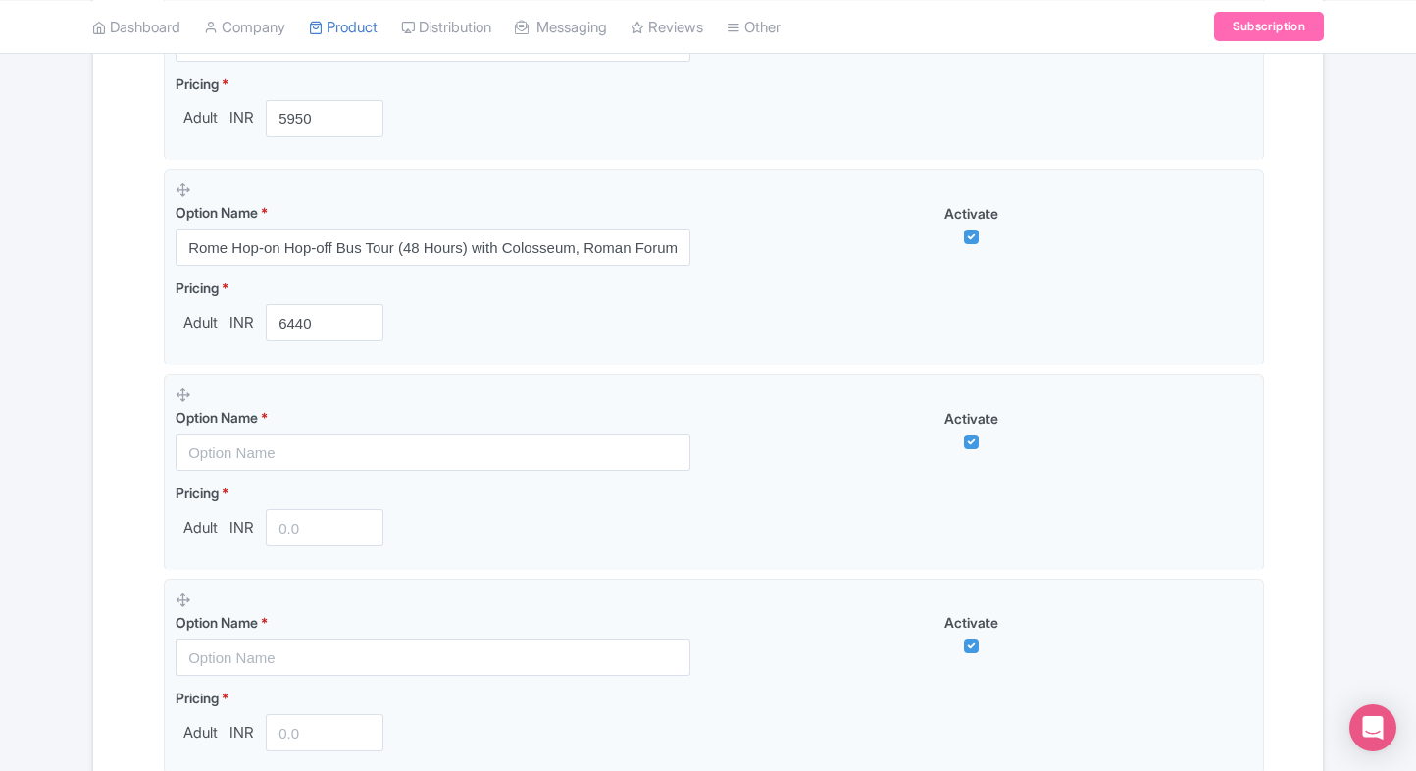
scroll to position [1761, 0]
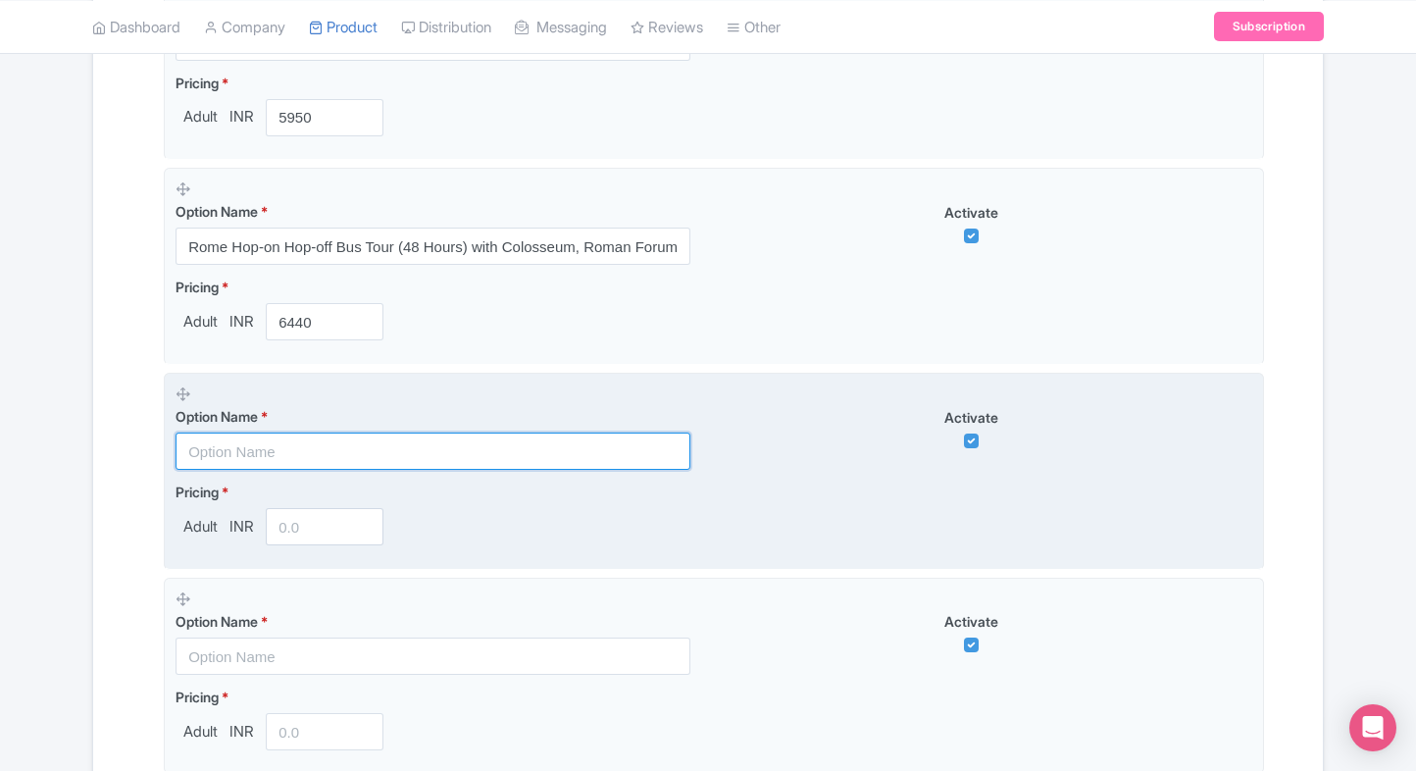
paste input "Colosseum Park Membership(Individual)"
click at [326, 433] on input "Colosseum Park Membership(Individual)" at bounding box center [433, 450] width 515 height 37
type input "Colosseum Park Membership(Individual)"
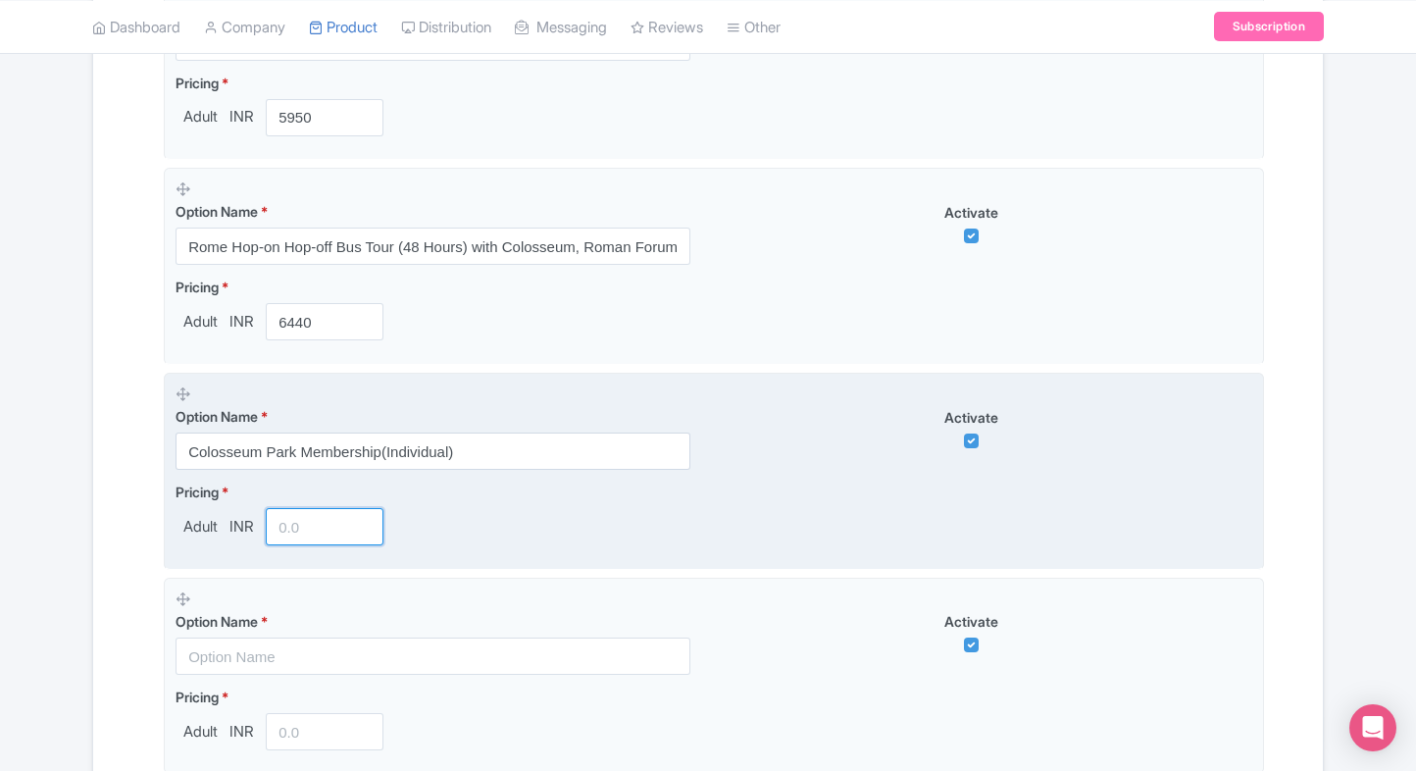
click at [290, 523] on input "number" at bounding box center [325, 526] width 118 height 37
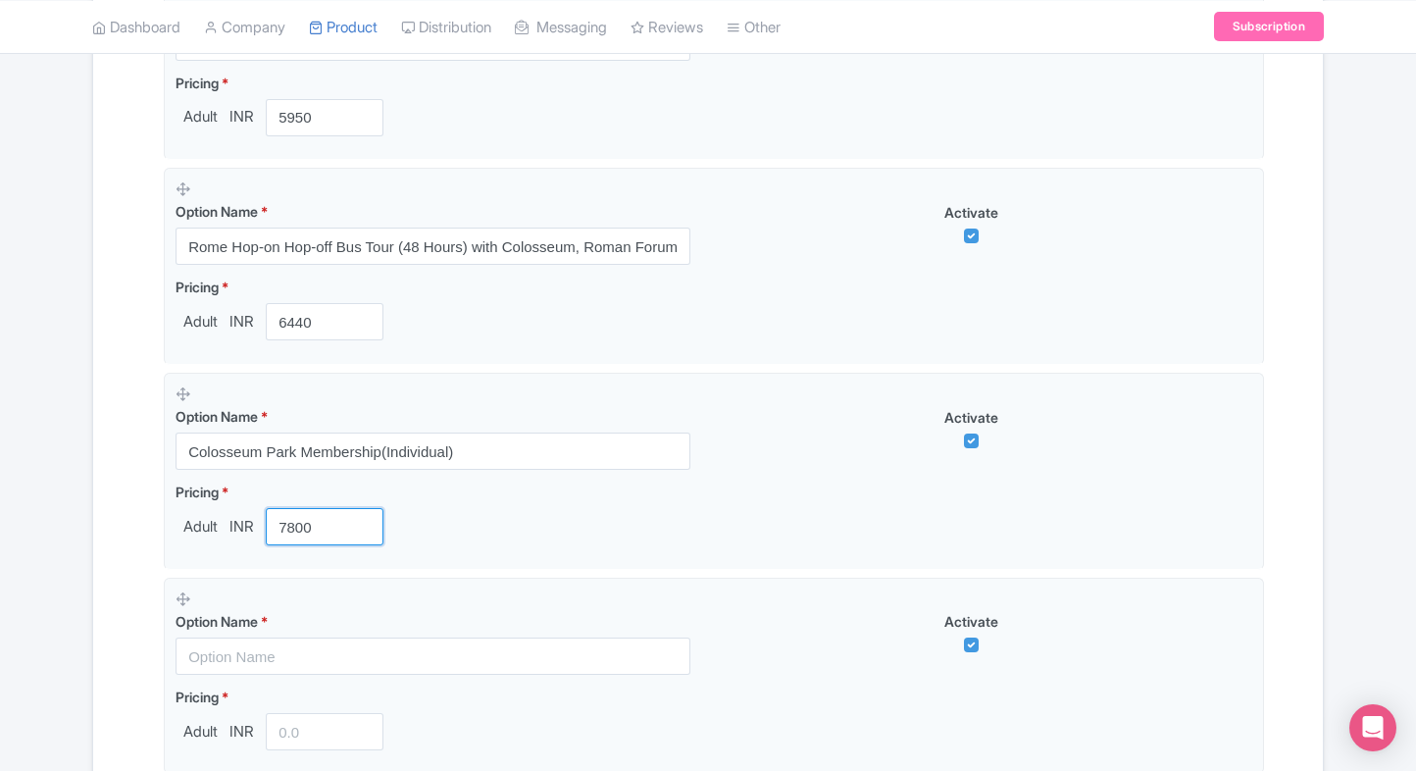
type input "7800"
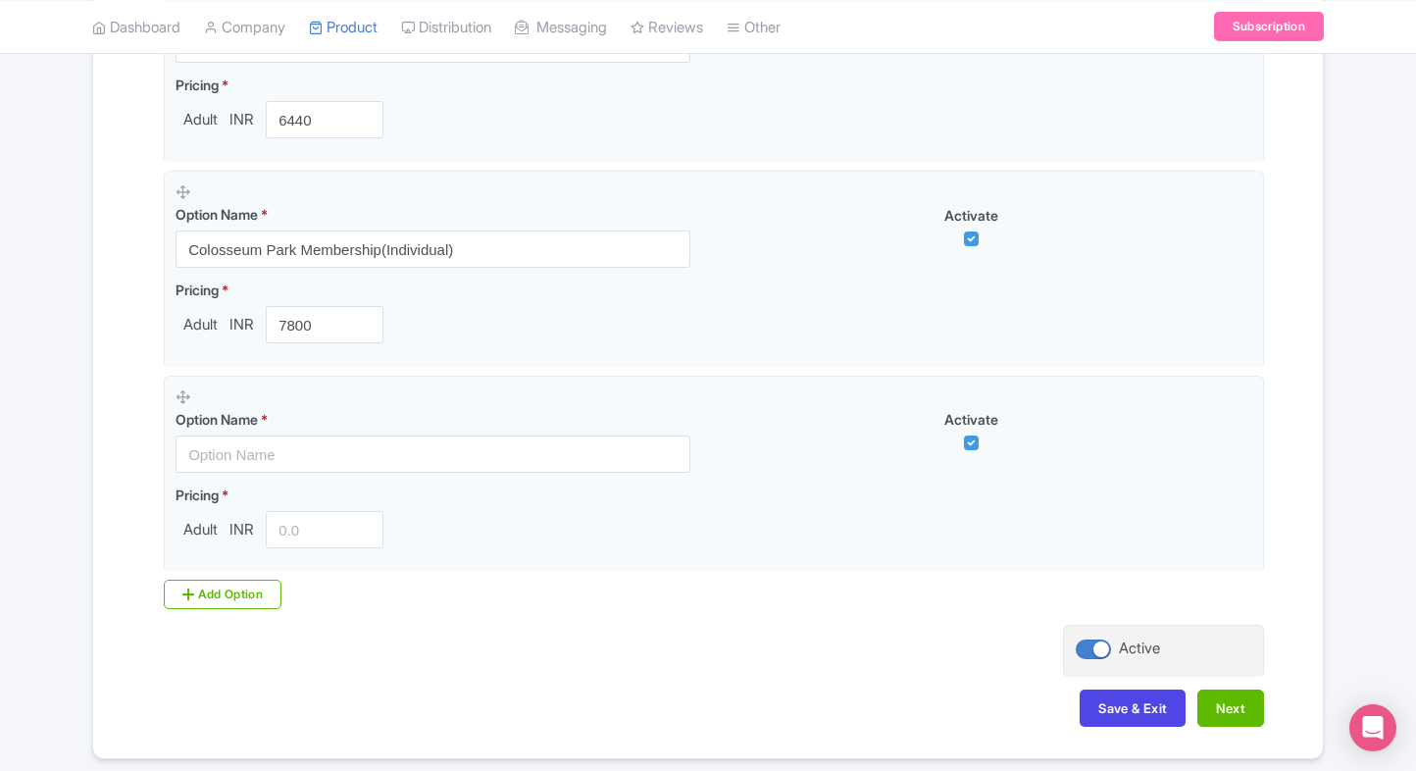
scroll to position [1975, 0]
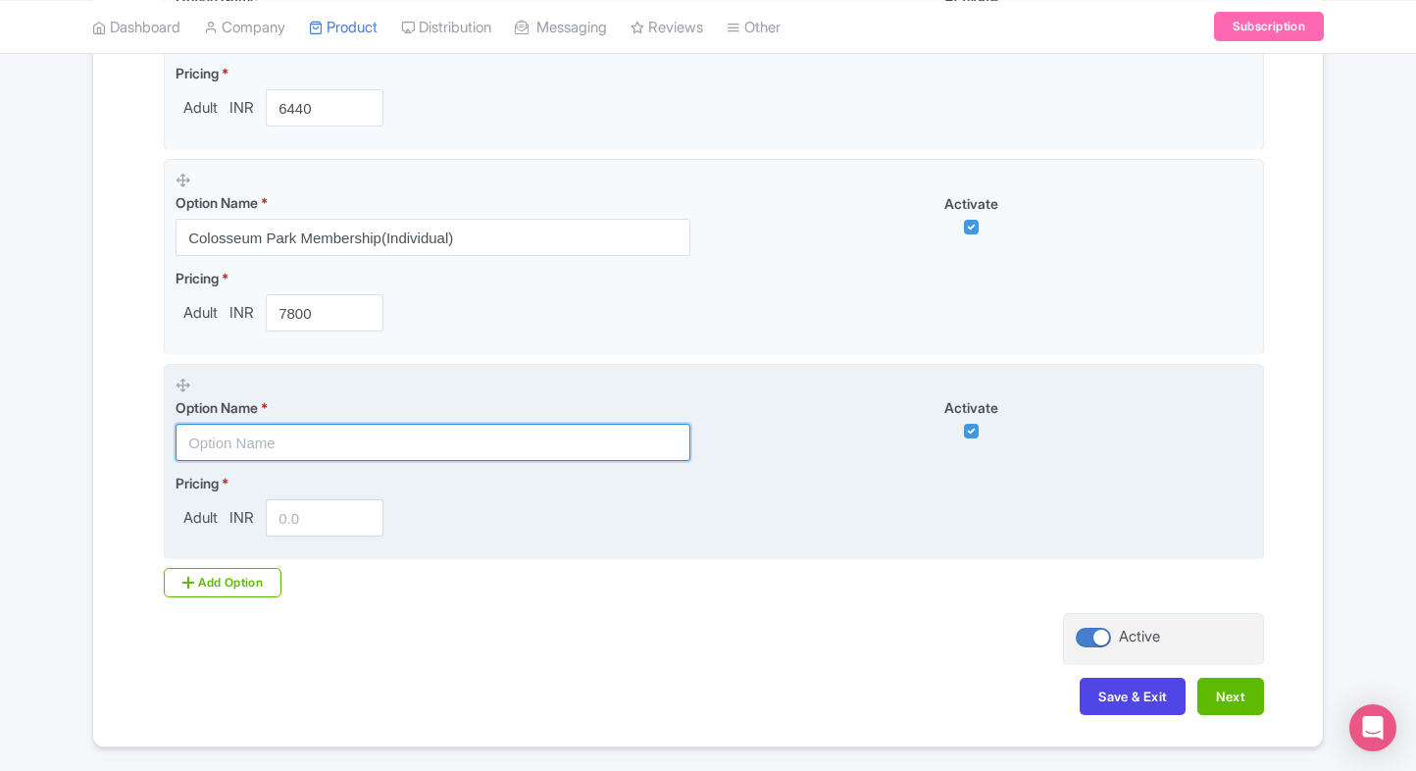
paste input "Colosseum Park Membership(family & friends)"
click at [349, 437] on input "Colosseum Park Membership(family & friends)" at bounding box center [433, 442] width 515 height 37
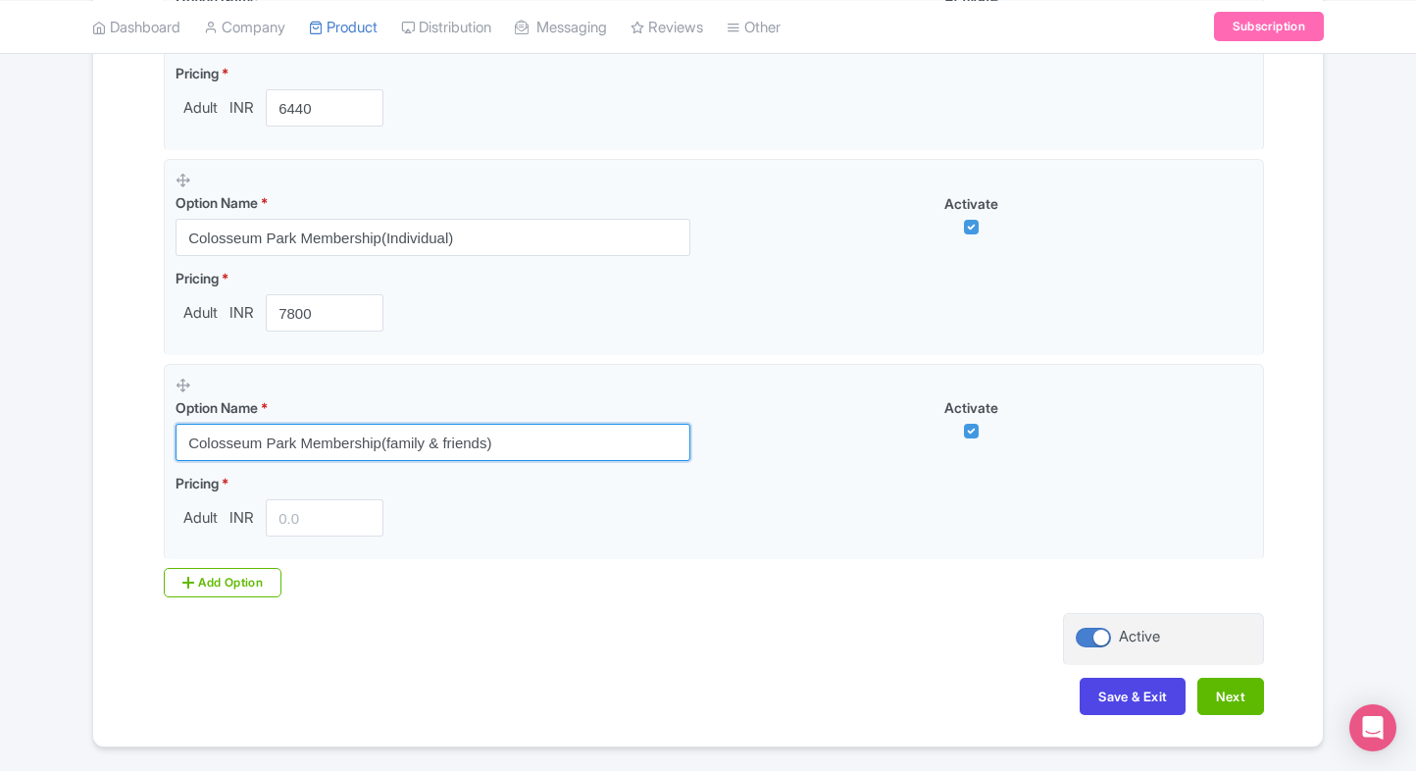
type input "Colosseum Park Membership(family & friends)"
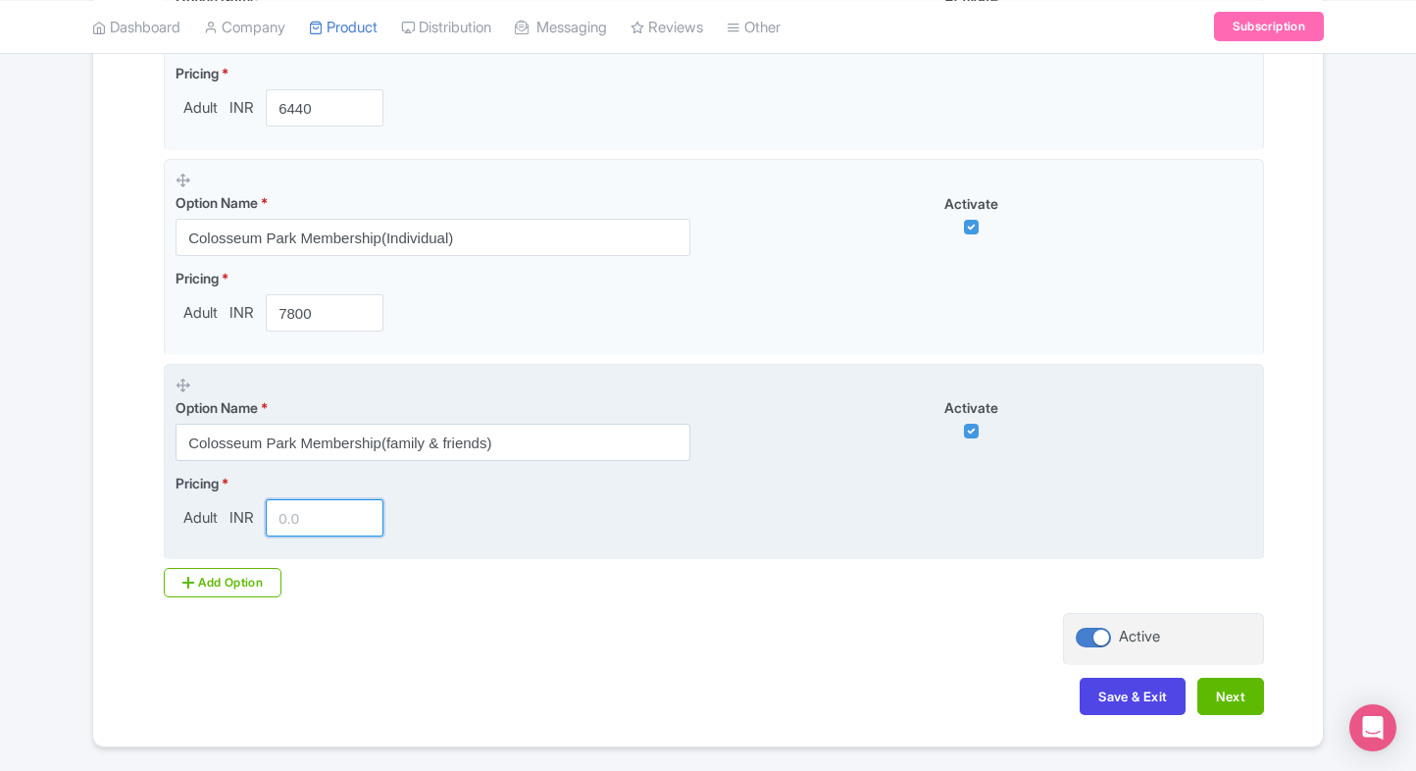
click at [310, 505] on input "number" at bounding box center [325, 517] width 118 height 37
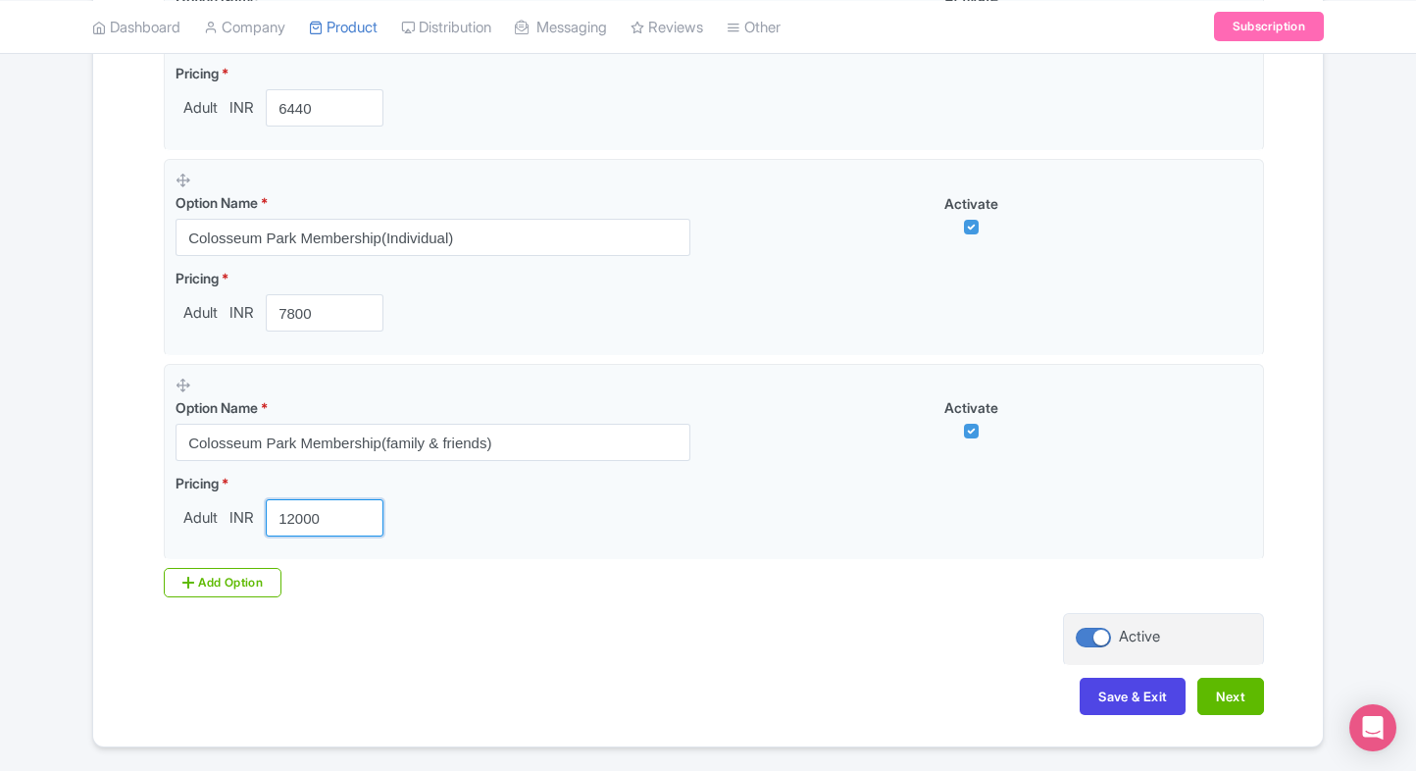
type input "12000"
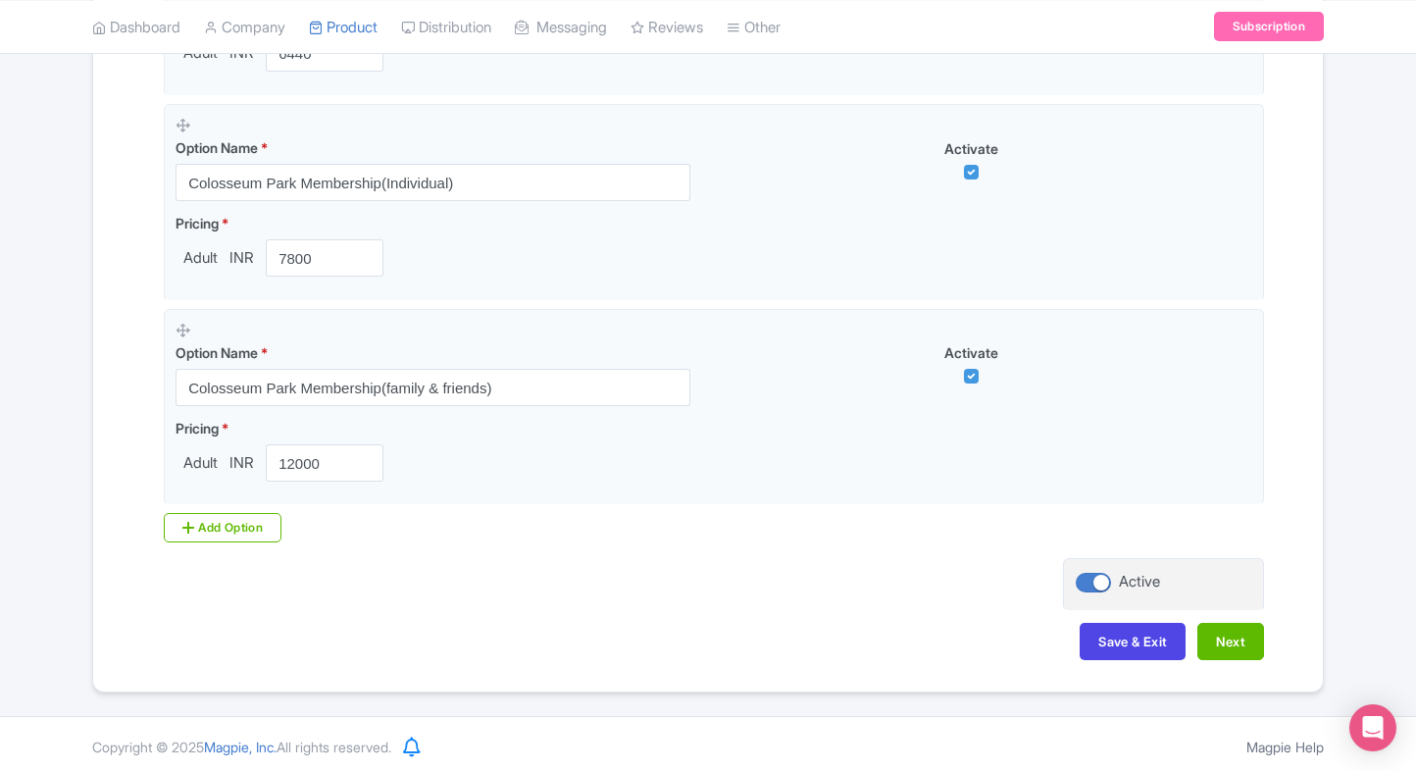
scroll to position [2031, 0]
click at [1165, 637] on button "Save & Exit" at bounding box center [1133, 640] width 106 height 37
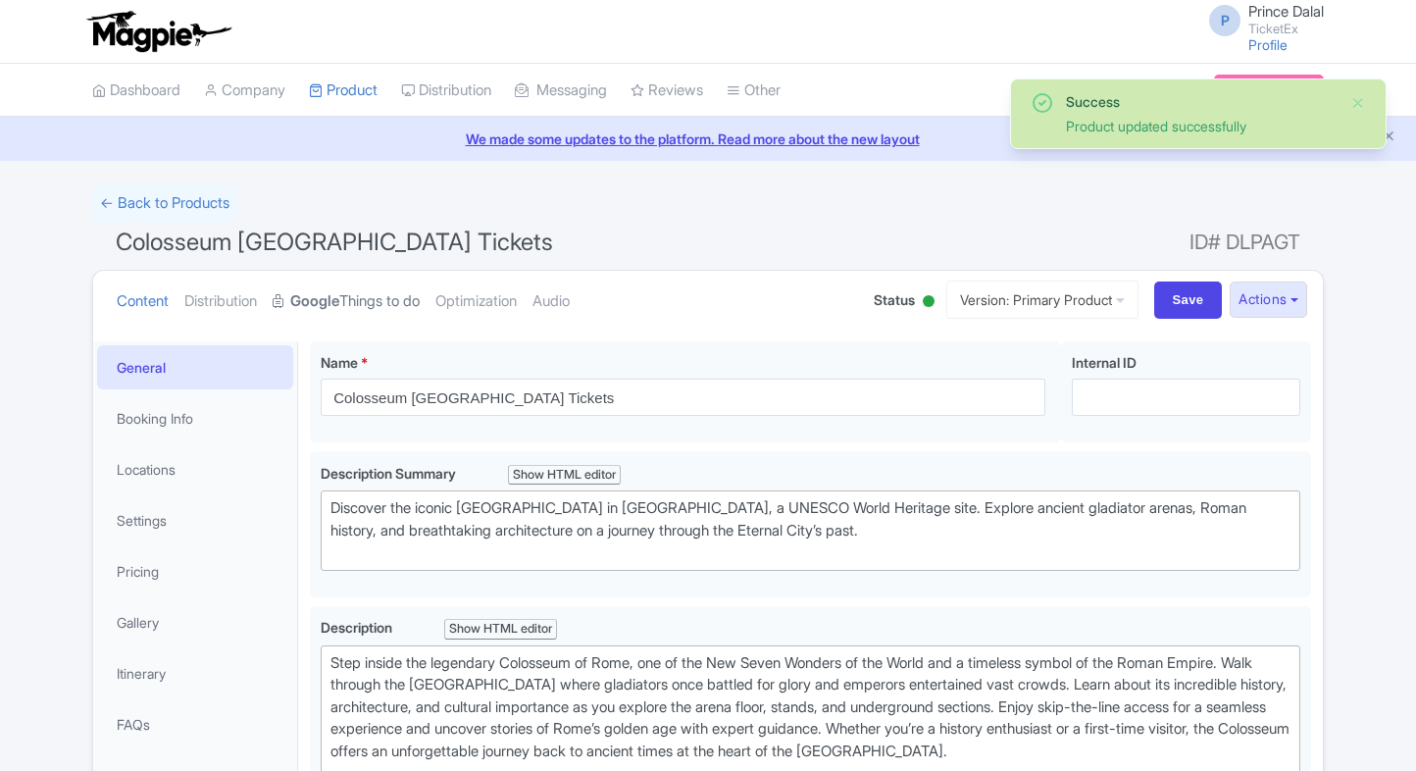
click at [369, 298] on link "Google Things to do" at bounding box center [346, 302] width 147 height 62
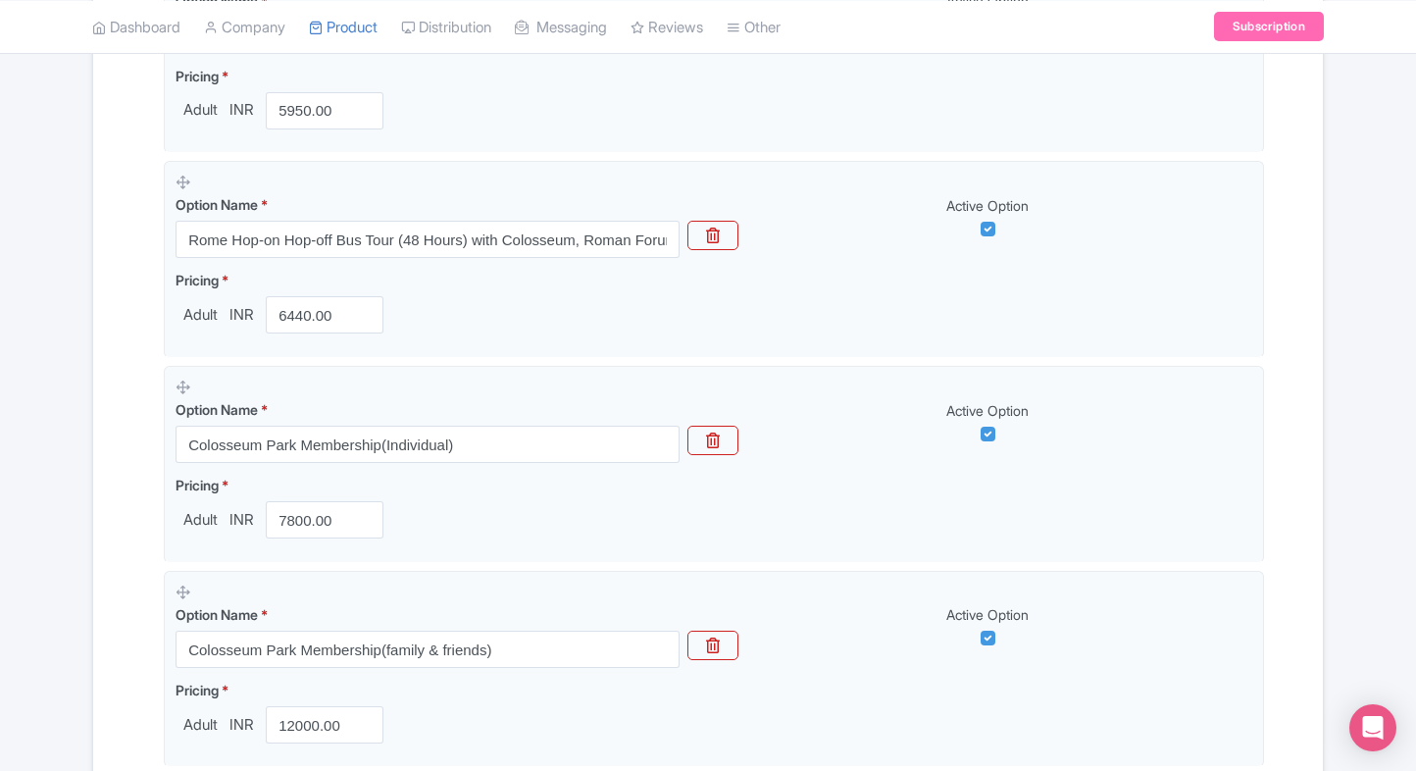
scroll to position [2031, 0]
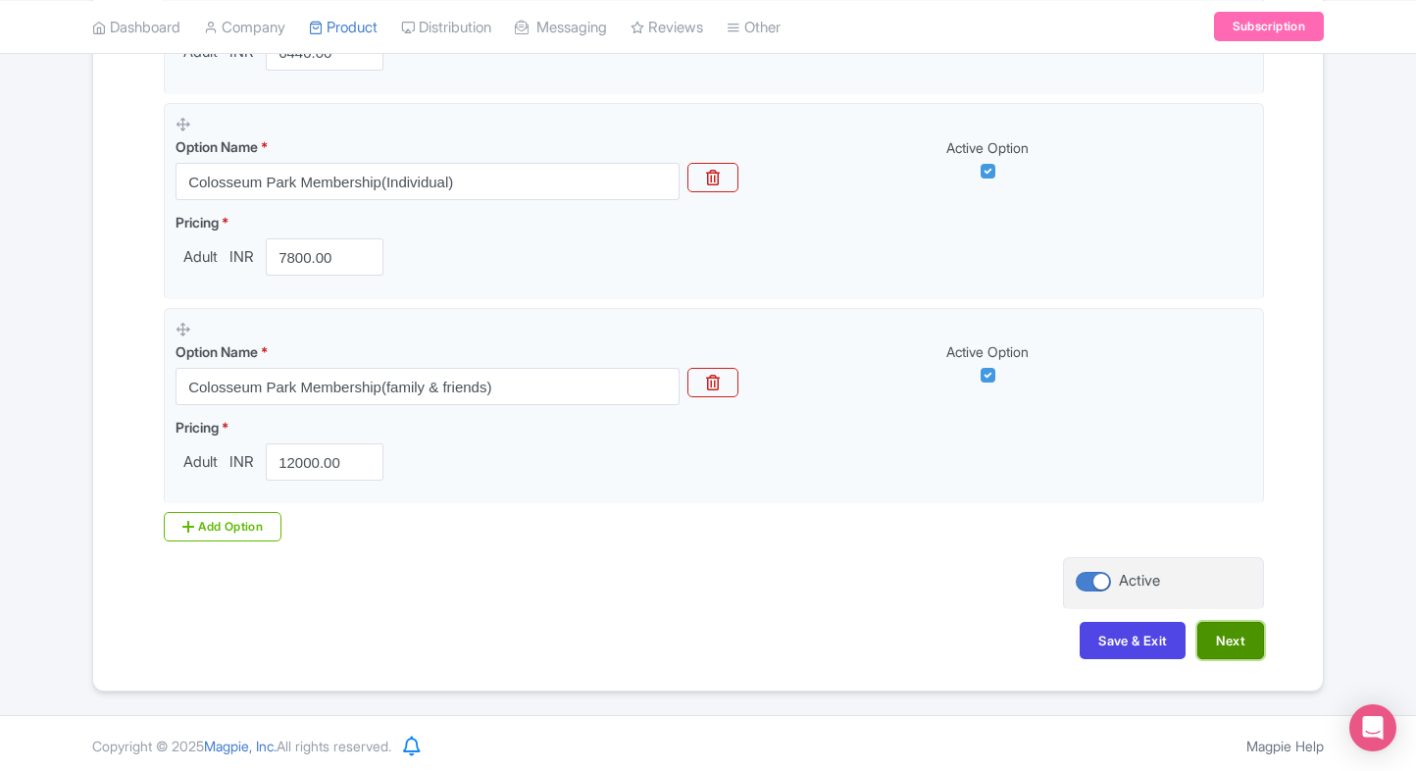
click at [1247, 648] on button "Next" at bounding box center [1230, 640] width 67 height 37
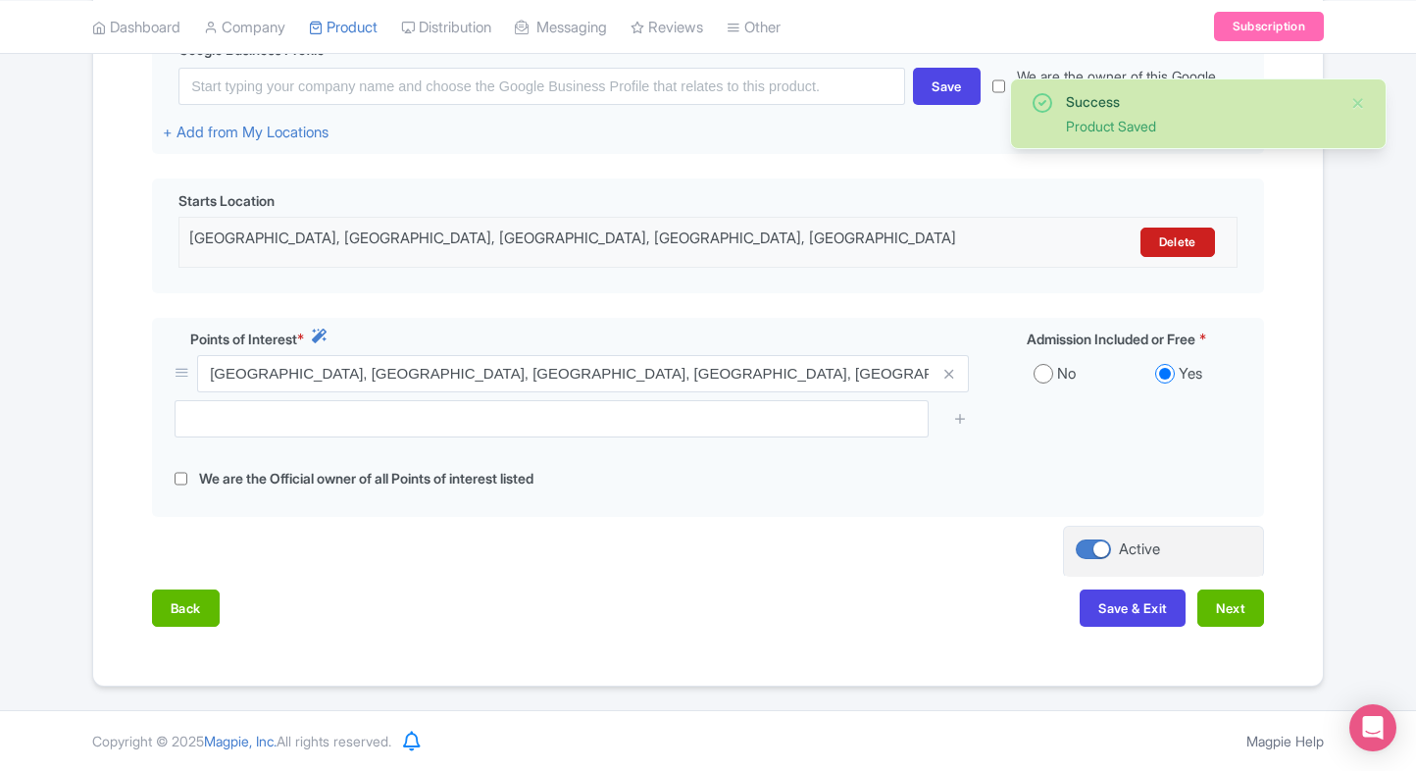
scroll to position [506, 0]
click at [1229, 608] on button "Next" at bounding box center [1230, 608] width 67 height 37
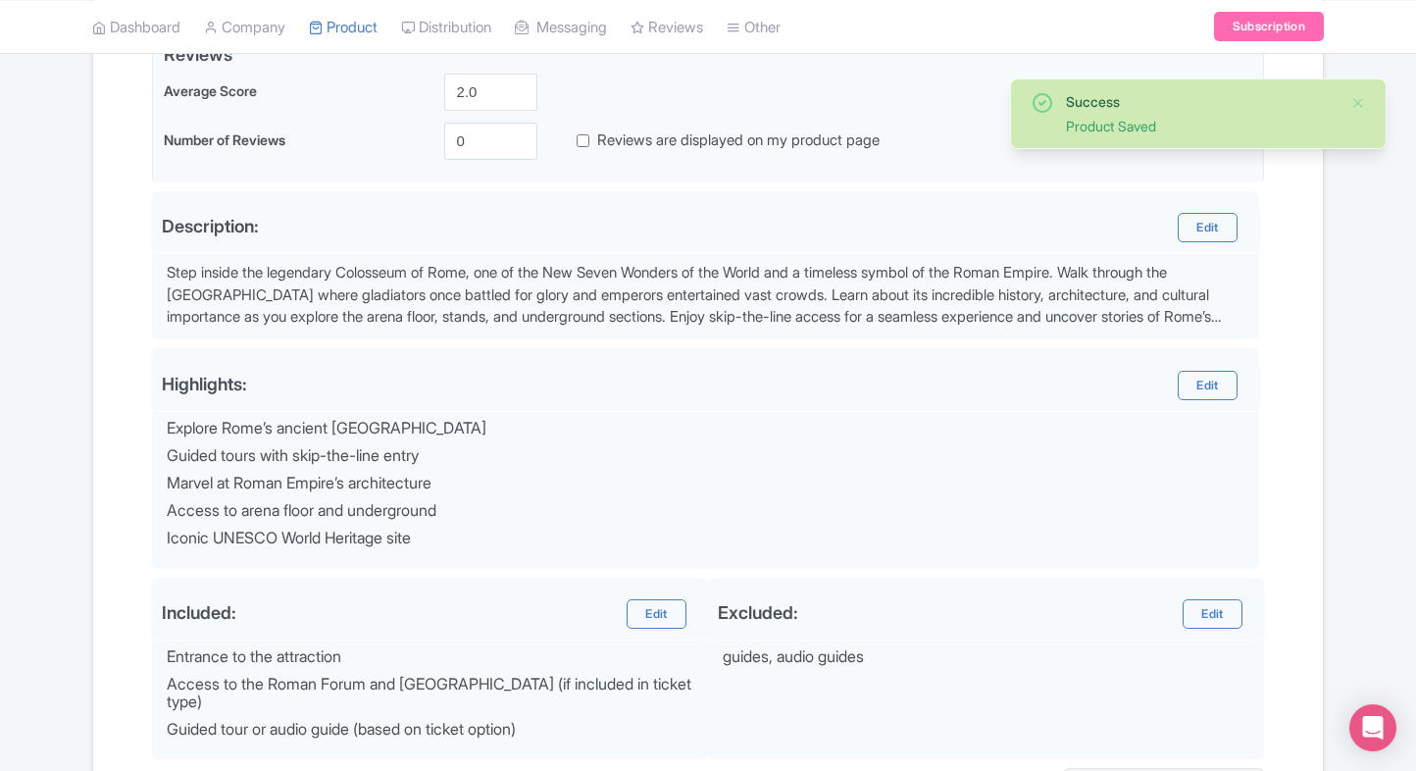
scroll to position [699, 0]
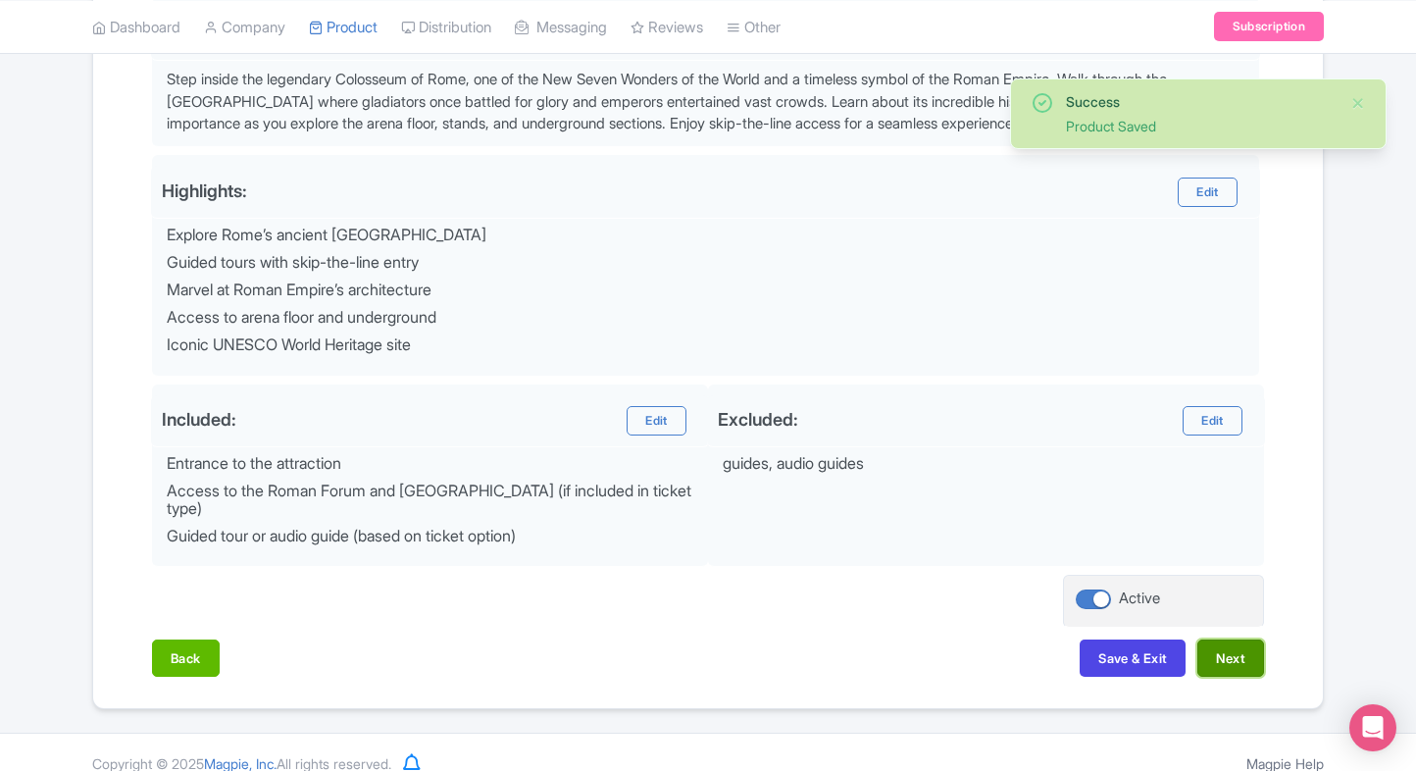
click at [1232, 639] on button "Next" at bounding box center [1230, 657] width 67 height 37
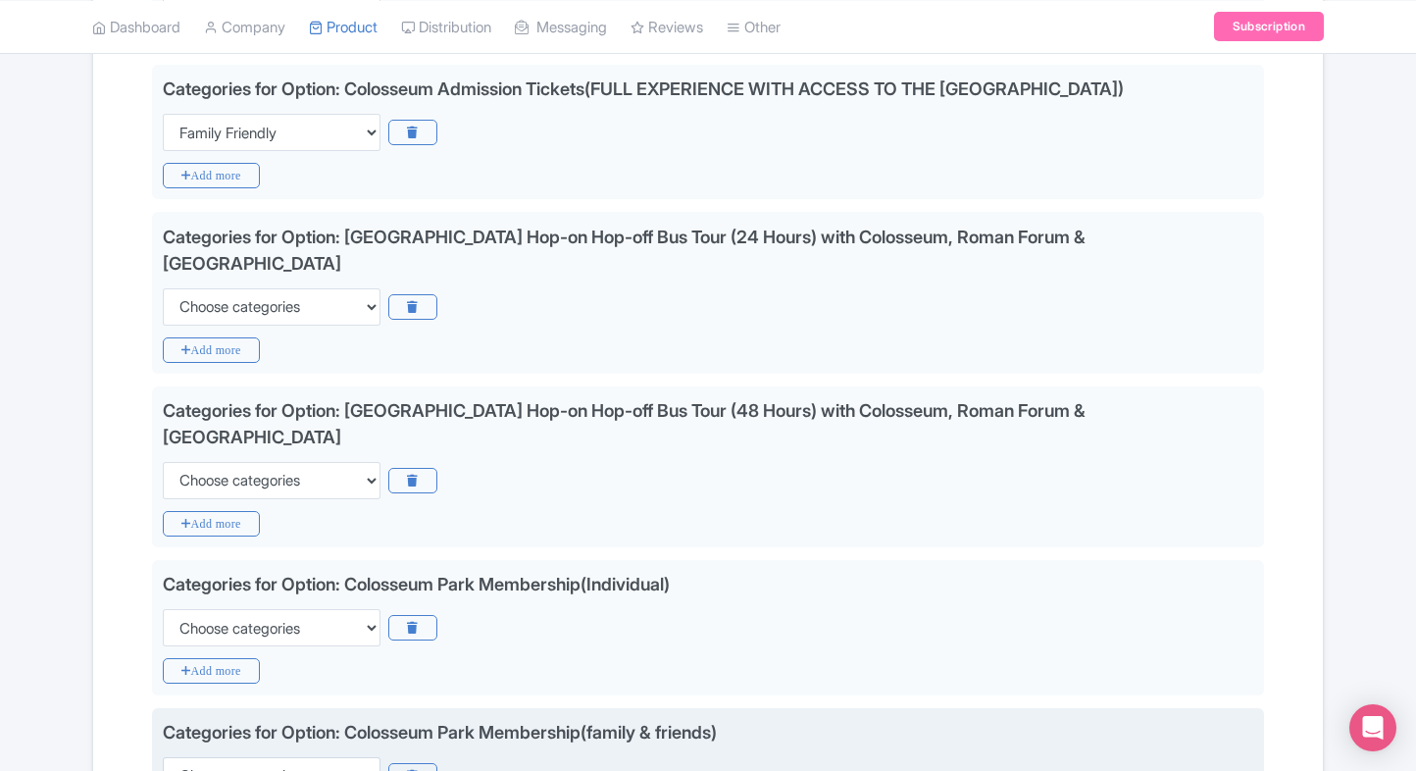
scroll to position [1159, 0]
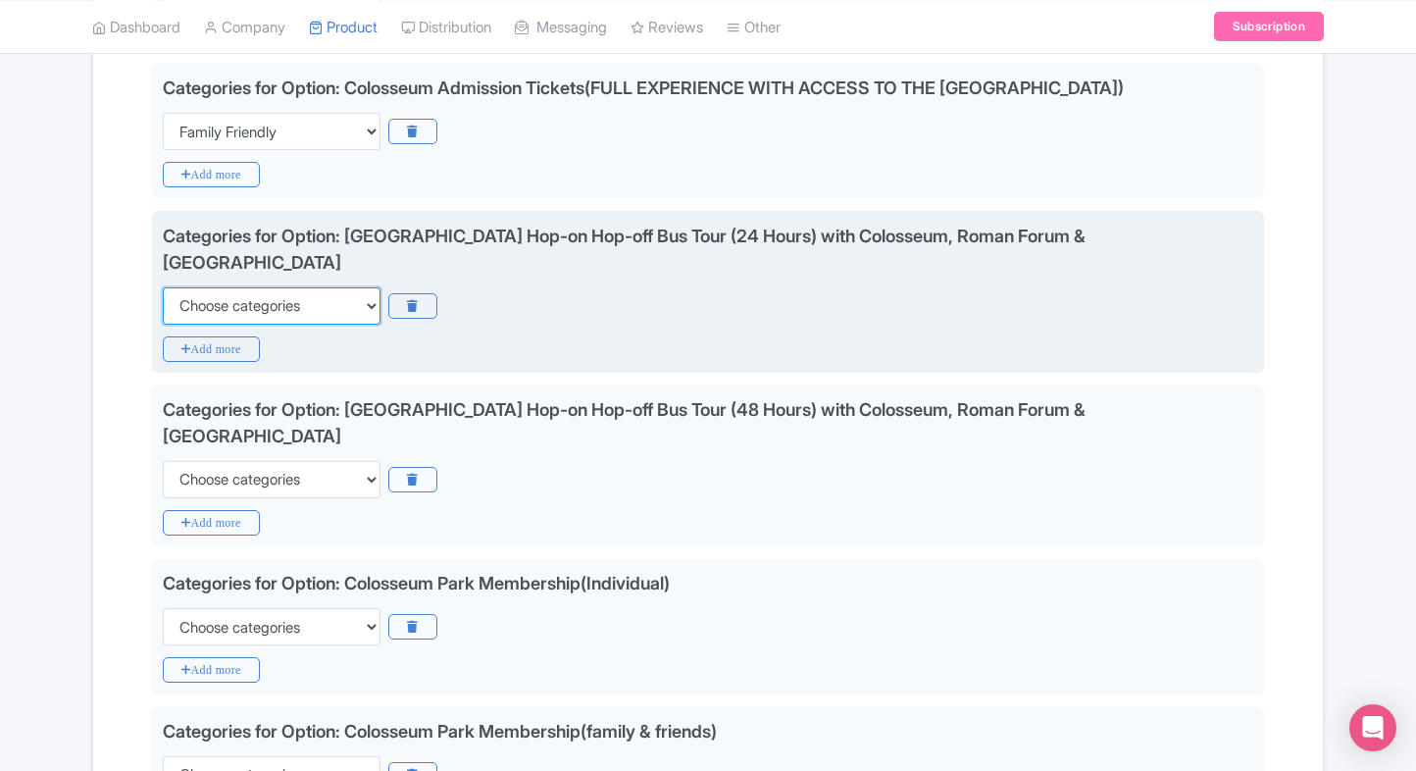
click at [280, 287] on select "Choose categories Adults Only Animals Audio Guide Beaches Bike Tours Boat Tours…" at bounding box center [272, 305] width 218 height 37
select select "family-friendly"
click at [163, 287] on select "Choose categories Adults Only Animals Audio Guide Beaches Bike Tours Boat Tours…" at bounding box center [272, 305] width 218 height 37
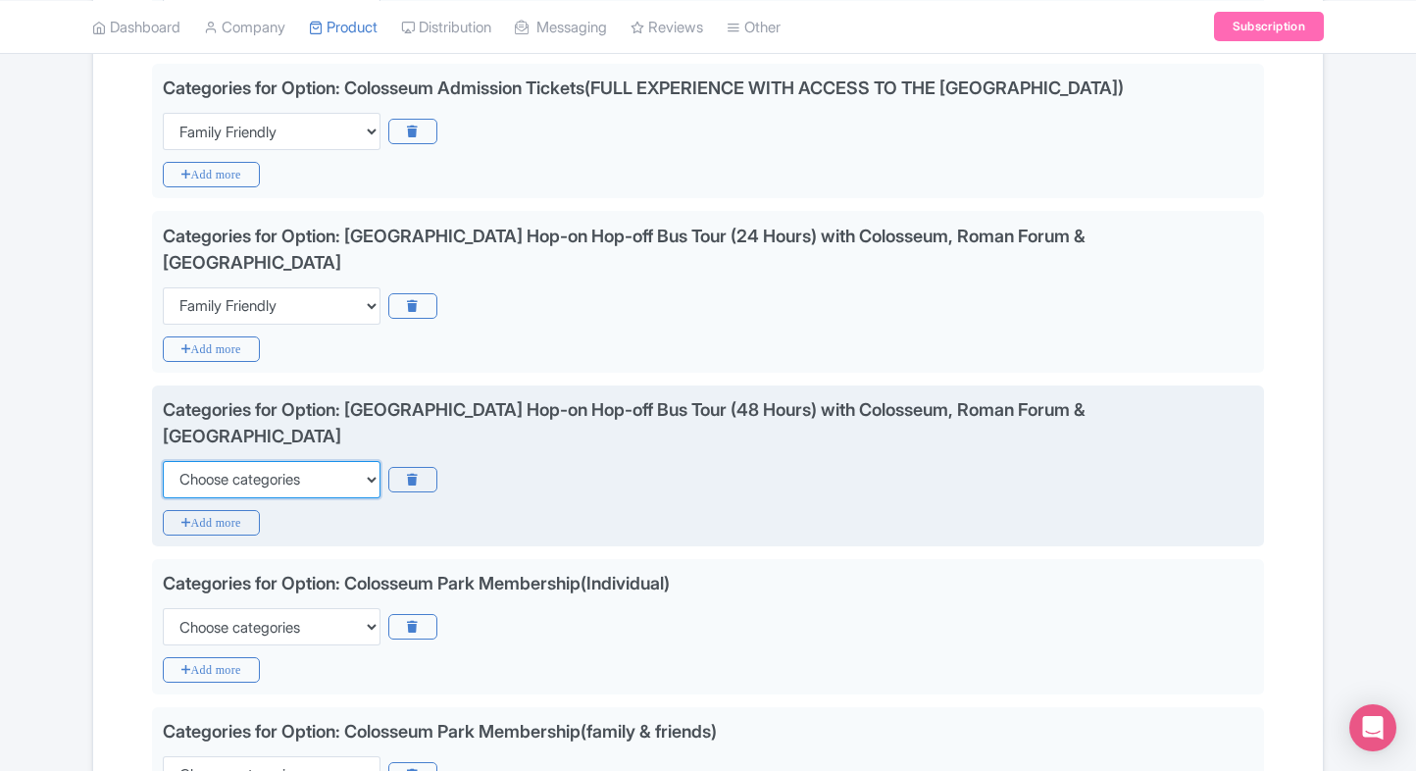
click at [257, 461] on select "Choose categories Adults Only Animals Audio Guide Beaches Bike Tours Boat Tours…" at bounding box center [272, 479] width 218 height 37
select select "family-friendly"
click at [163, 461] on select "Choose categories Adults Only Animals Audio Guide Beaches Bike Tours Boat Tours…" at bounding box center [272, 479] width 218 height 37
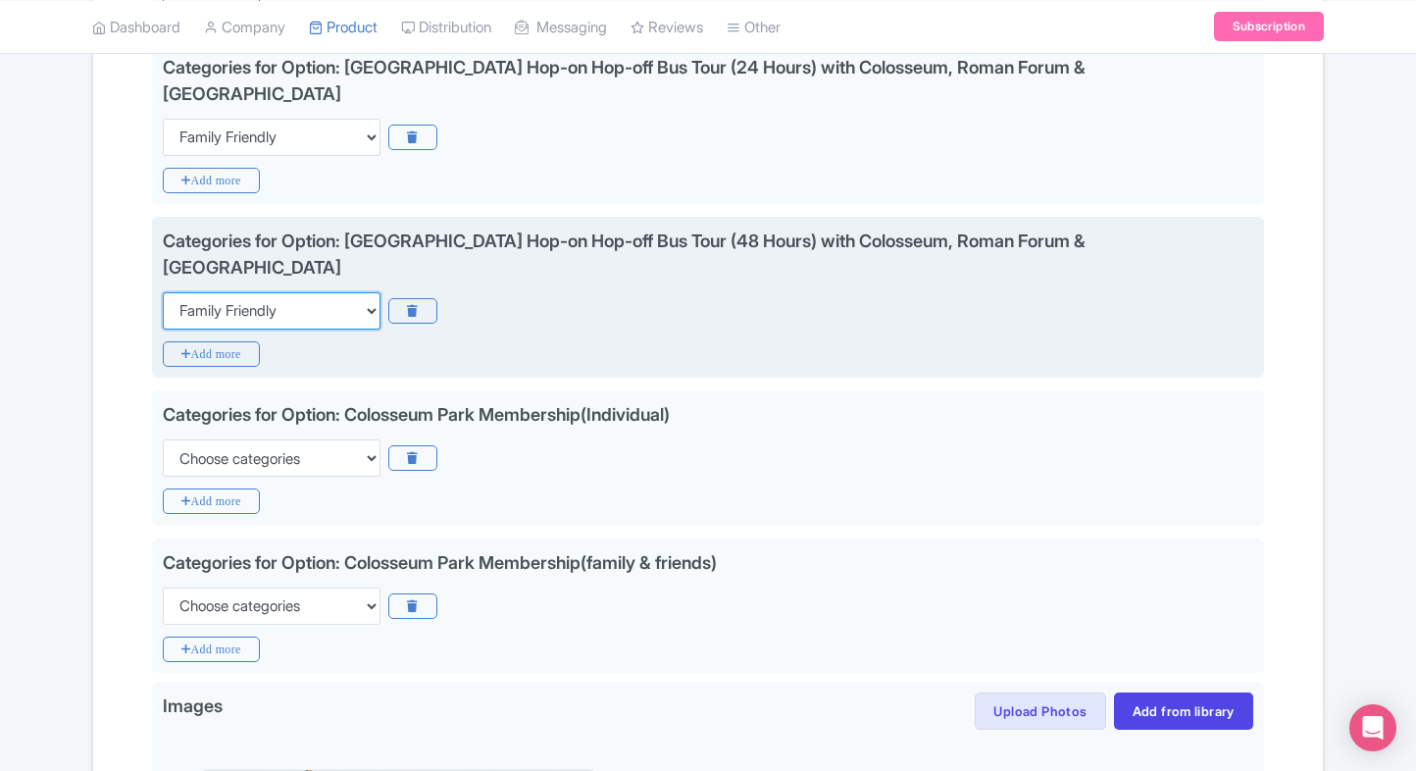
scroll to position [1330, 0]
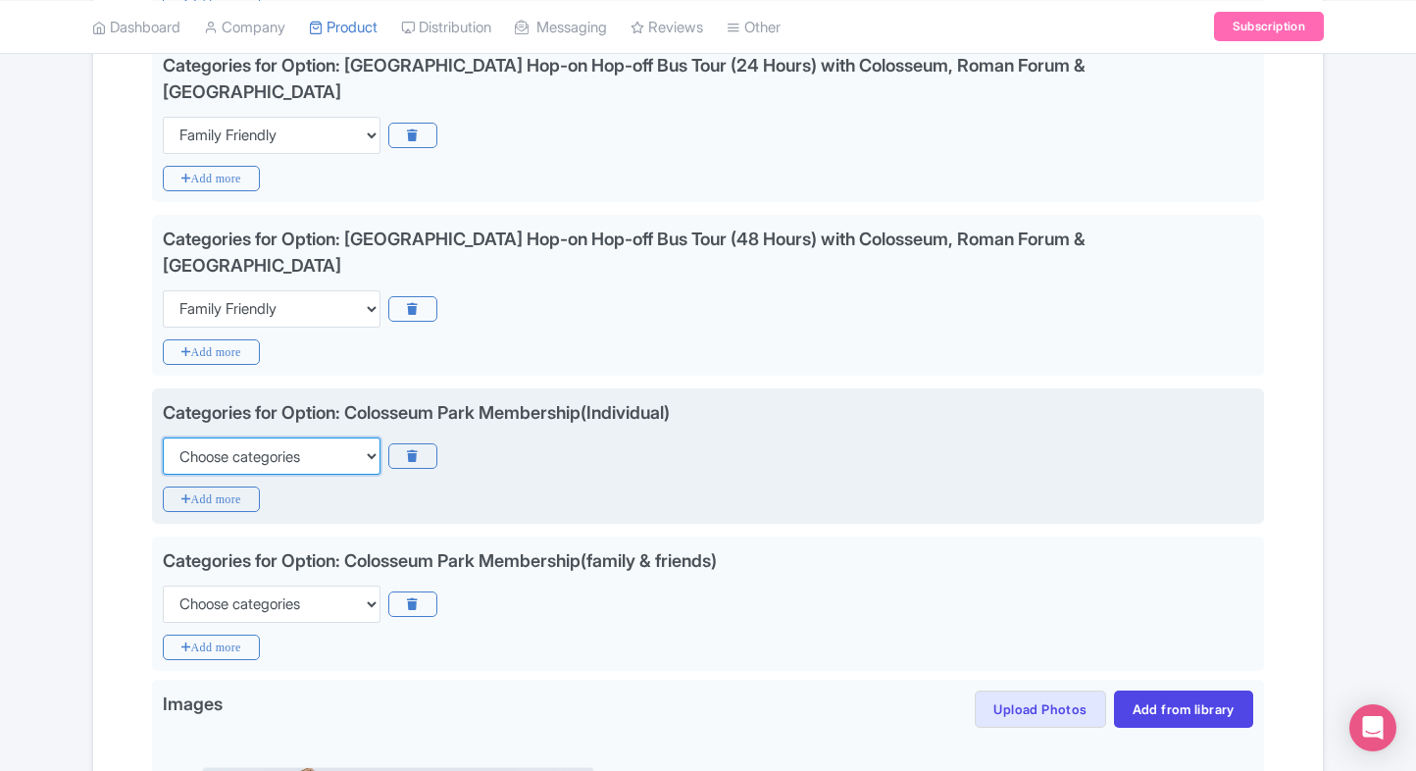
click at [290, 437] on select "Choose categories Adults Only Animals Audio Guide Beaches Bike Tours Boat Tours…" at bounding box center [272, 455] width 218 height 37
select select "family-friendly"
click at [163, 437] on select "Choose categories Adults Only Animals Audio Guide Beaches Bike Tours Boat Tours…" at bounding box center [272, 455] width 218 height 37
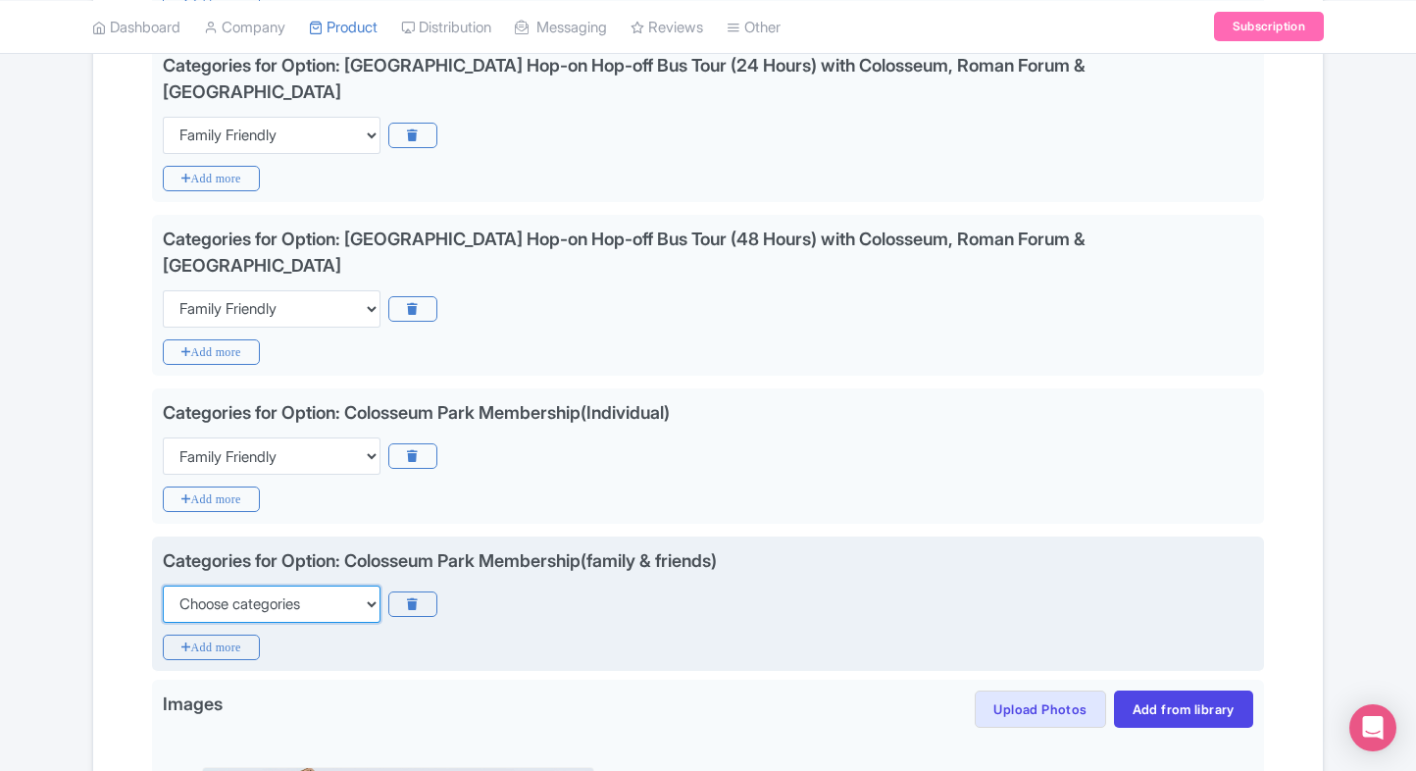
click at [250, 585] on select "Choose categories Adults Only Animals Audio Guide Beaches Bike Tours Boat Tours…" at bounding box center [272, 603] width 218 height 37
select select "family-friendly"
click at [163, 585] on select "Choose categories Adults Only Animals Audio Guide Beaches Bike Tours Boat Tours…" at bounding box center [272, 603] width 218 height 37
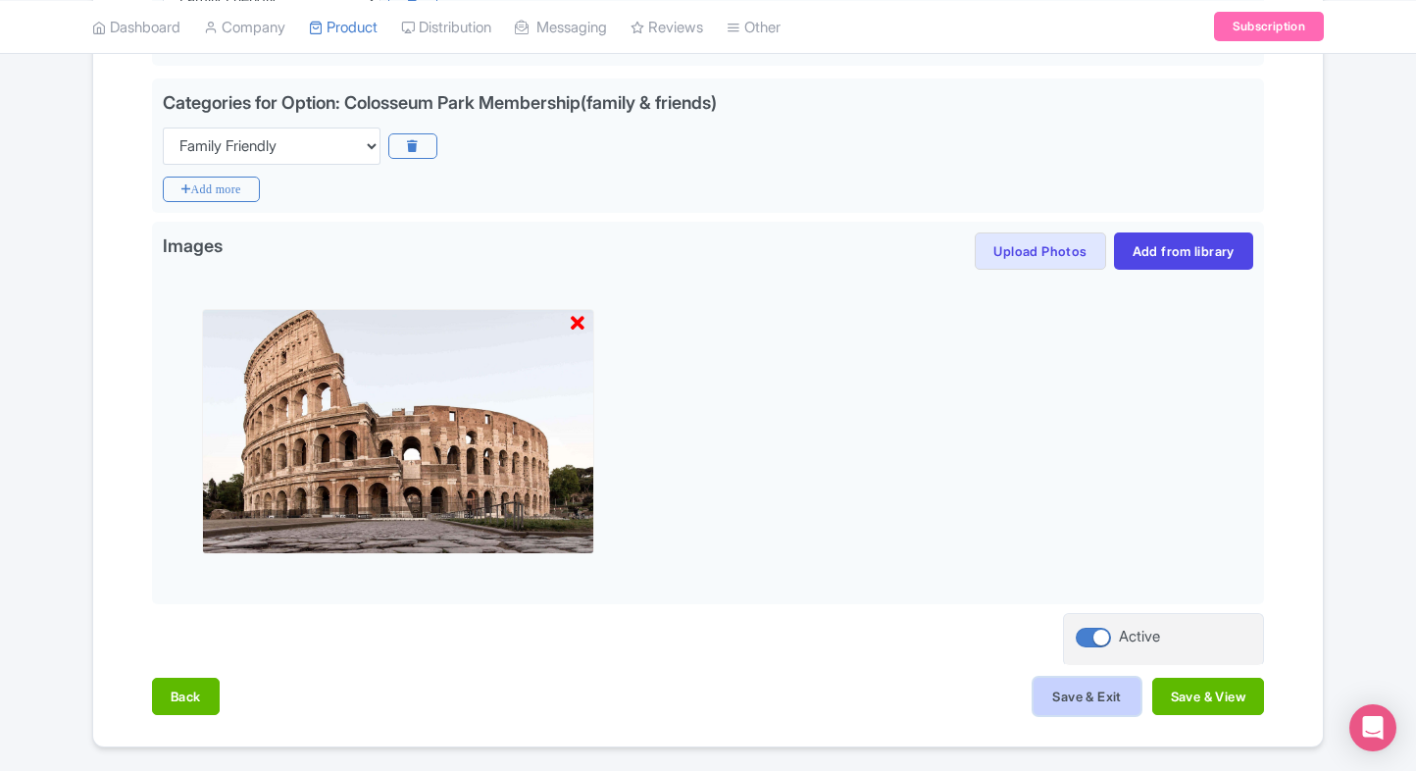
click at [1051, 678] on button "Save & Exit" at bounding box center [1086, 696] width 106 height 37
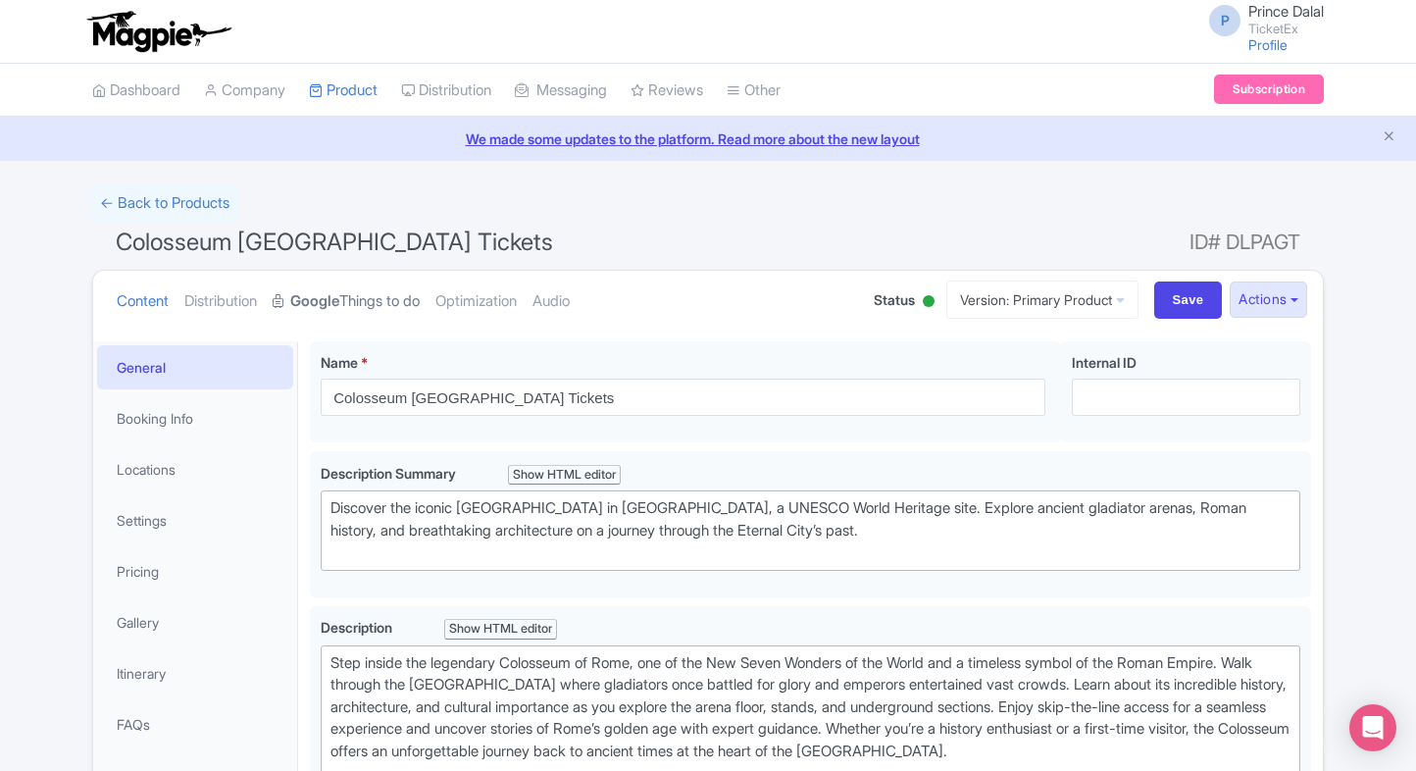
click at [332, 290] on strong "Google" at bounding box center [314, 301] width 49 height 23
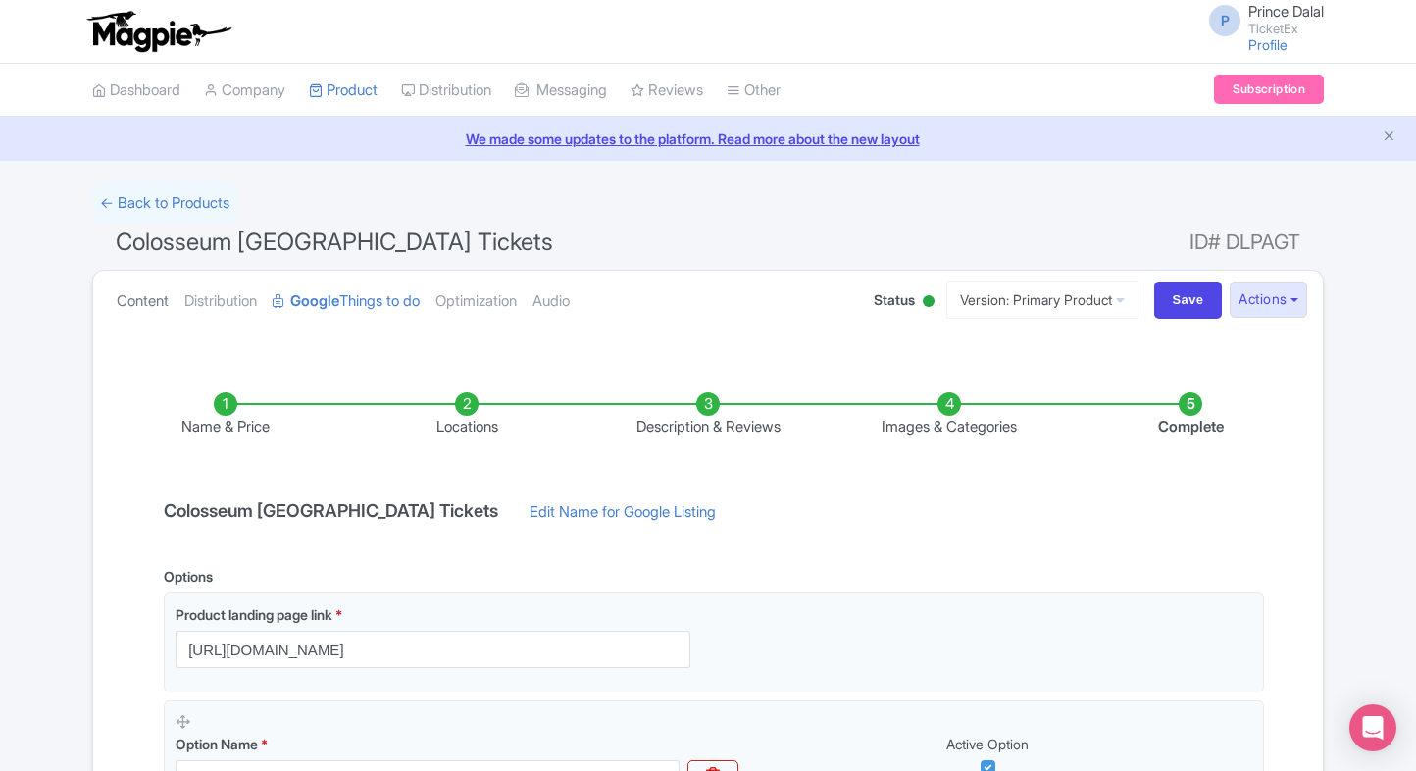
click at [149, 321] on link "Content" at bounding box center [143, 302] width 52 height 62
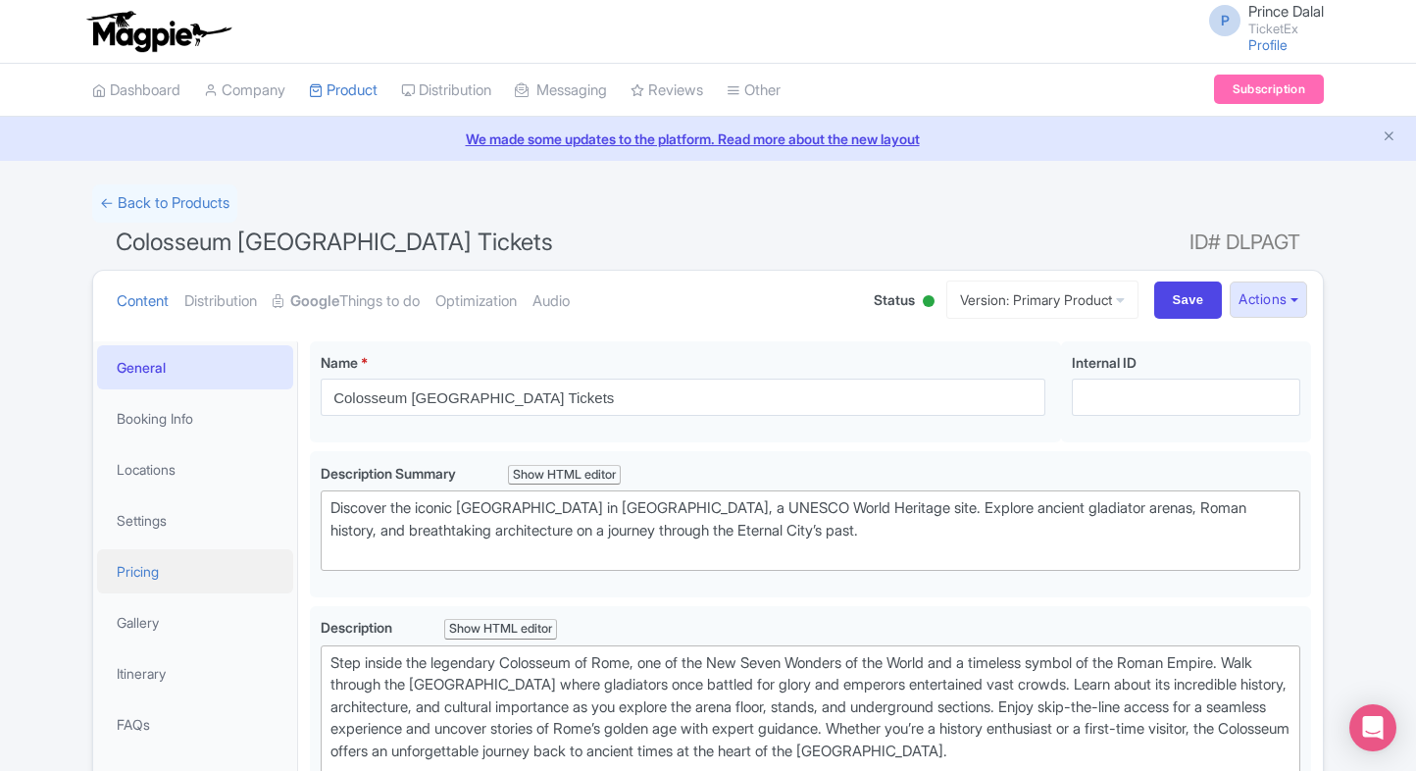
click at [169, 550] on link "Pricing" at bounding box center [195, 571] width 196 height 44
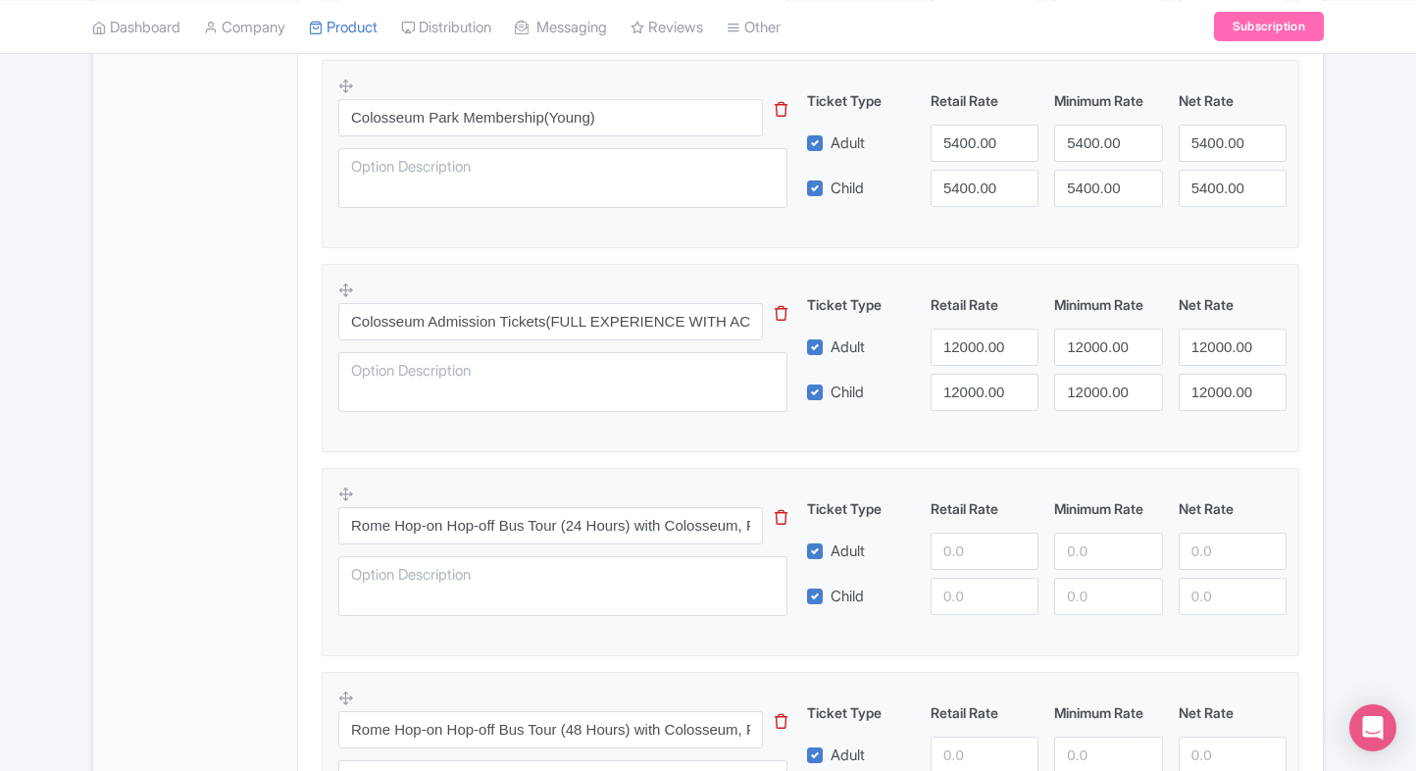
scroll to position [1292, 0]
click at [945, 348] on input "12000.00" at bounding box center [984, 345] width 108 height 37
type input "5800"
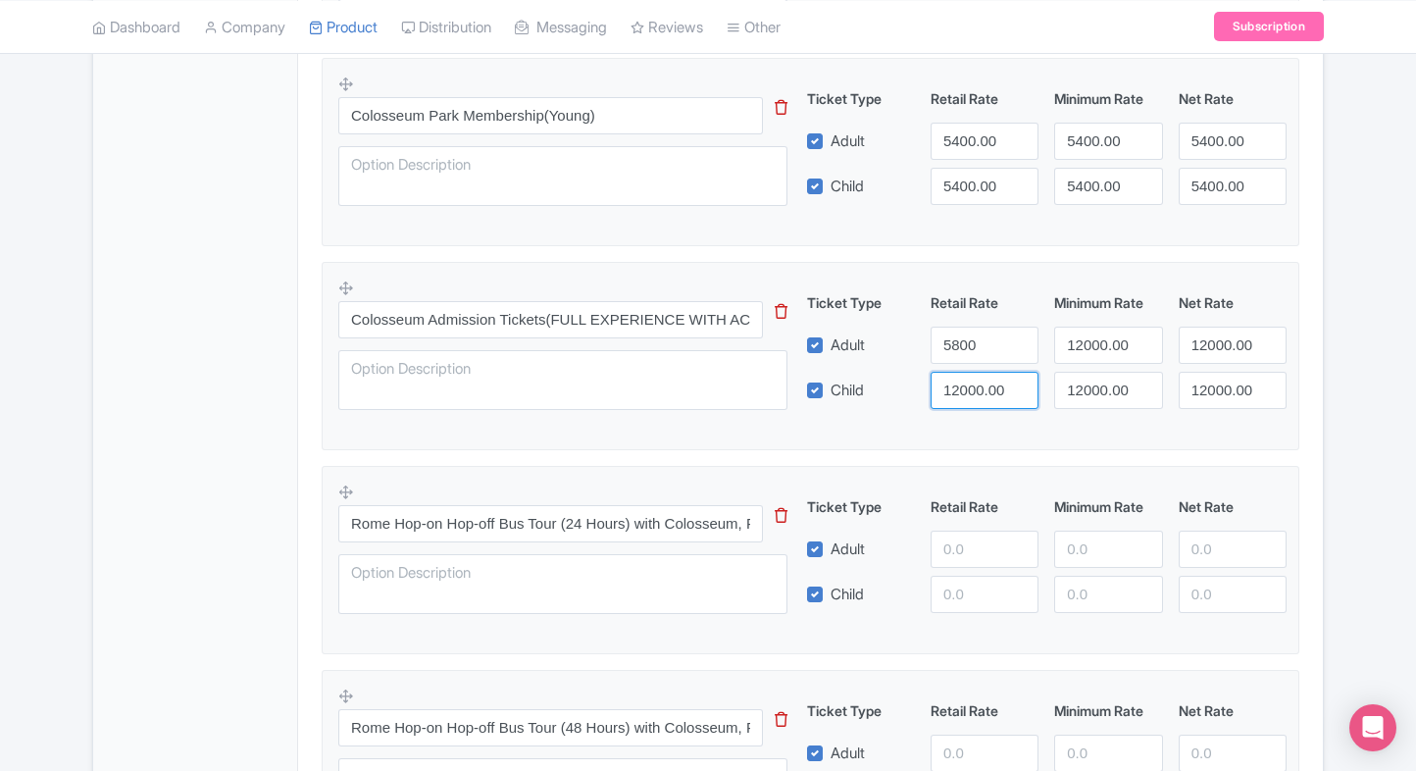
click at [958, 376] on input "12000.00" at bounding box center [984, 390] width 108 height 37
paste input "58"
click at [958, 376] on input "5800" at bounding box center [984, 390] width 108 height 37
type input "5800"
click at [1093, 327] on input "12000.00" at bounding box center [1108, 345] width 108 height 37
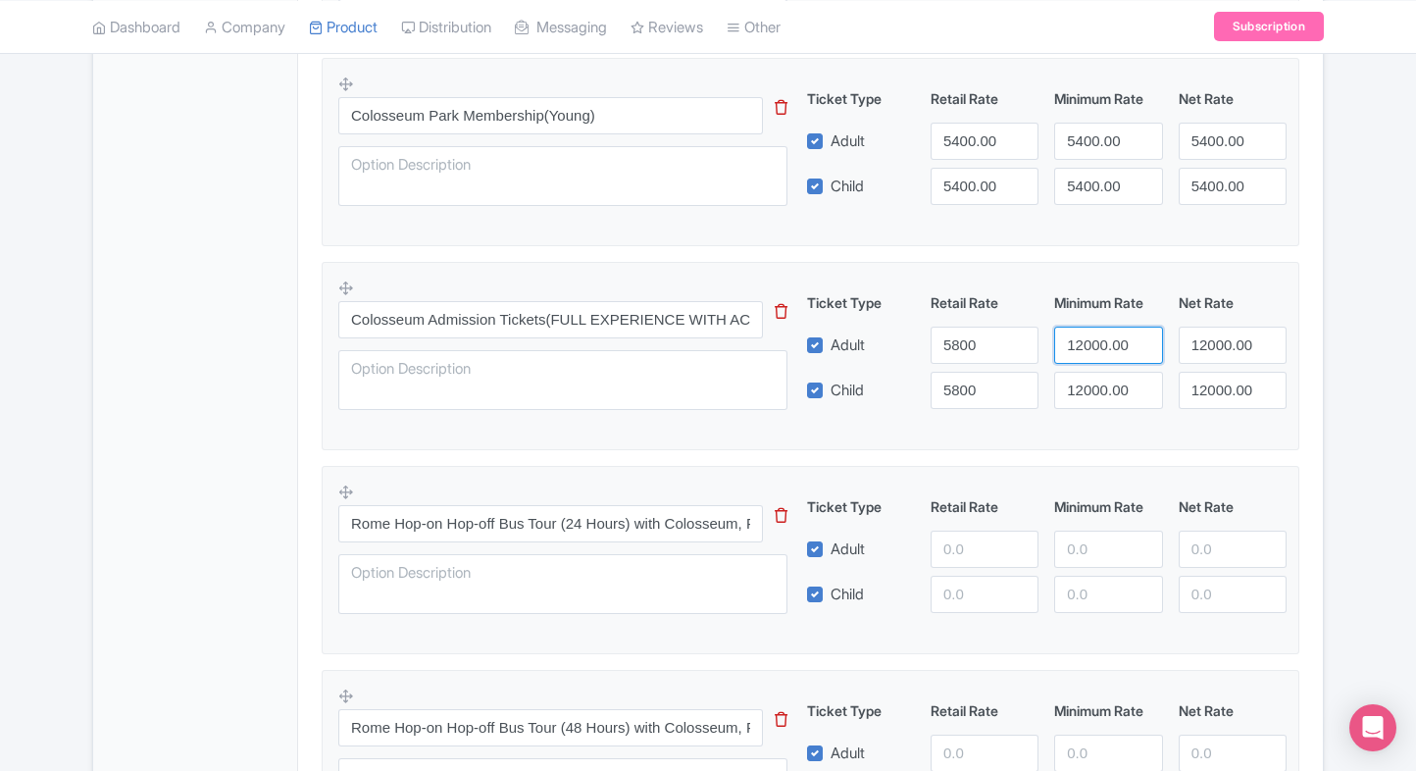
paste input "58"
drag, startPoint x: 1093, startPoint y: 327, endPoint x: 1093, endPoint y: 359, distance: 31.4
click at [1093, 359] on input "5800" at bounding box center [1108, 345] width 108 height 37
drag, startPoint x: 1093, startPoint y: 359, endPoint x: 1088, endPoint y: 396, distance: 37.6
click at [1088, 396] on div "Ticket Type Retail Rate Minimum Rate Net Rate Adult 5800 5800 12000.00 Child 58…" at bounding box center [1047, 350] width 473 height 117
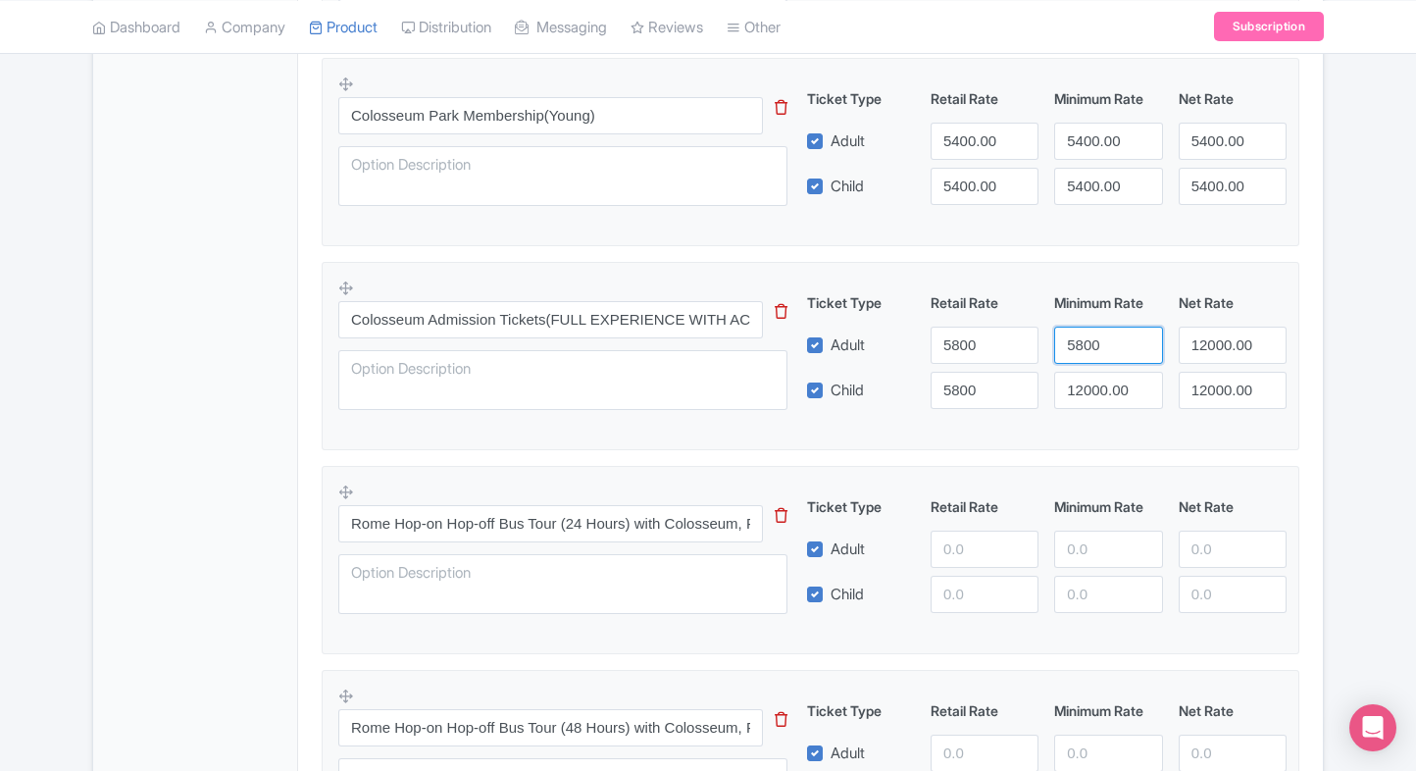
type input "5800"
click at [1088, 396] on input "12000.00" at bounding box center [1108, 390] width 108 height 37
paste input "58"
click at [1088, 396] on input "5800" at bounding box center [1108, 390] width 108 height 37
type input "5800"
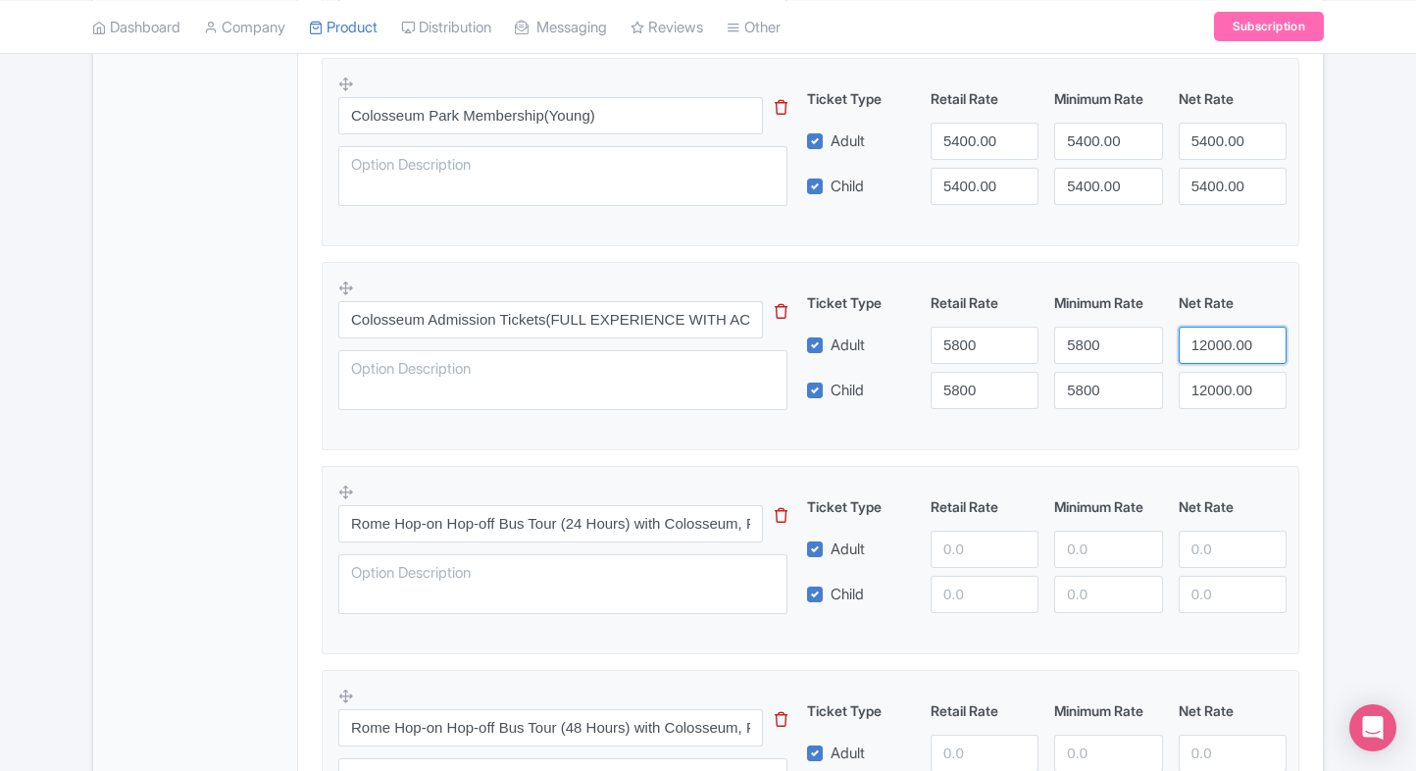
click at [1221, 337] on input "12000.00" at bounding box center [1233, 345] width 108 height 37
paste input "58"
drag, startPoint x: 1221, startPoint y: 337, endPoint x: 1220, endPoint y: 373, distance: 35.3
click at [1220, 373] on div "Ticket Type Retail Rate Minimum Rate Net Rate Adult 5800 5800 5800 Child 5800 5…" at bounding box center [1047, 350] width 473 height 117
type input "5800"
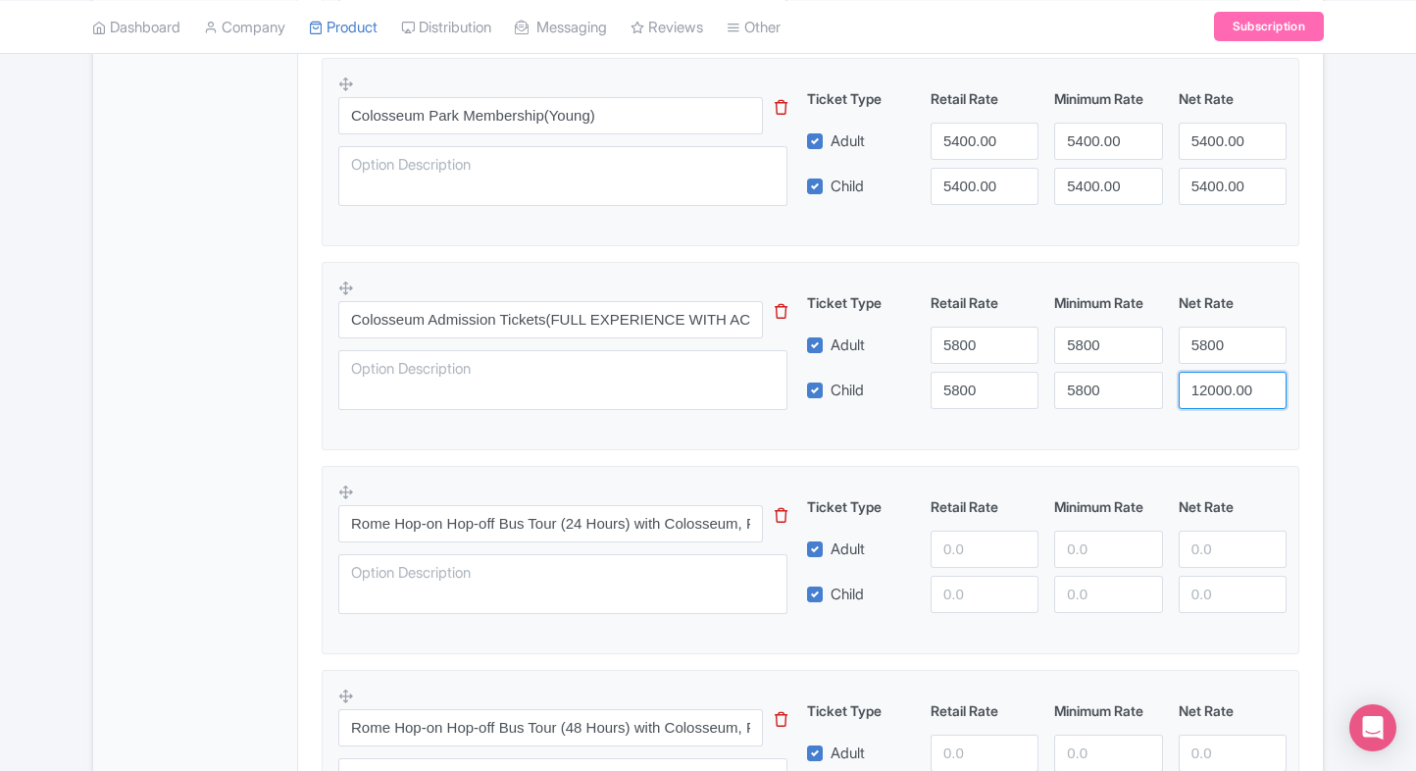
click at [1220, 373] on input "12000.00" at bounding box center [1233, 390] width 108 height 37
paste input "58"
drag, startPoint x: 1220, startPoint y: 373, endPoint x: 1315, endPoint y: 398, distance: 98.5
click at [1315, 398] on div "Colosseum Rome Tickets Name * i Colosseum Rome Tickets Your product's name has …" at bounding box center [810, 218] width 1025 height 2363
type input "5800"
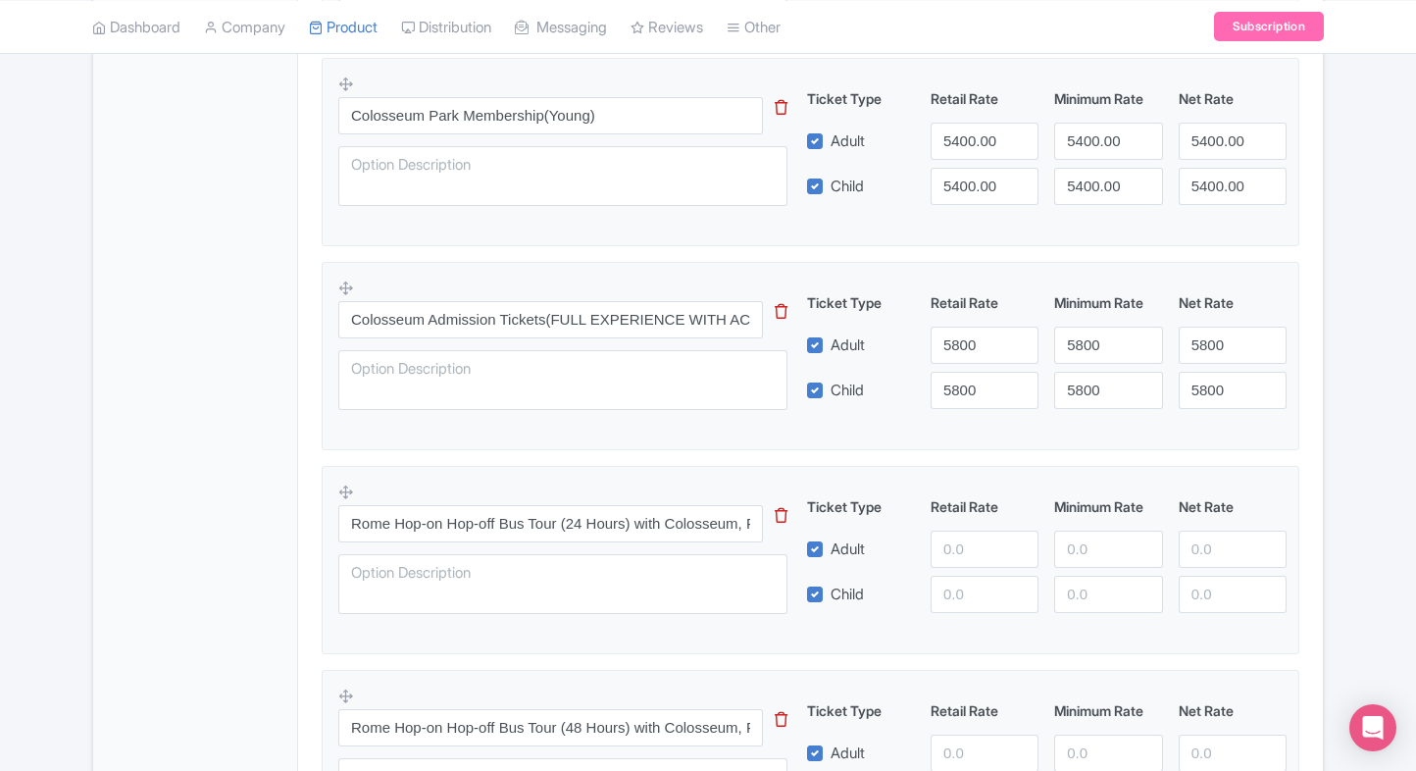
click at [1315, 398] on div "Colosseum Rome Tickets Name * i Colosseum Rome Tickets Your product's name has …" at bounding box center [810, 218] width 1025 height 2363
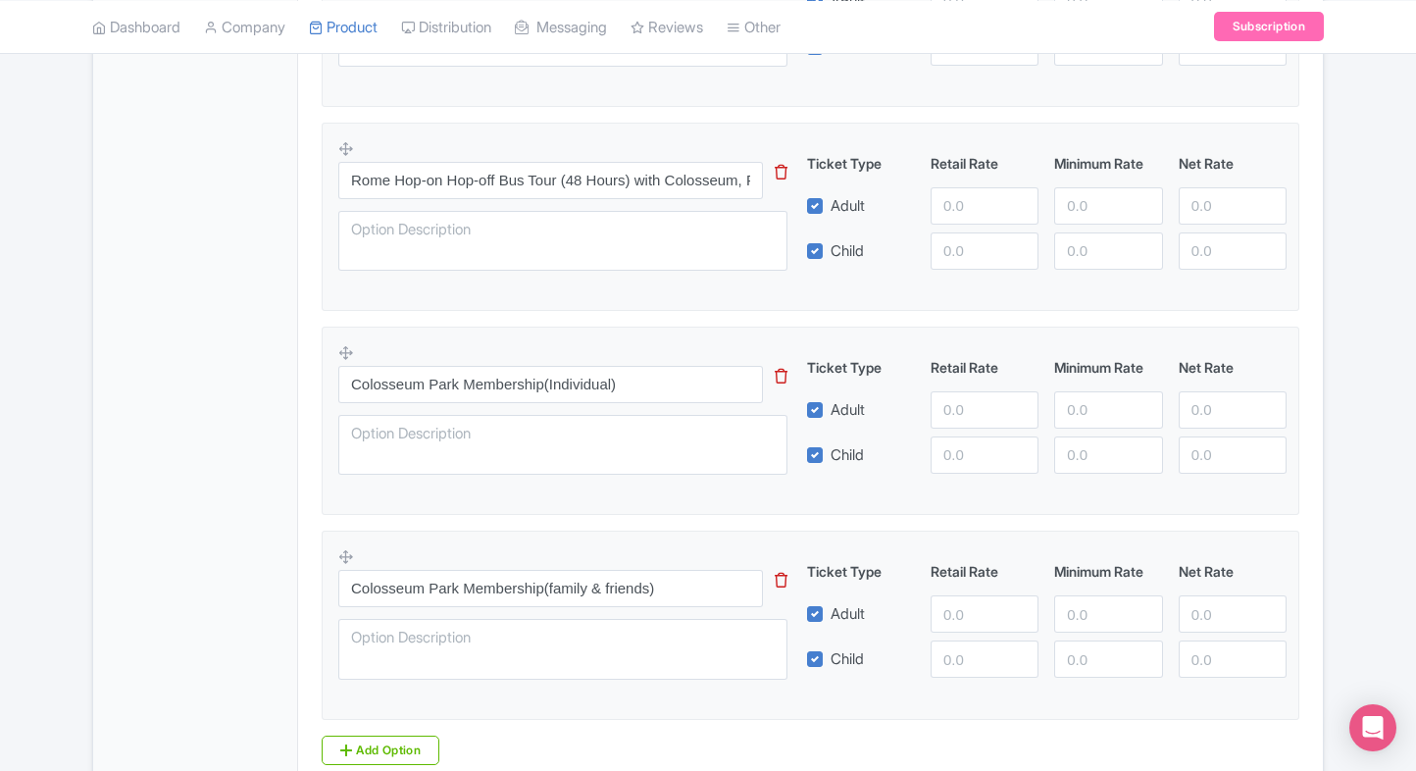
scroll to position [1845, 0]
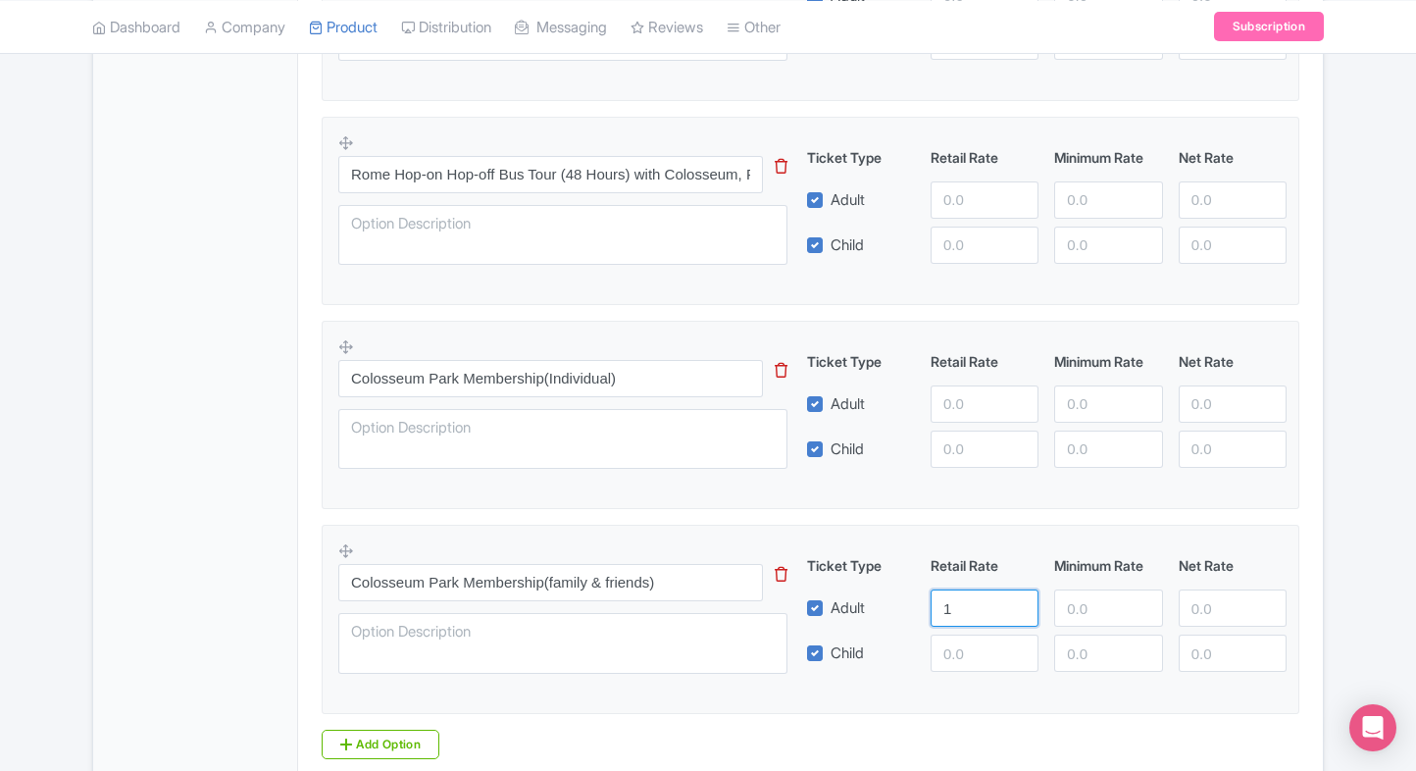
click at [957, 606] on input "1" at bounding box center [984, 607] width 108 height 37
type input "12000"
paste input "12000"
drag, startPoint x: 953, startPoint y: 641, endPoint x: 1091, endPoint y: 595, distance: 145.7
click at [1091, 595] on div "Ticket Type Retail Rate Minimum Rate Net Rate Adult 12000 Child 12000 This tip …" at bounding box center [1047, 613] width 473 height 117
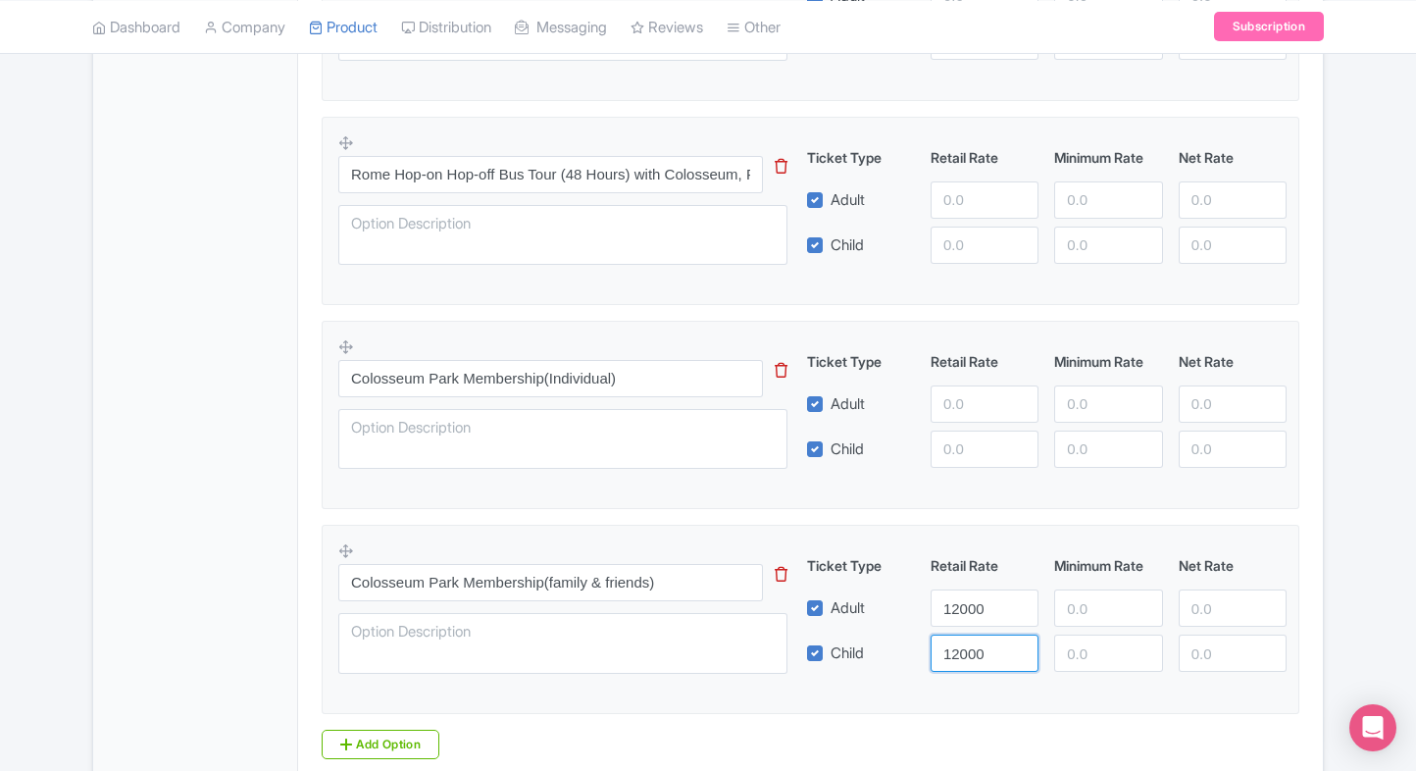
type input "12000"
paste input "12000"
drag, startPoint x: 1091, startPoint y: 595, endPoint x: 1094, endPoint y: 648, distance: 53.0
click at [1094, 648] on div "Ticket Type Retail Rate Minimum Rate Net Rate Adult 12000 12000 Child 12000 Thi…" at bounding box center [1047, 613] width 473 height 117
type input "12000"
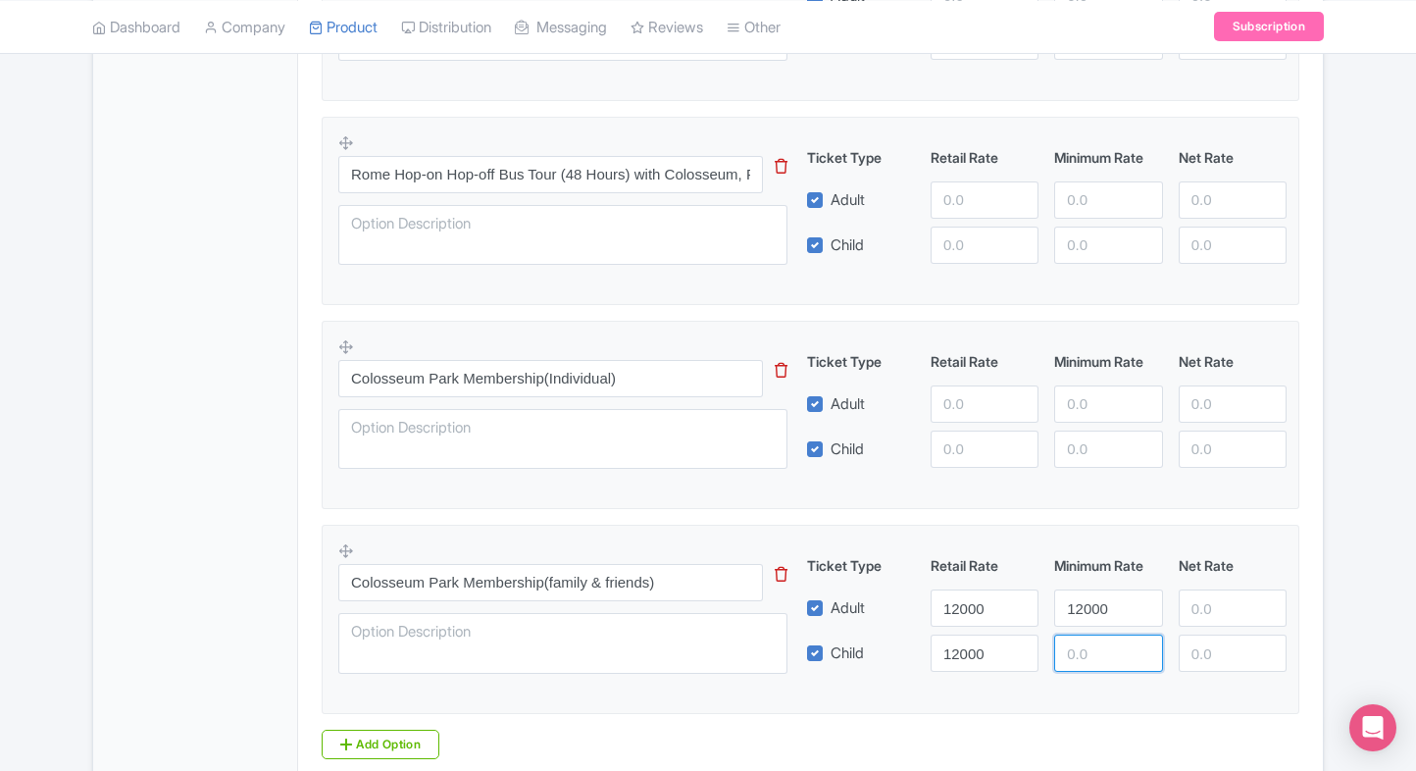
paste input "12000"
drag, startPoint x: 1094, startPoint y: 648, endPoint x: 1217, endPoint y: 610, distance: 128.4
click at [1217, 610] on div "Ticket Type Retail Rate Minimum Rate Net Rate Adult 12000 12000 Child 12000 120…" at bounding box center [1047, 613] width 473 height 117
type input "12000"
paste input "12000"
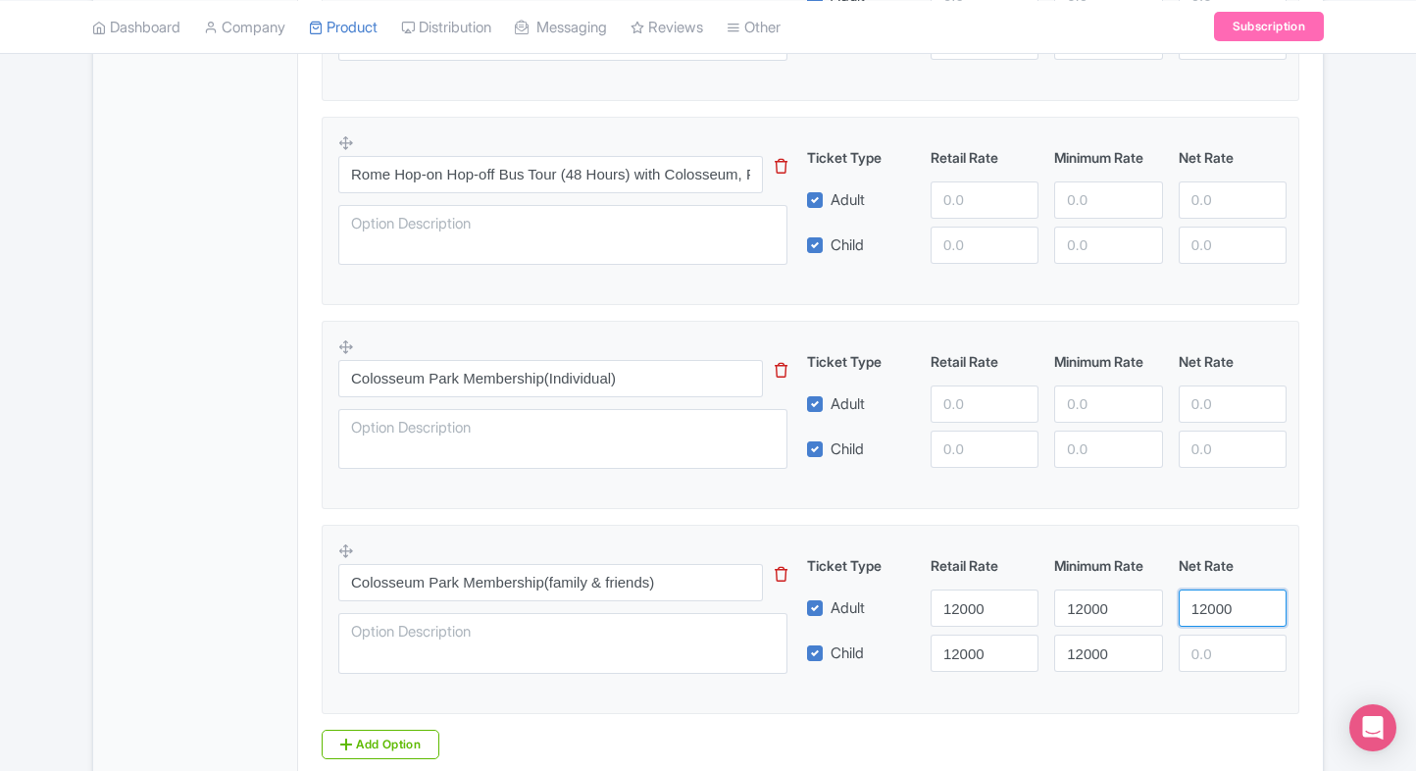
drag, startPoint x: 1217, startPoint y: 610, endPoint x: 1208, endPoint y: 651, distance: 42.1
click at [1208, 651] on div "Ticket Type Retail Rate Minimum Rate Net Rate Adult 12000 12000 12000 Child 120…" at bounding box center [1047, 613] width 473 height 117
type input "12000"
paste input "12000"
click at [1208, 651] on input "12000" at bounding box center [1233, 652] width 108 height 37
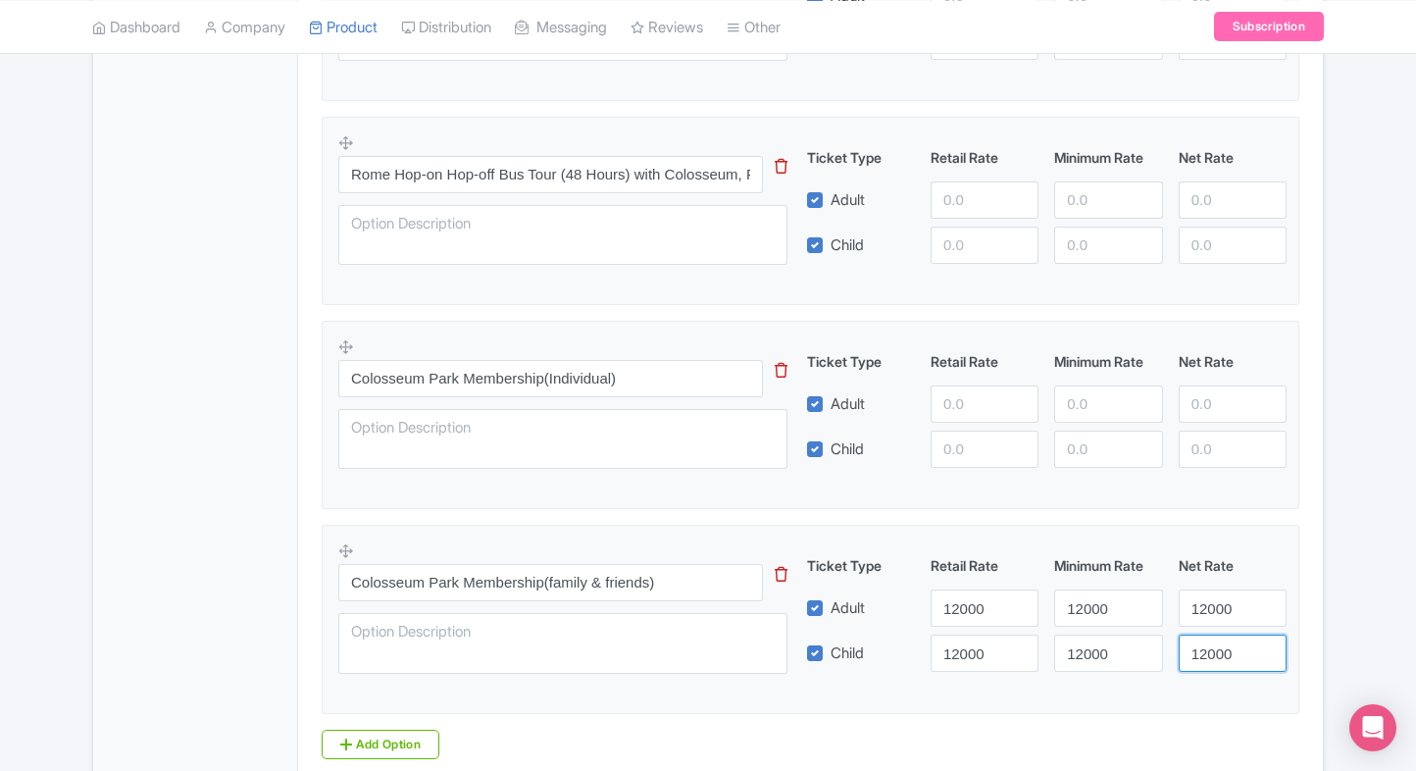
type input "12000"
click at [945, 400] on input "number" at bounding box center [984, 403] width 108 height 37
type input "7800"
paste input "7800"
click at [940, 430] on input "7800" at bounding box center [984, 448] width 108 height 37
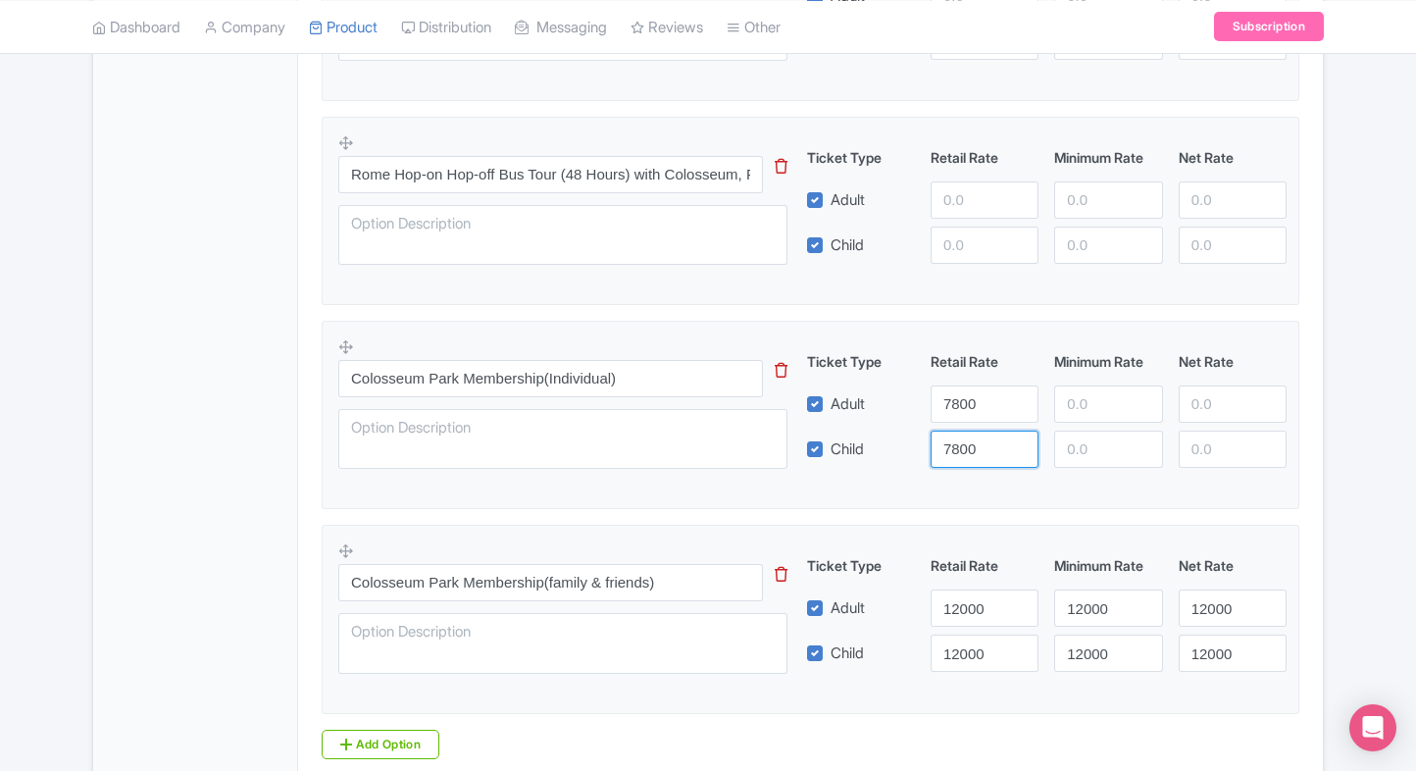
type input "7800"
paste input "7800"
drag, startPoint x: 1077, startPoint y: 399, endPoint x: 1088, endPoint y: 432, distance: 35.4
click at [1088, 432] on div "Ticket Type Retail Rate Minimum Rate Net Rate Adult 7800 7800 Child 7800 This t…" at bounding box center [1047, 409] width 473 height 117
type input "7800"
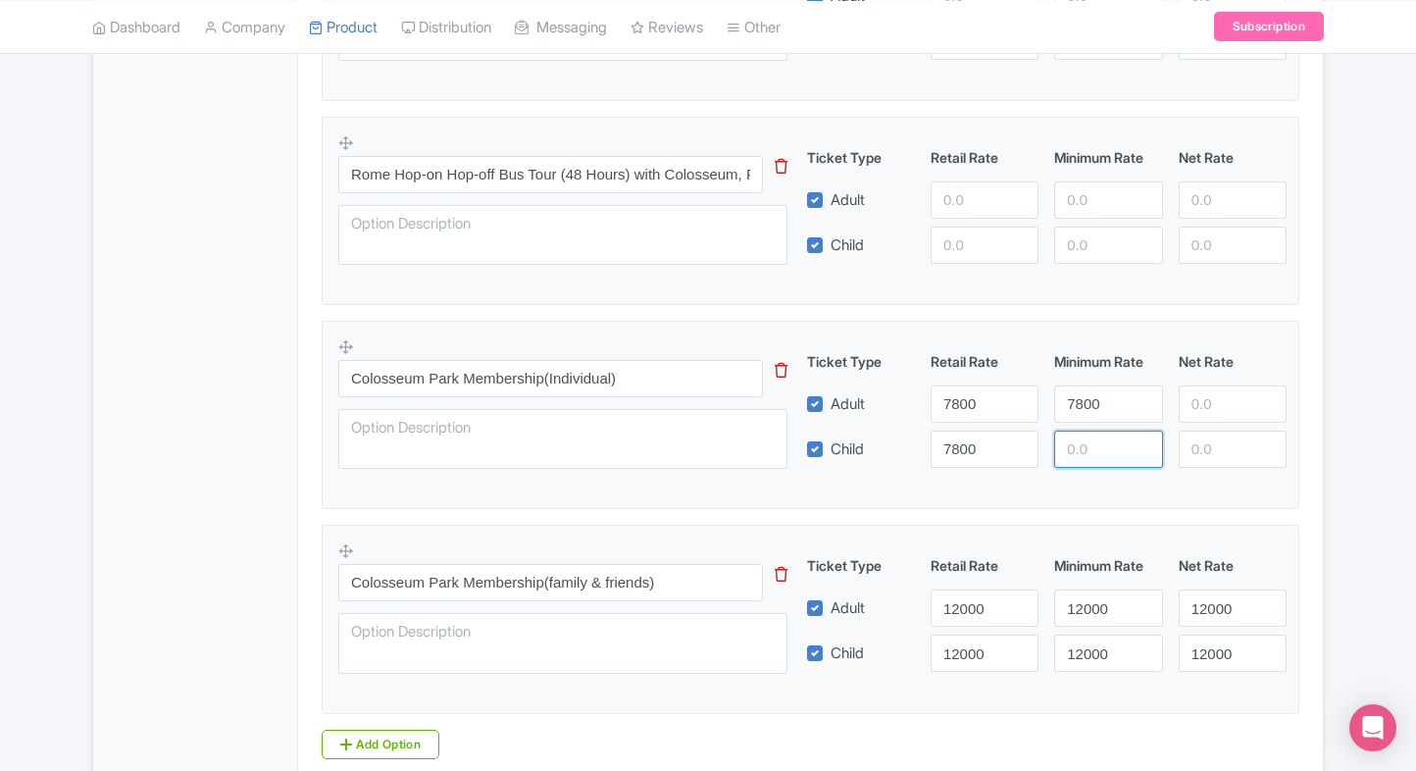
paste input "7800"
click at [1088, 432] on input "7800" at bounding box center [1108, 448] width 108 height 37
type input "7800"
paste input "7800"
drag, startPoint x: 1227, startPoint y: 399, endPoint x: 1208, endPoint y: 437, distance: 42.5
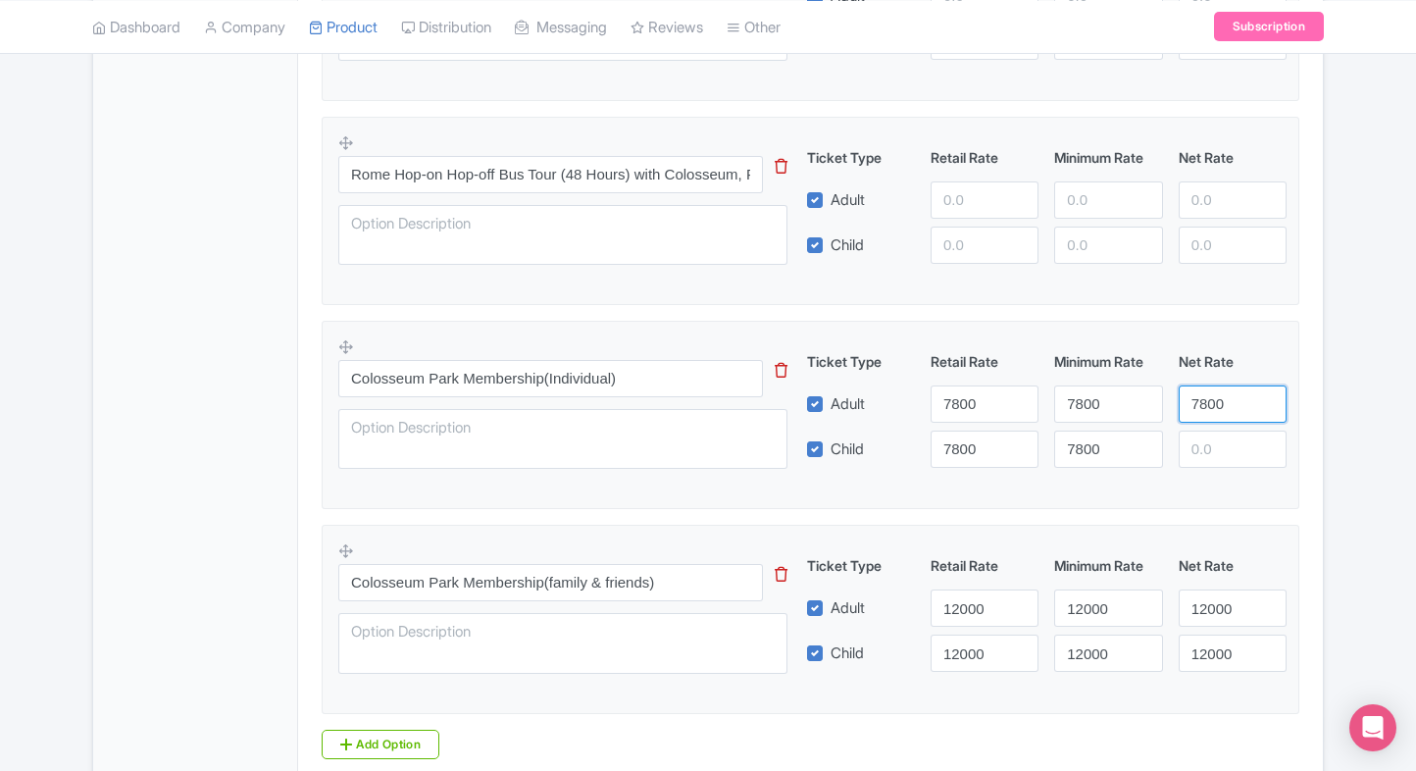
click at [1208, 437] on div "Ticket Type Retail Rate Minimum Rate Net Rate Adult 7800 7800 7800 Child 7800 7…" at bounding box center [1047, 409] width 473 height 117
type input "7800"
paste input "7800"
drag, startPoint x: 1208, startPoint y: 437, endPoint x: 1298, endPoint y: 410, distance: 94.3
click at [1298, 410] on fieldset "Colosseum Park Membership(Individual) This tip has not data. Code: tip_option_n…" at bounding box center [811, 415] width 978 height 188
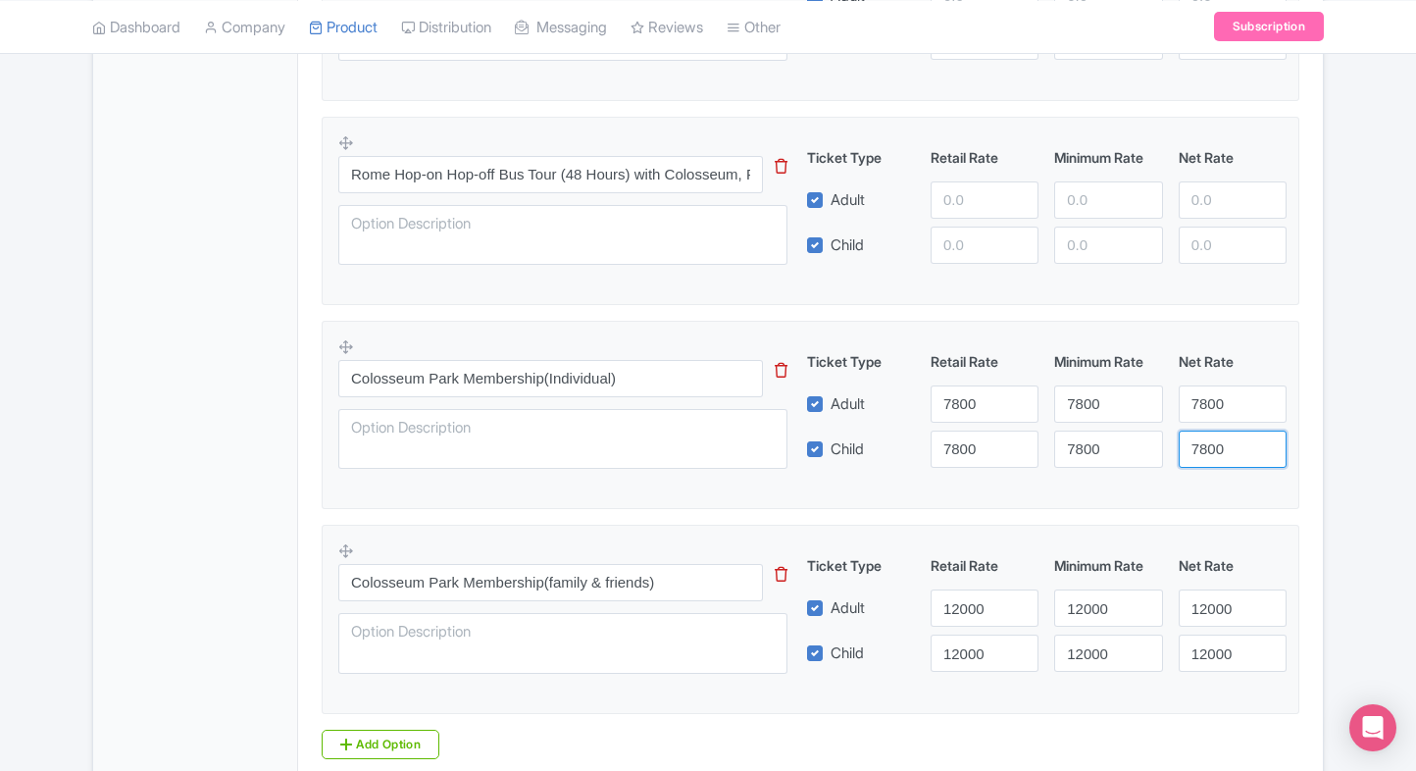
type input "7800"
click at [1298, 410] on fieldset "Colosseum Park Membership(Individual) This tip has not data. Code: tip_option_n…" at bounding box center [811, 415] width 978 height 188
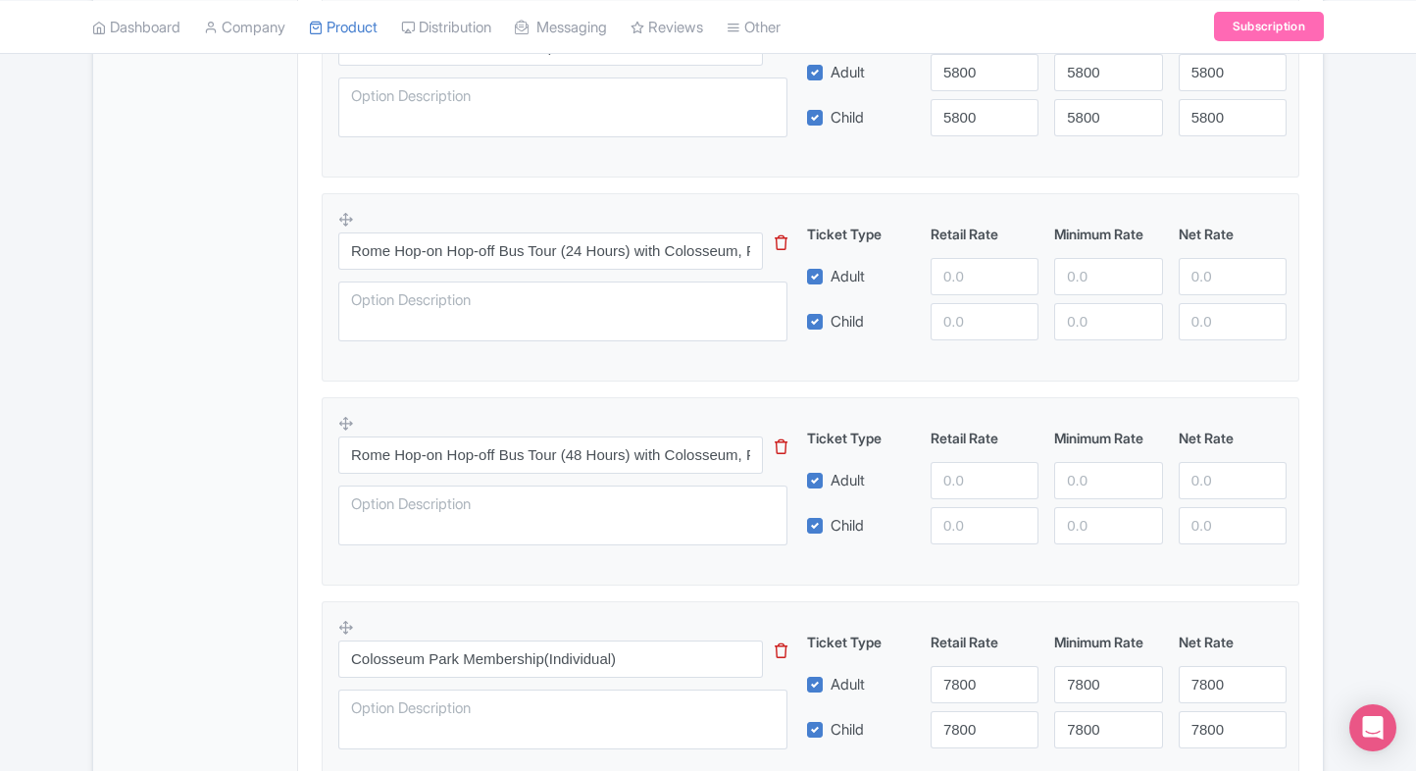
scroll to position [1567, 0]
click at [947, 478] on input "number" at bounding box center [984, 478] width 108 height 37
type input "6440"
paste input "6440"
click at [972, 526] on input "6440" at bounding box center [984, 523] width 108 height 37
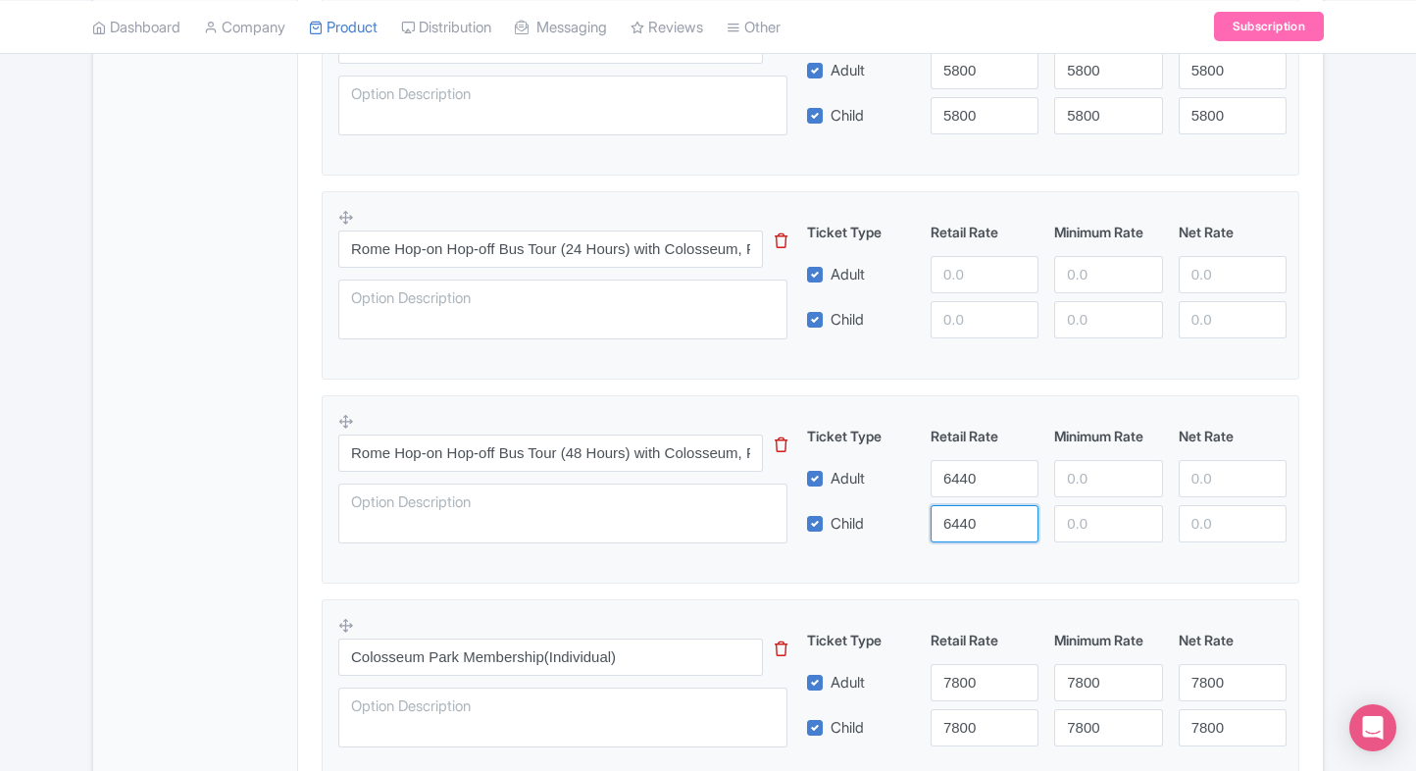
type input "6440"
paste input "6440"
drag, startPoint x: 1100, startPoint y: 480, endPoint x: 1083, endPoint y: 521, distance: 43.5
click at [1083, 521] on div "Ticket Type Retail Rate Minimum Rate Net Rate Adult 6440 6440 Child 6440 This t…" at bounding box center [1047, 484] width 473 height 117
type input "6440"
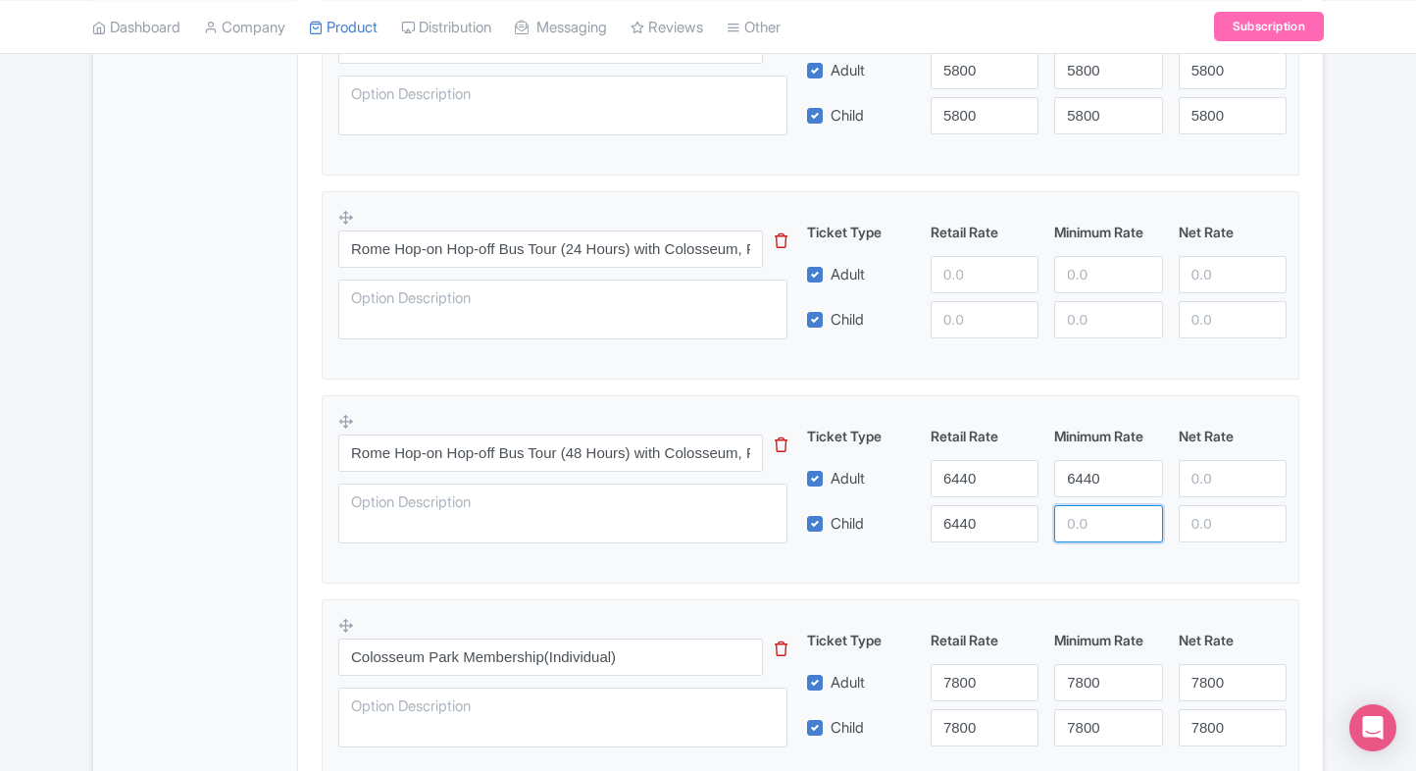
paste input "6440"
drag, startPoint x: 1083, startPoint y: 521, endPoint x: 1228, endPoint y: 488, distance: 147.7
click at [1228, 488] on div "Ticket Type Retail Rate Minimum Rate Net Rate Adult 6440 6440 Child 6440 6440 T…" at bounding box center [1047, 484] width 473 height 117
type input "6440"
paste input "6440"
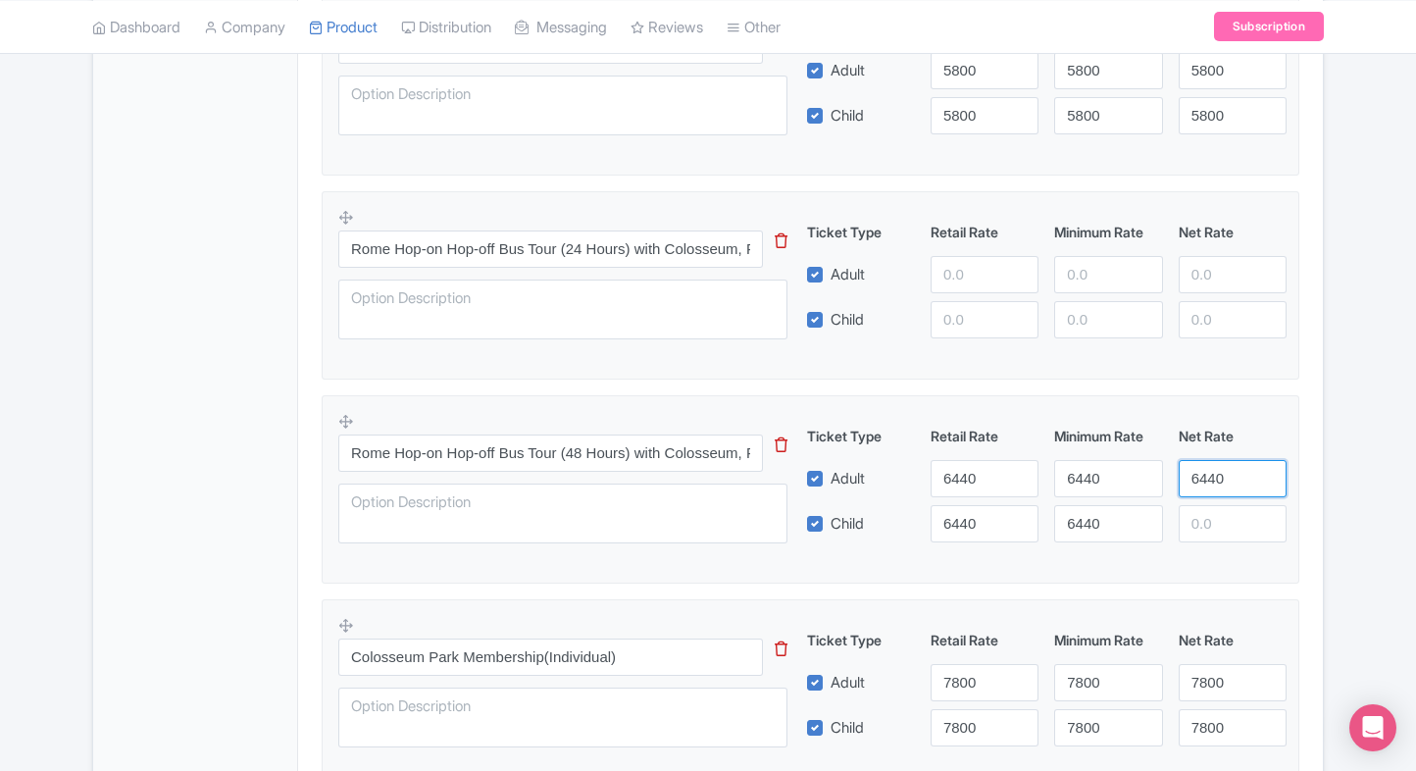
drag, startPoint x: 1228, startPoint y: 488, endPoint x: 1206, endPoint y: 524, distance: 41.4
click at [1206, 524] on div "Ticket Type Retail Rate Minimum Rate Net Rate Adult 6440 6440 6440 Child 6440 6…" at bounding box center [1047, 484] width 473 height 117
type input "6440"
paste input "6440"
click at [1206, 524] on input "6440" at bounding box center [1233, 523] width 108 height 37
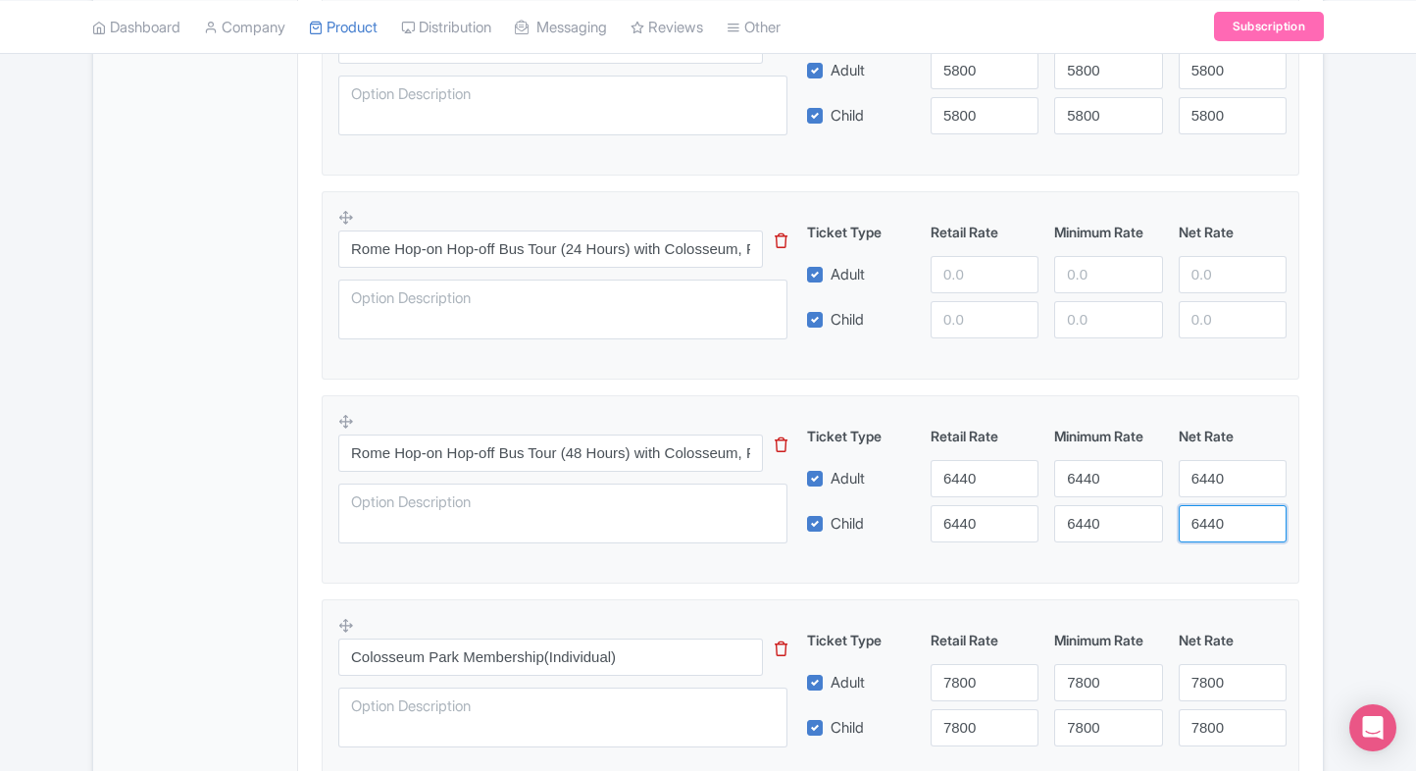
type input "6440"
click at [945, 269] on input "number" at bounding box center [984, 274] width 108 height 37
type input "5950"
click at [955, 269] on input "5950" at bounding box center [984, 274] width 108 height 37
paste input "5950"
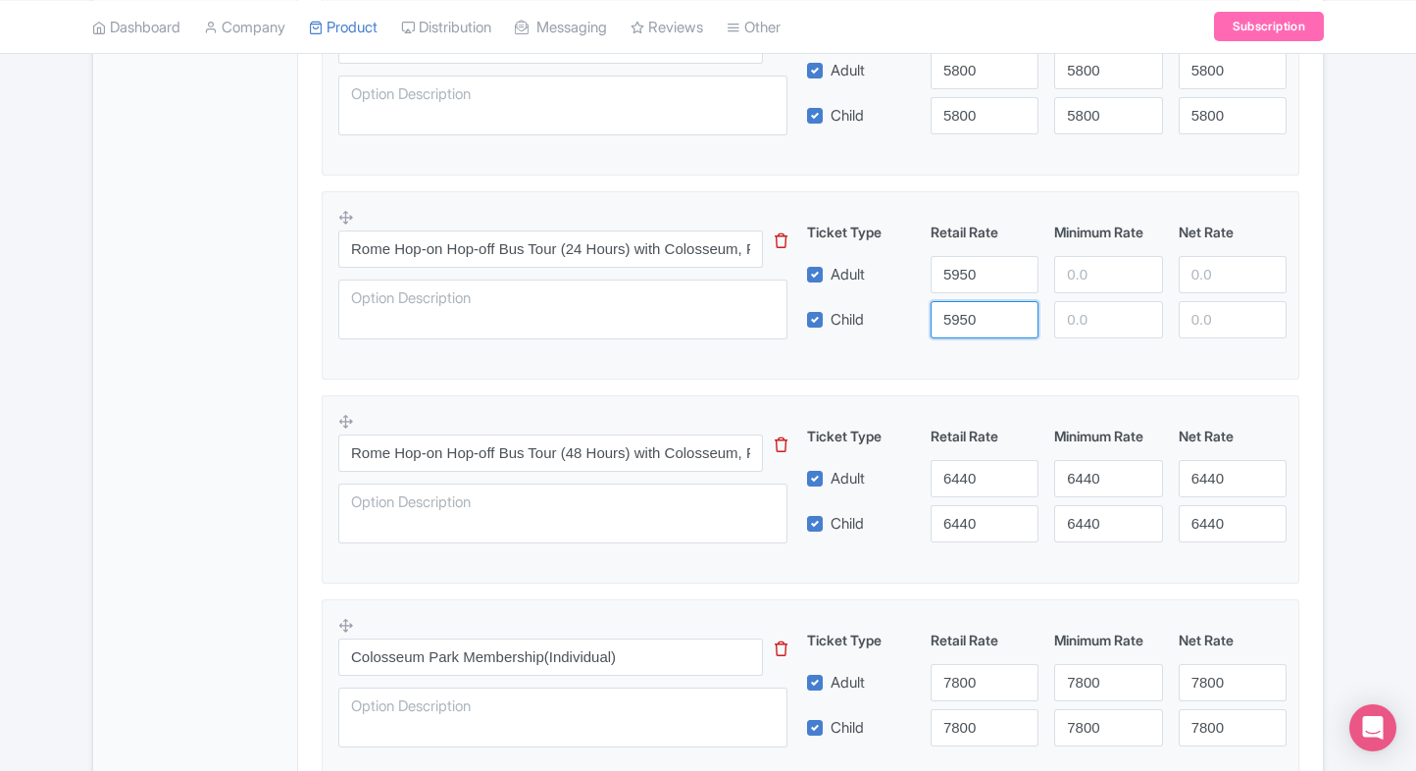
click at [977, 314] on input "5950" at bounding box center [984, 319] width 108 height 37
type input "5950"
paste input "5950"
click at [1127, 263] on input "5950" at bounding box center [1108, 274] width 108 height 37
type input "5950"
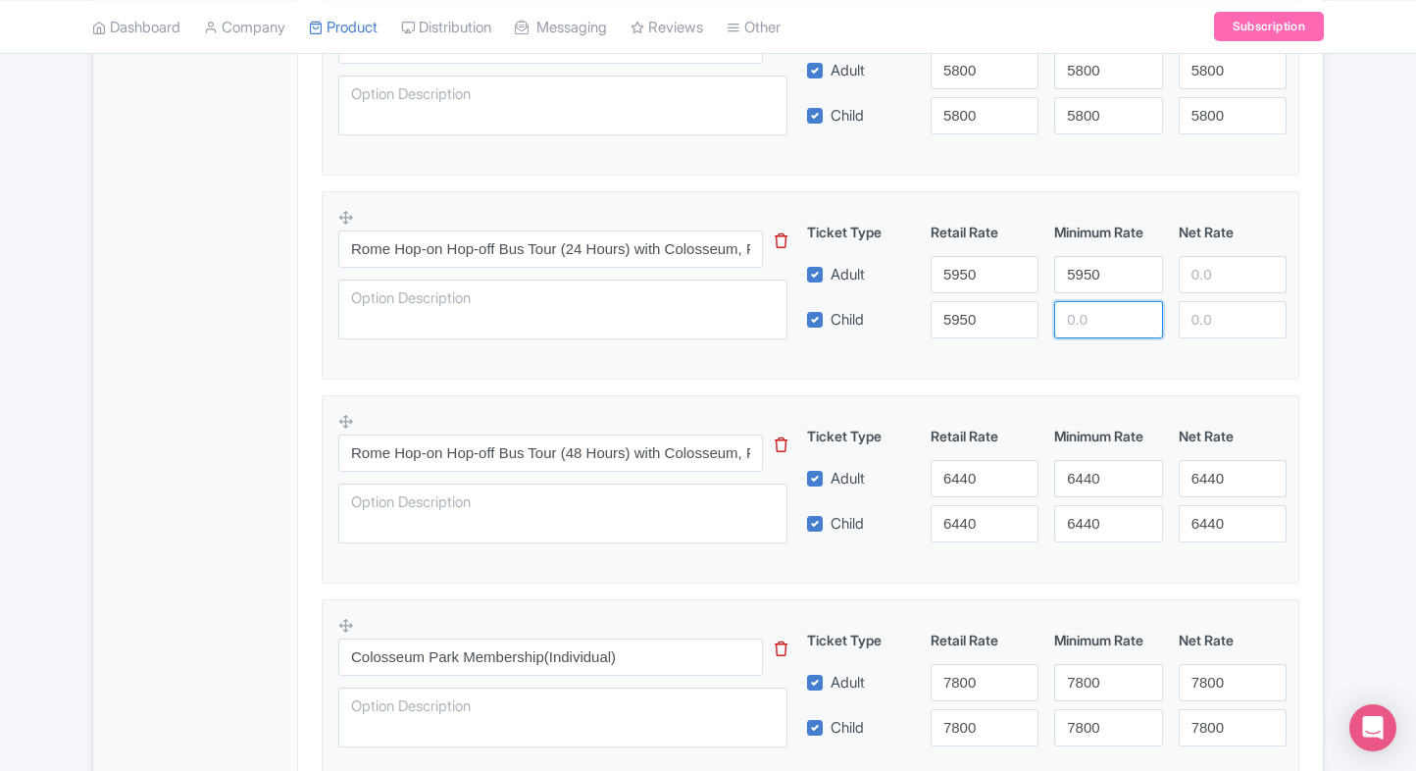
paste input "5950"
click at [1086, 304] on input "5950" at bounding box center [1108, 319] width 108 height 37
type input "5950"
paste input "5950"
drag, startPoint x: 1208, startPoint y: 281, endPoint x: 1204, endPoint y: 310, distance: 28.7
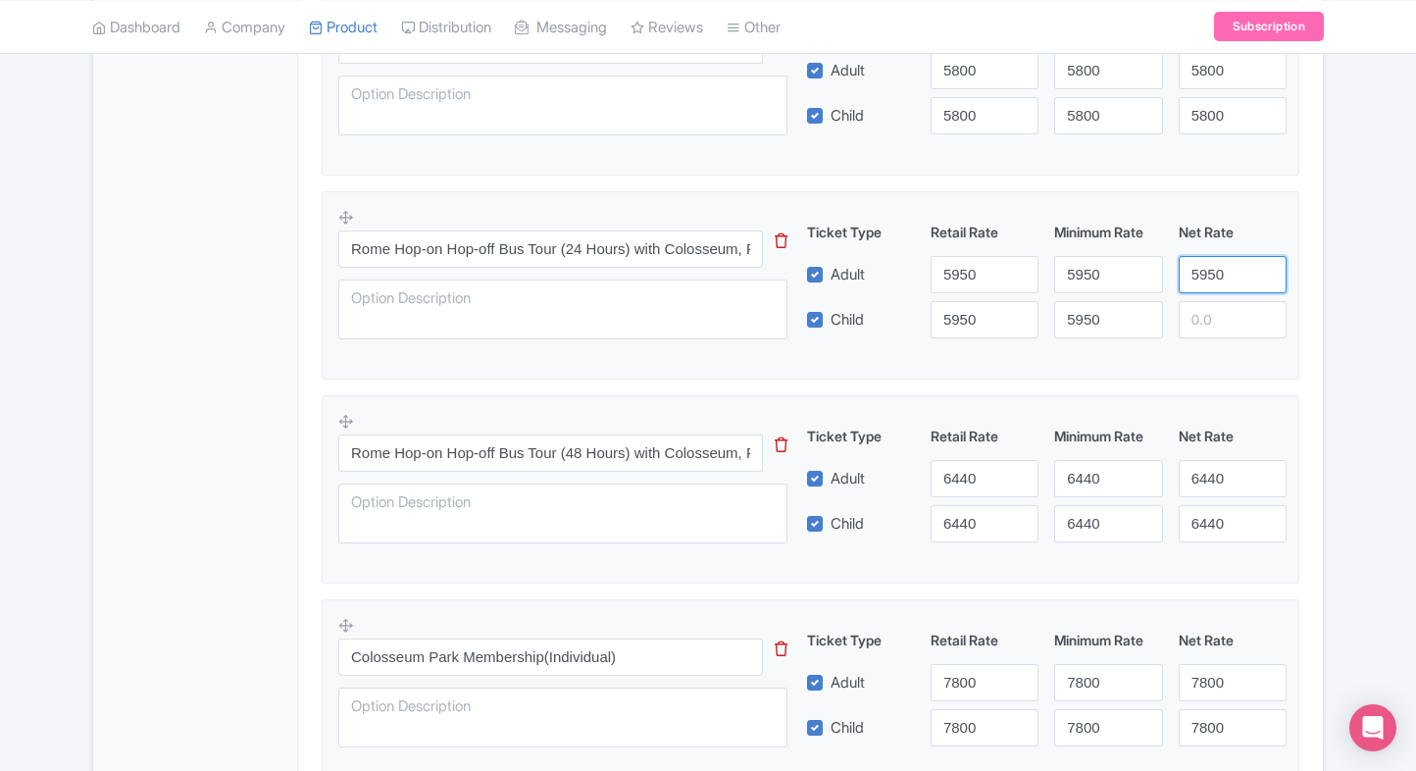
click at [1204, 310] on div "Ticket Type Retail Rate Minimum Rate Net Rate Adult 5950 5950 5950 Child 5950 5…" at bounding box center [1047, 280] width 473 height 117
type input "5950"
paste input "5950"
drag, startPoint x: 1204, startPoint y: 310, endPoint x: 1330, endPoint y: 329, distance: 127.0
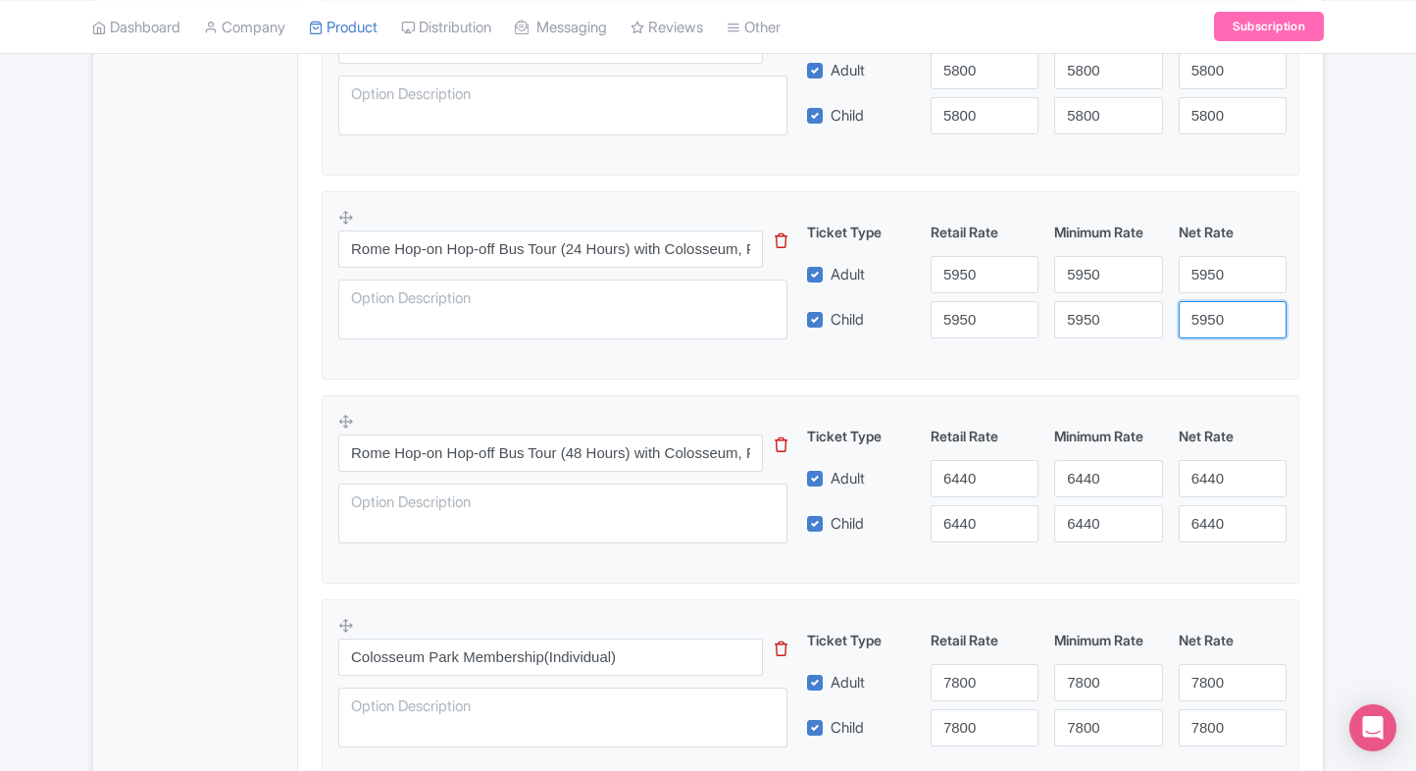
type input "5950"
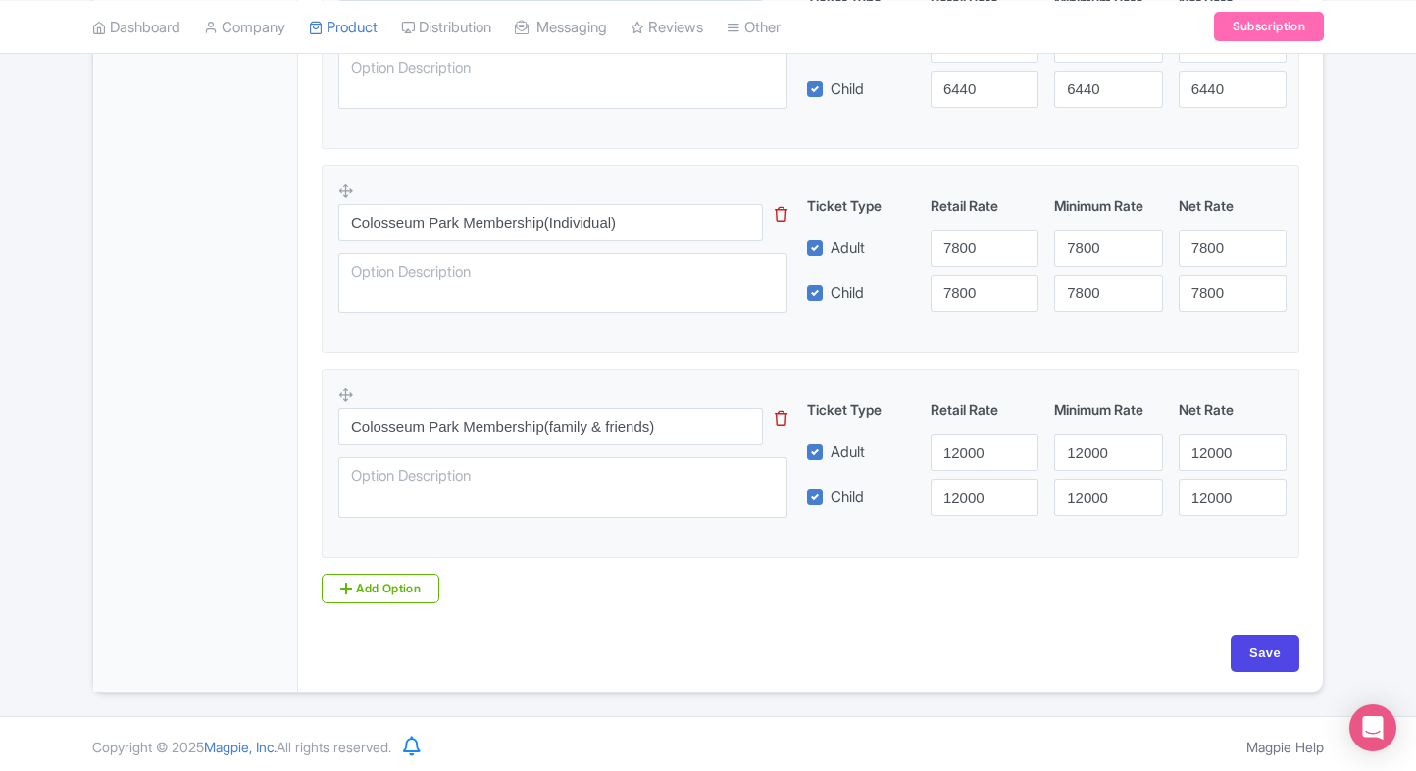
click at [1285, 667] on div "Save" at bounding box center [810, 662] width 1001 height 57
click at [1285, 661] on input "Save" at bounding box center [1265, 652] width 69 height 37
type input "Saving..."
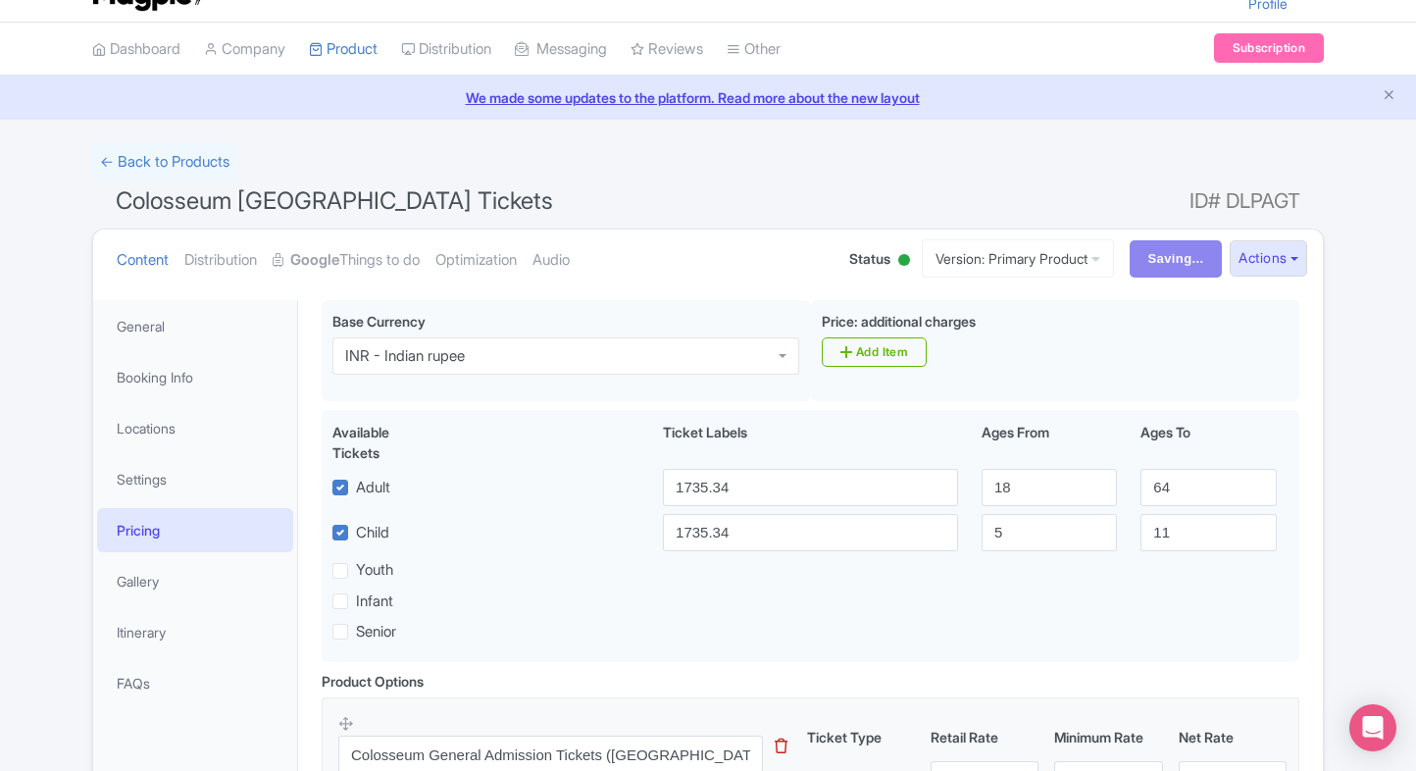
scroll to position [0, 0]
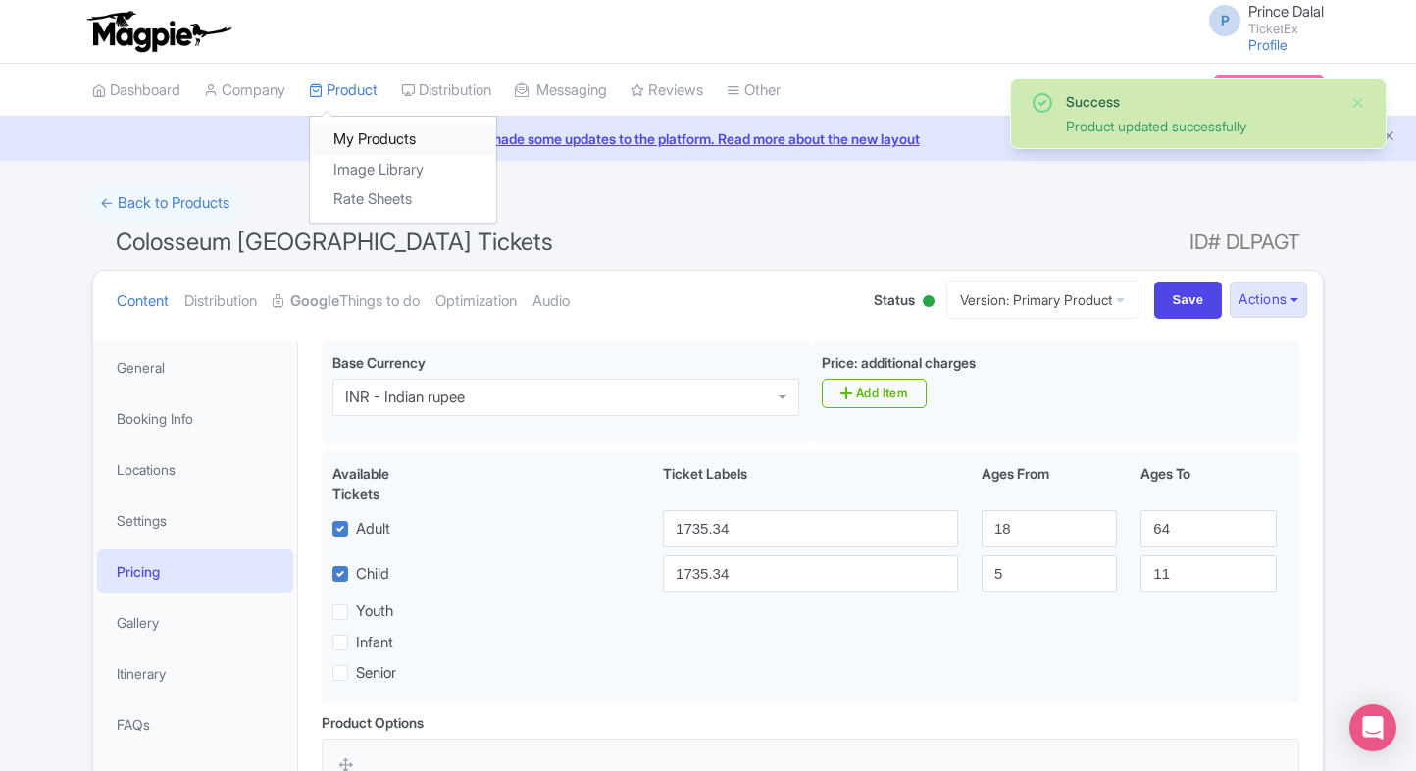
click at [350, 126] on link "My Products" at bounding box center [403, 140] width 186 height 30
